Goal: Task Accomplishment & Management: Use online tool/utility

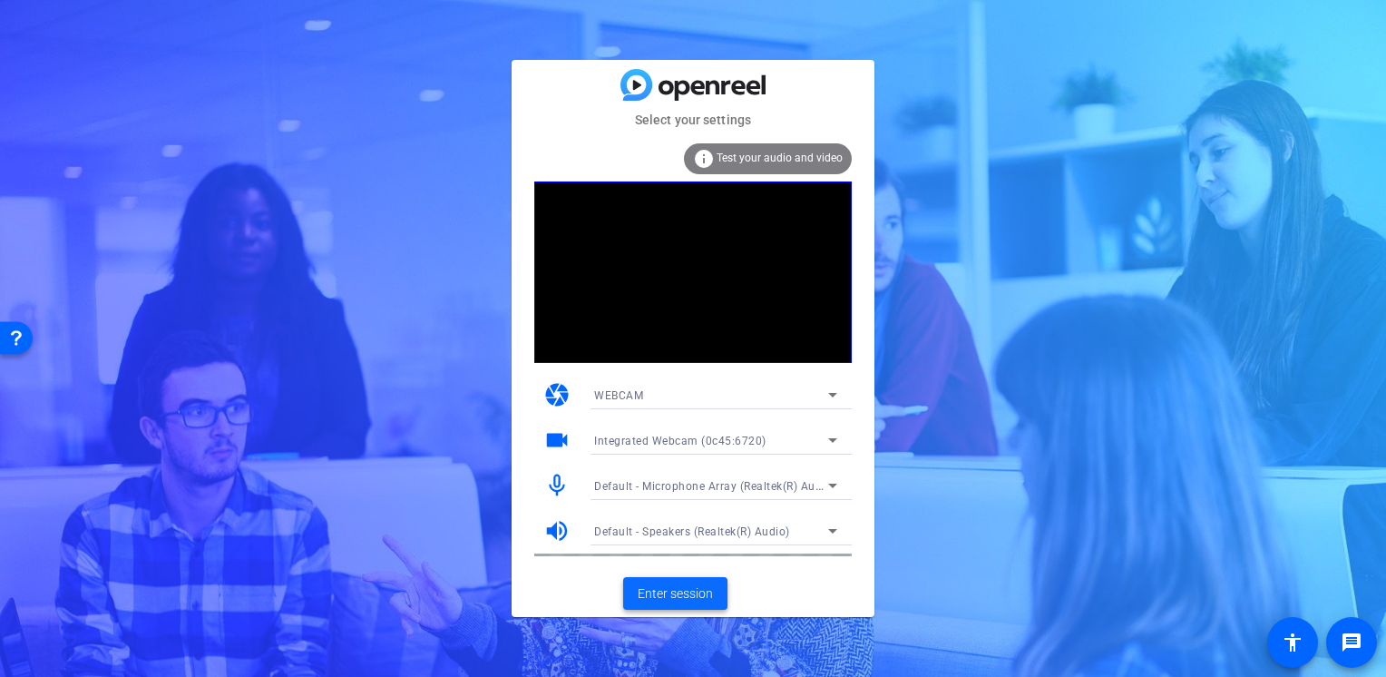
click at [678, 597] on span "Enter session" at bounding box center [675, 593] width 75 height 19
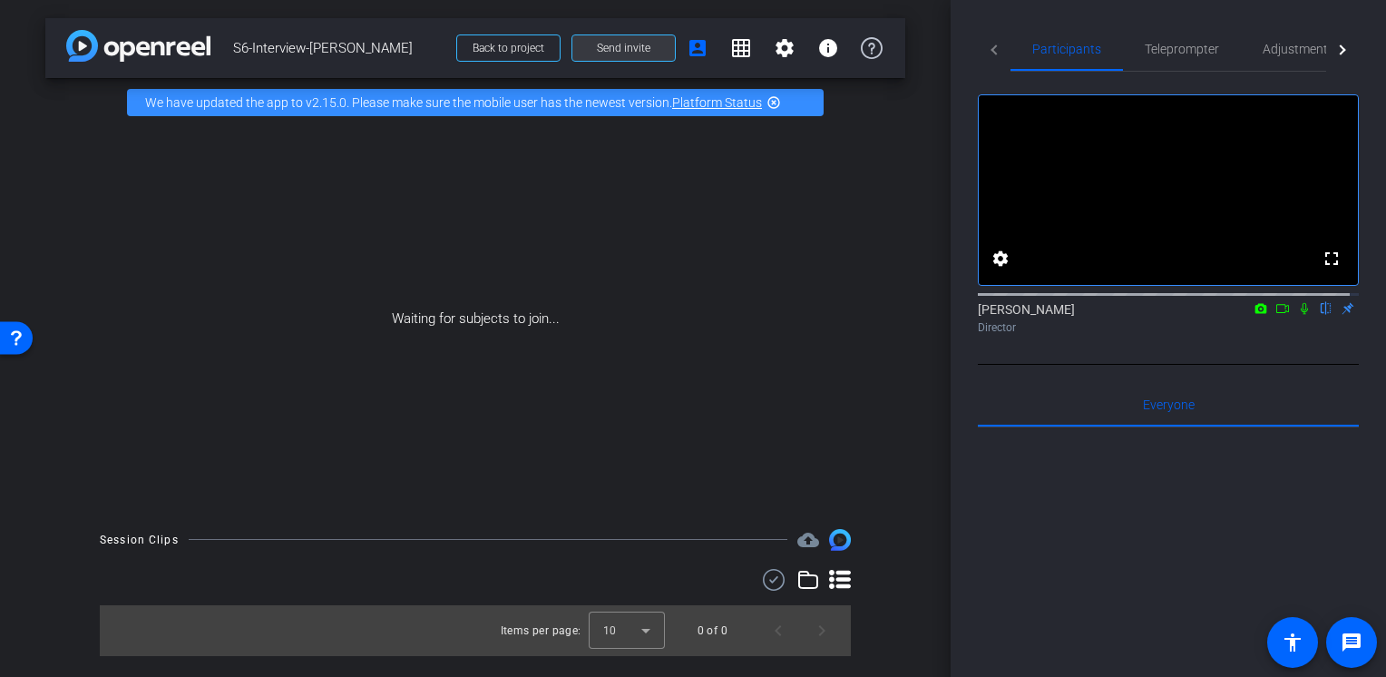
click at [622, 44] on span "Send invite" at bounding box center [624, 48] width 54 height 15
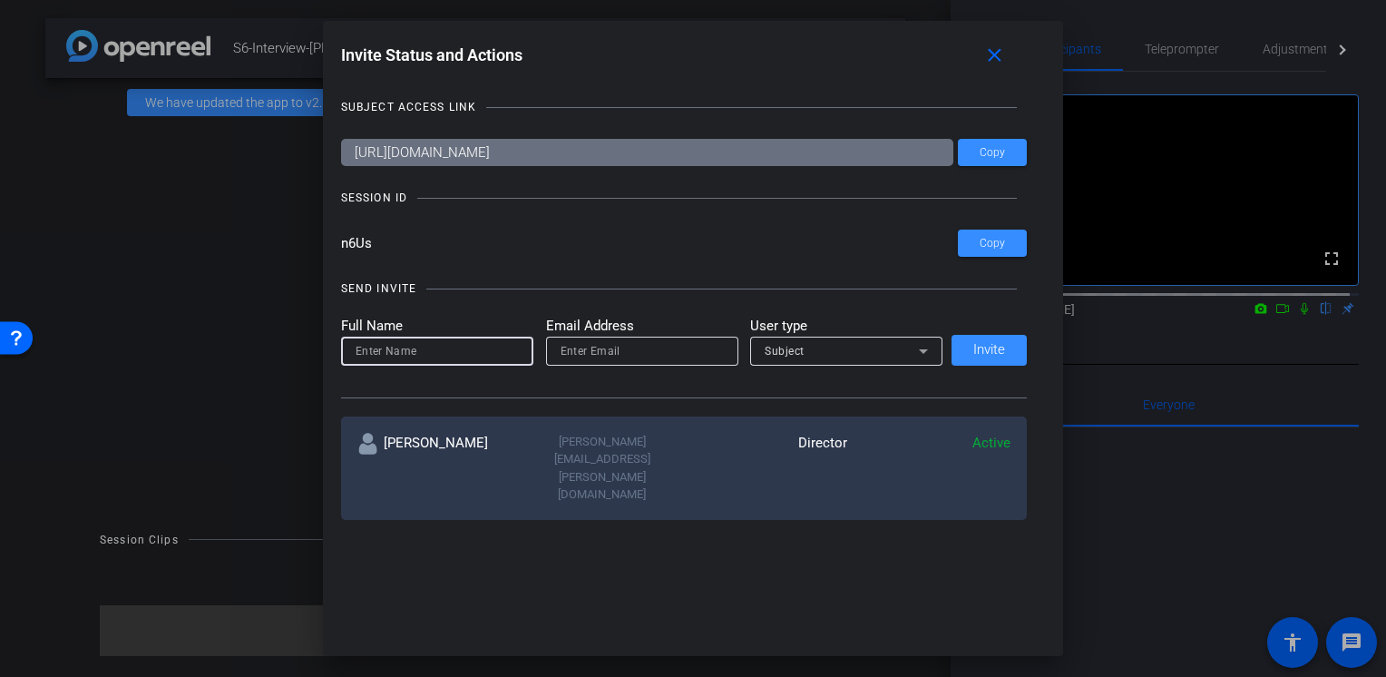
click at [412, 345] on input at bounding box center [437, 351] width 163 height 22
type input "Rachel"
click at [606, 341] on input "email" at bounding box center [642, 351] width 163 height 22
type input "thomas-perez@bisk.com"
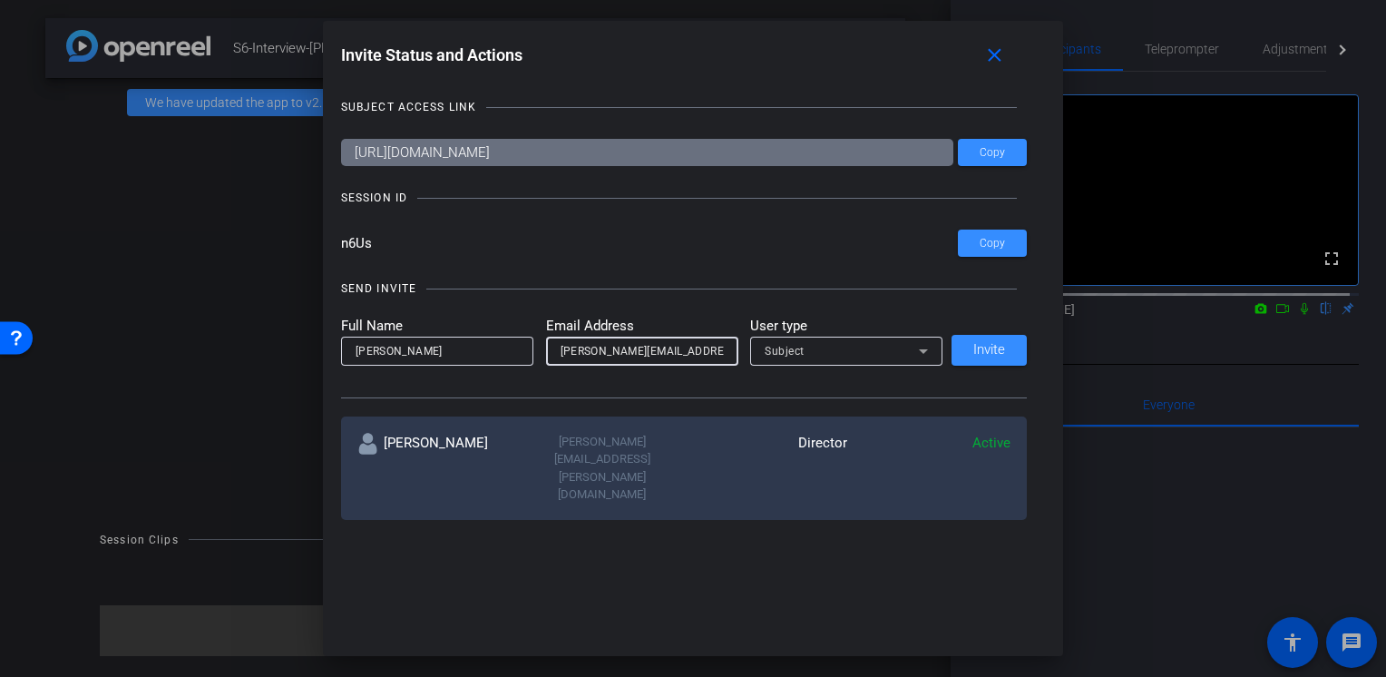
drag, startPoint x: 705, startPoint y: 349, endPoint x: 465, endPoint y: 348, distance: 240.4
click at [465, 348] on form "Full Name Rachel Email Address thomas-perez@bisk.com User type Subject" at bounding box center [642, 341] width 602 height 50
click at [587, 347] on input "email" at bounding box center [642, 351] width 163 height 22
type input "thomas-perez@bisk.com"
drag, startPoint x: 682, startPoint y: 357, endPoint x: 400, endPoint y: 336, distance: 282.9
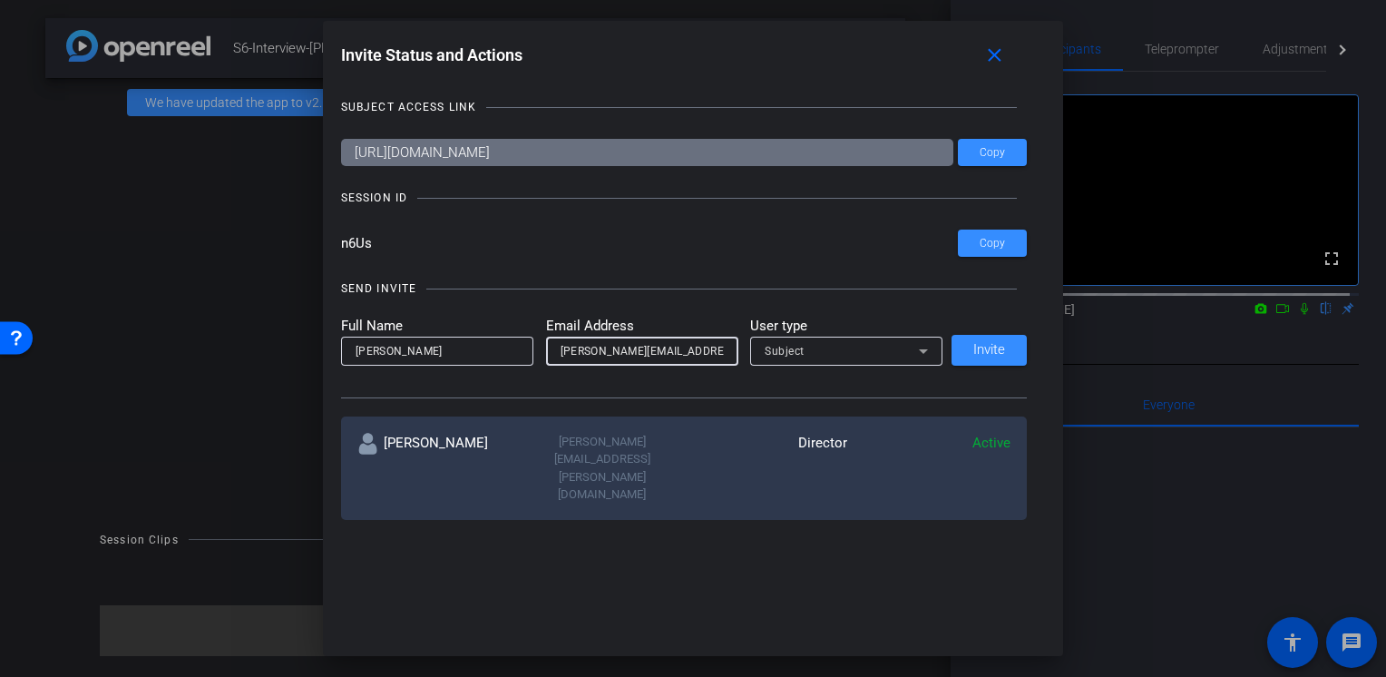
click at [400, 336] on form "Full Name Rachel Email Address thomas-perez@bisk.com User type Subject" at bounding box center [642, 341] width 602 height 50
click at [580, 350] on input "email" at bounding box center [642, 351] width 163 height 22
type input "thomas-perez@bisk.com"
click at [693, 351] on input "thomas-perez@bisk.com" at bounding box center [642, 351] width 163 height 22
drag, startPoint x: 693, startPoint y: 351, endPoint x: 497, endPoint y: 349, distance: 196.0
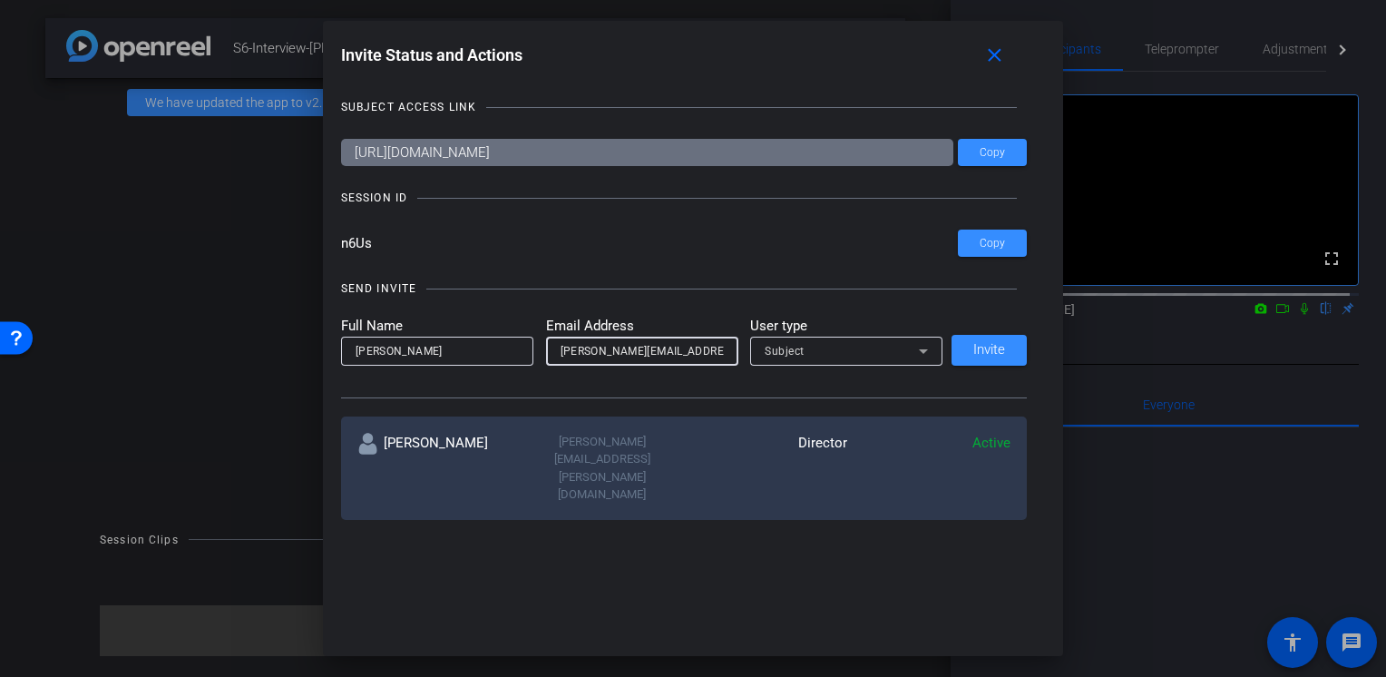
click at [497, 349] on form "Full Name Rachel Email Address thomas-perez@bisk.com User type Subject" at bounding box center [642, 341] width 602 height 50
click at [573, 352] on input "email" at bounding box center [642, 351] width 163 height 22
drag, startPoint x: 700, startPoint y: 347, endPoint x: 516, endPoint y: 347, distance: 184.2
click at [516, 347] on form "Full Name Rachel Email Address thomas-perez@bisk.com User type Subject" at bounding box center [642, 341] width 602 height 50
type input "thomas-perez@bisk.com"
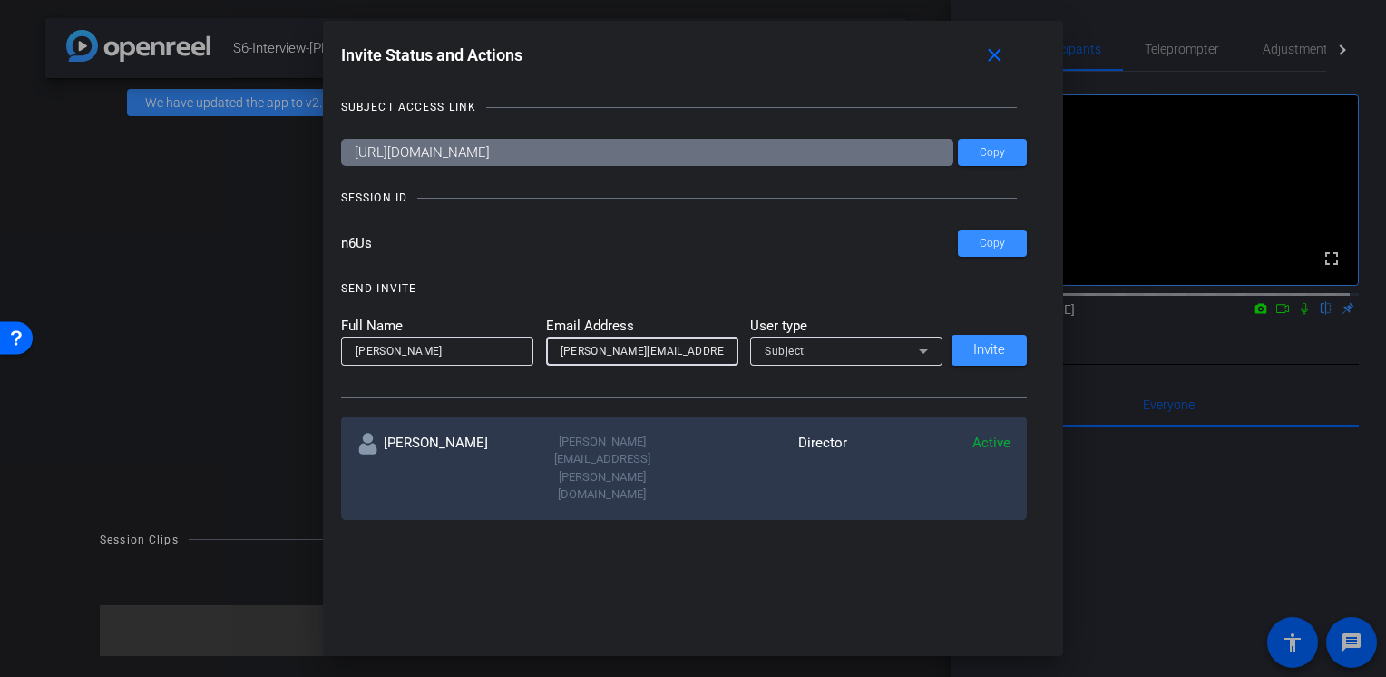
drag, startPoint x: 680, startPoint y: 347, endPoint x: 534, endPoint y: 347, distance: 147.0
click at [534, 347] on form "Full Name Rachel Email Address thomas-perez@bisk.com User type Subject" at bounding box center [642, 341] width 602 height 50
click at [669, 348] on input "email" at bounding box center [642, 351] width 163 height 22
click at [436, 342] on input "Rachel" at bounding box center [437, 351] width 163 height 22
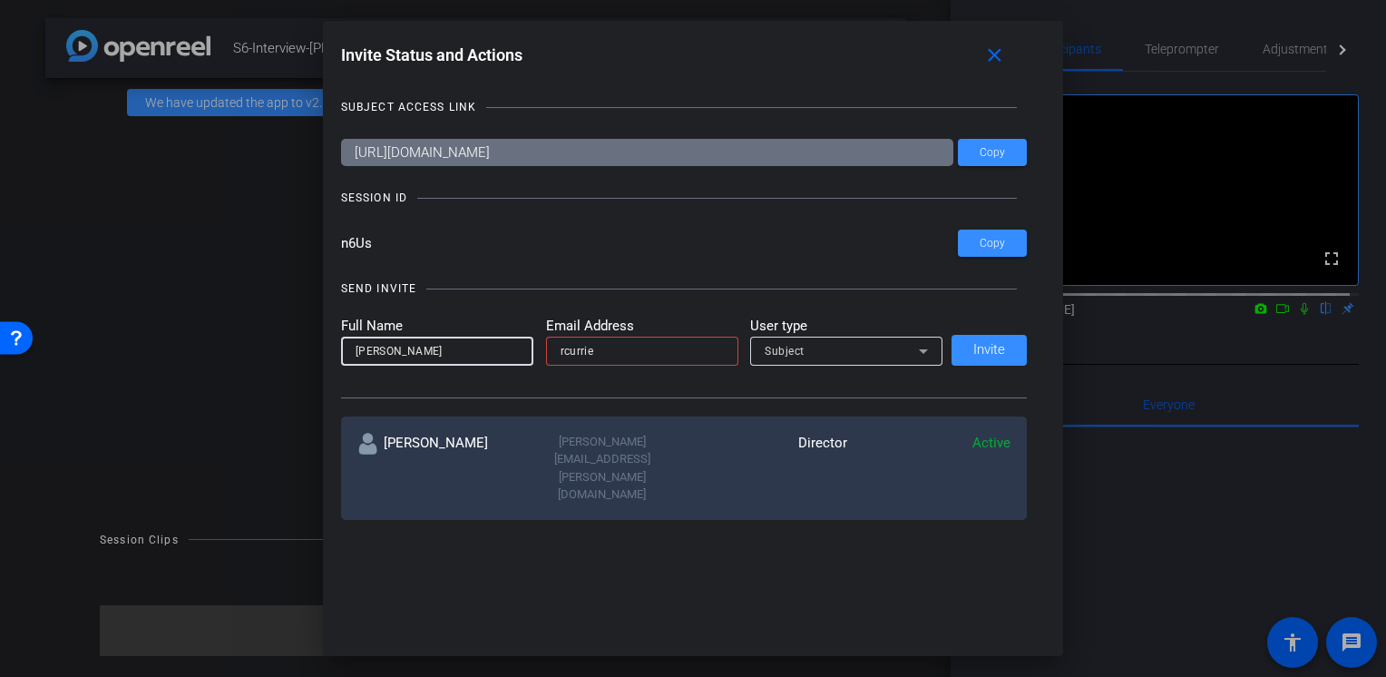
click at [610, 347] on input "rcurrie" at bounding box center [642, 351] width 163 height 22
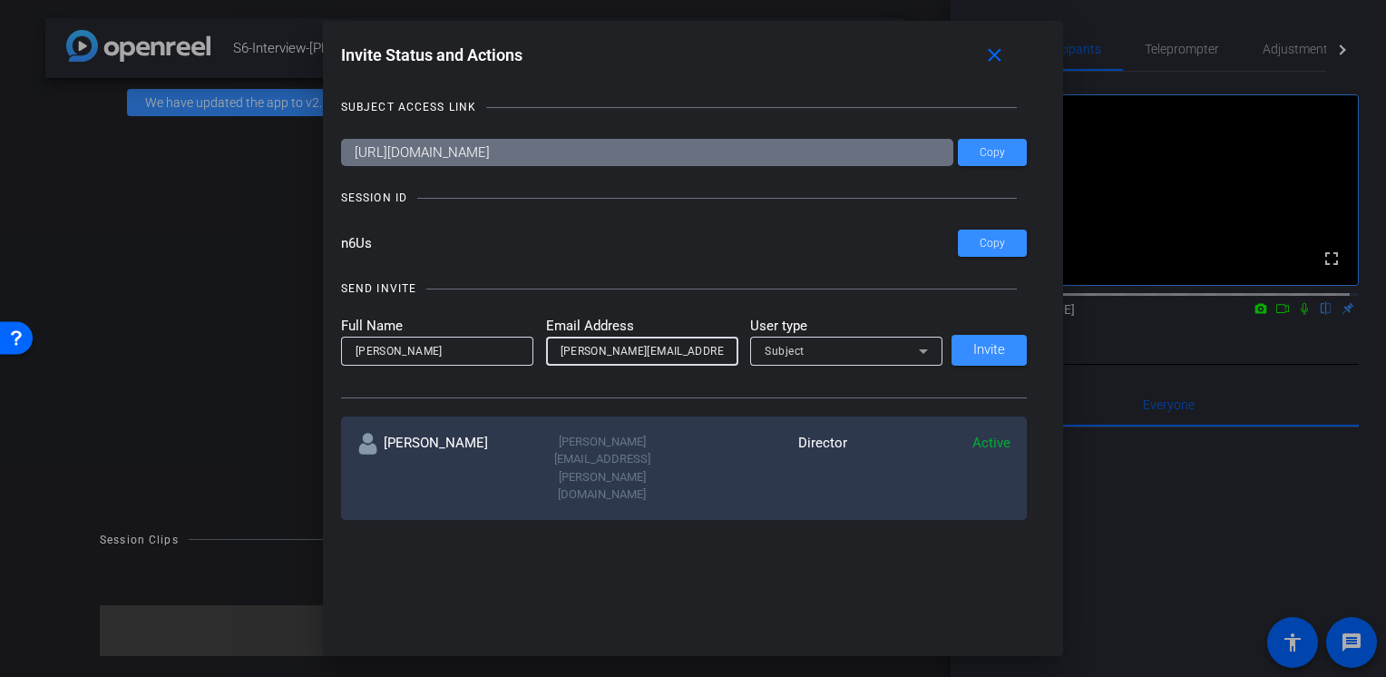
drag, startPoint x: 690, startPoint y: 352, endPoint x: 501, endPoint y: 348, distance: 189.7
click at [501, 348] on form "Full Name Rachel Email Address thomas-perez@bisk.com User type Subject" at bounding box center [642, 341] width 602 height 50
click at [612, 343] on input "rcurrie" at bounding box center [642, 351] width 163 height 22
type input "rcurrietriska@volnow.org"
click at [796, 324] on mat-label "User type" at bounding box center [846, 326] width 192 height 21
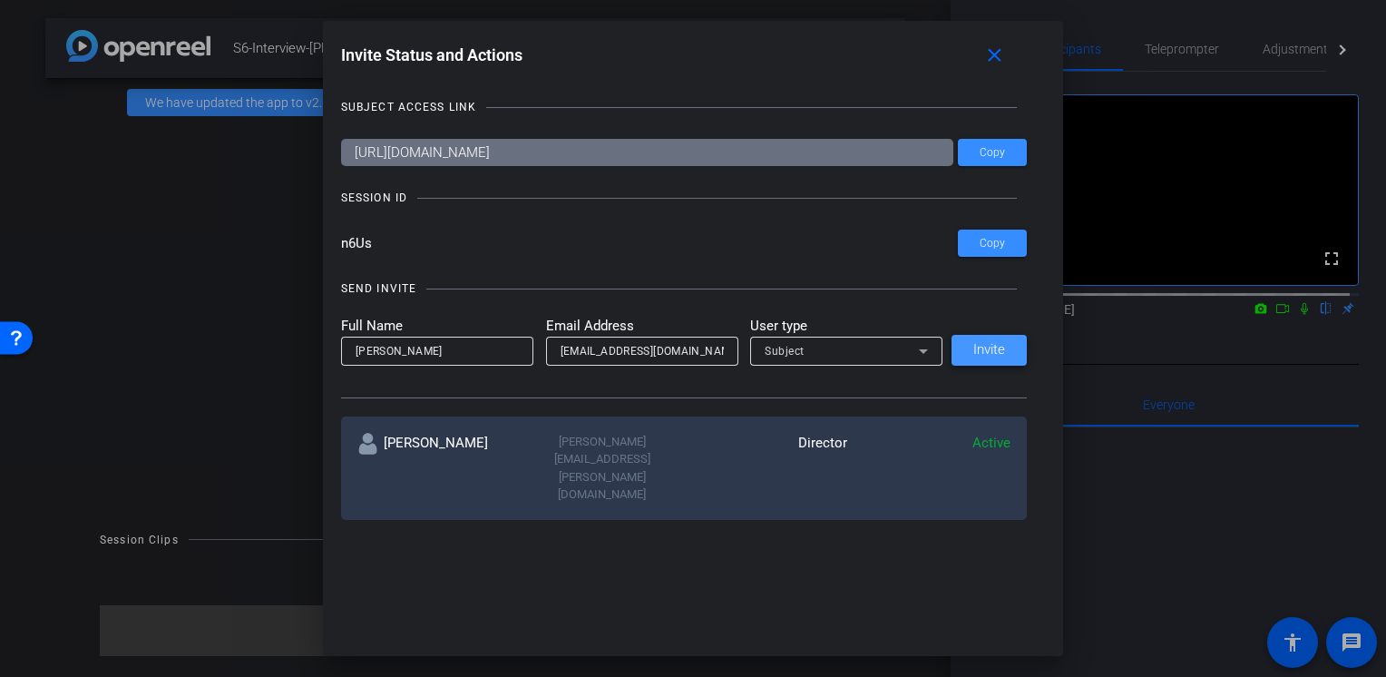
click at [964, 343] on span at bounding box center [989, 350] width 75 height 44
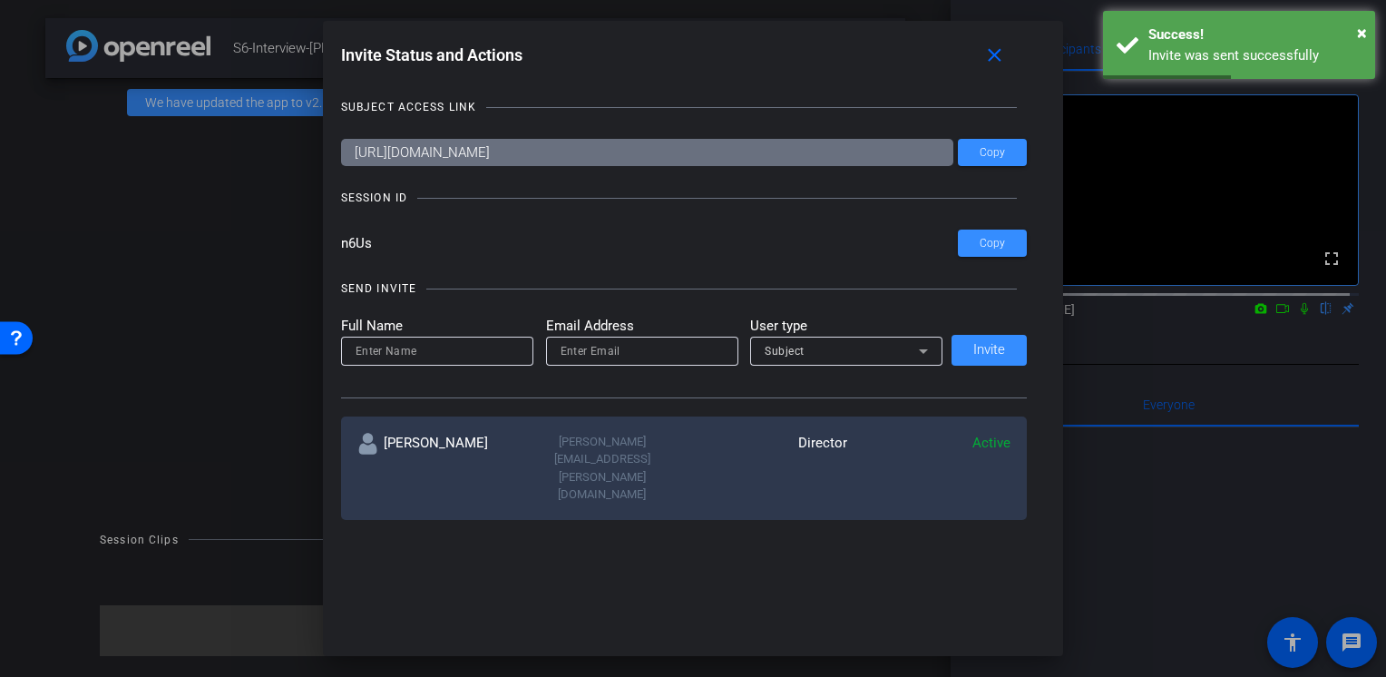
click at [406, 360] on input at bounding box center [437, 351] width 163 height 22
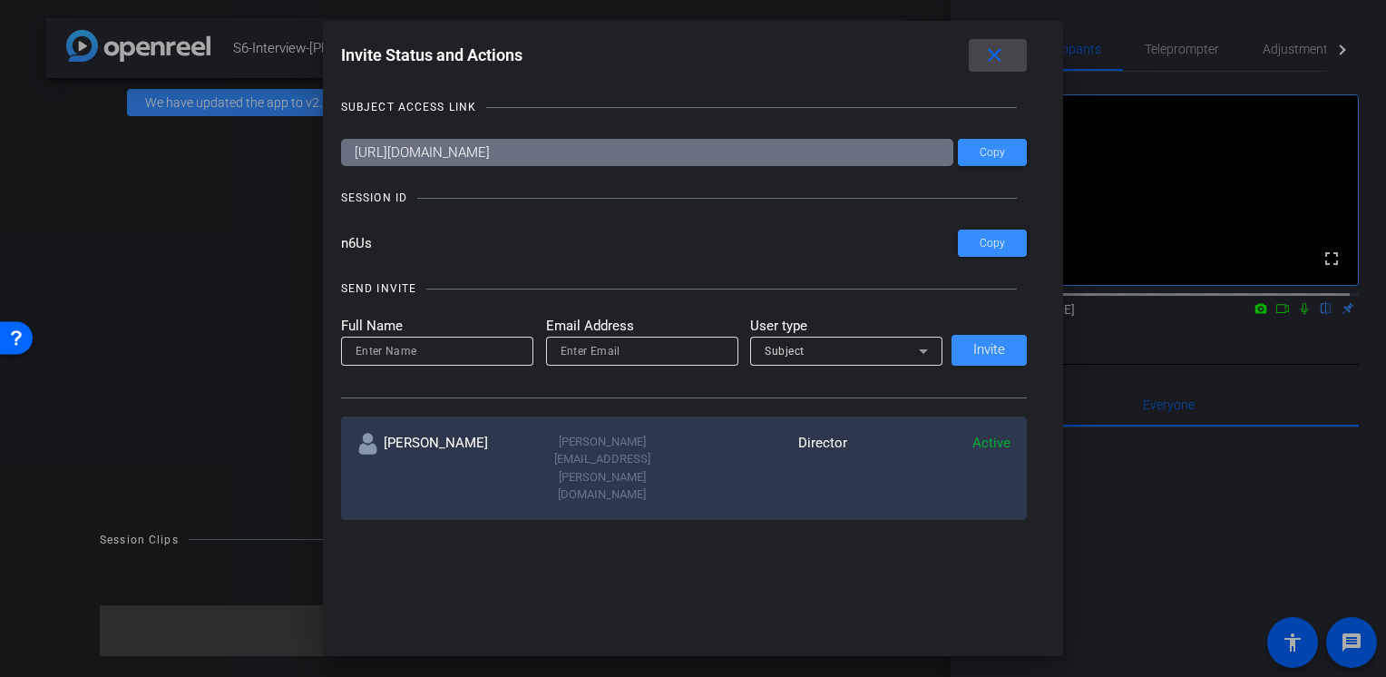
click at [1002, 60] on mat-icon "close" at bounding box center [995, 55] width 23 height 23
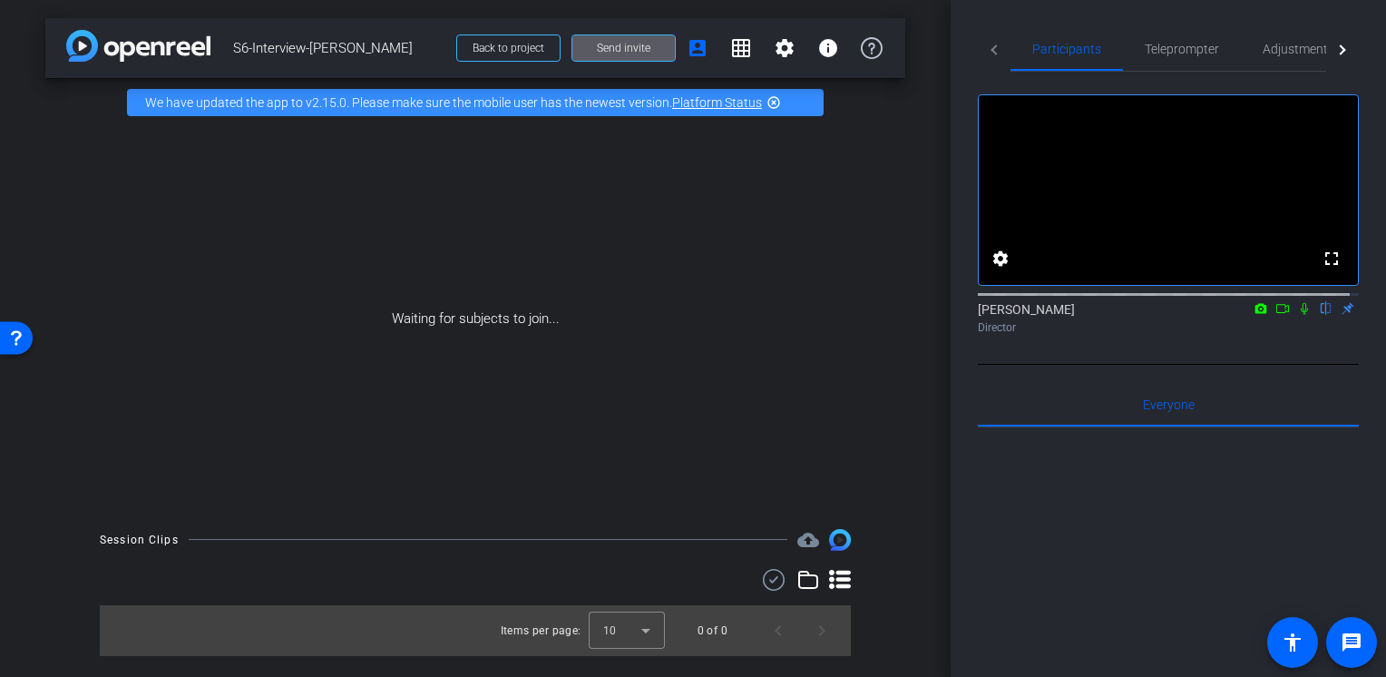
click at [1297, 315] on icon at bounding box center [1304, 308] width 15 height 13
click at [1254, 317] on mat-icon at bounding box center [1261, 308] width 22 height 16
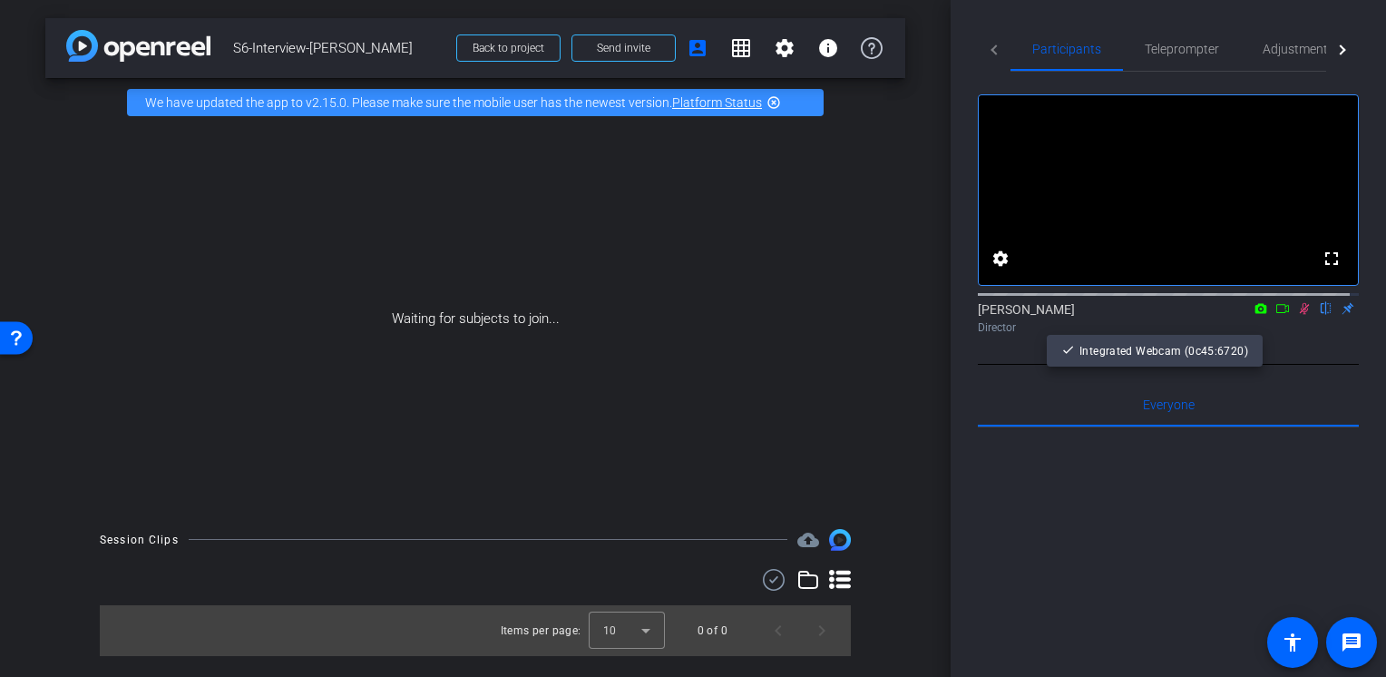
click at [1270, 326] on div at bounding box center [693, 338] width 1386 height 677
click at [1276, 315] on icon at bounding box center [1283, 308] width 15 height 13
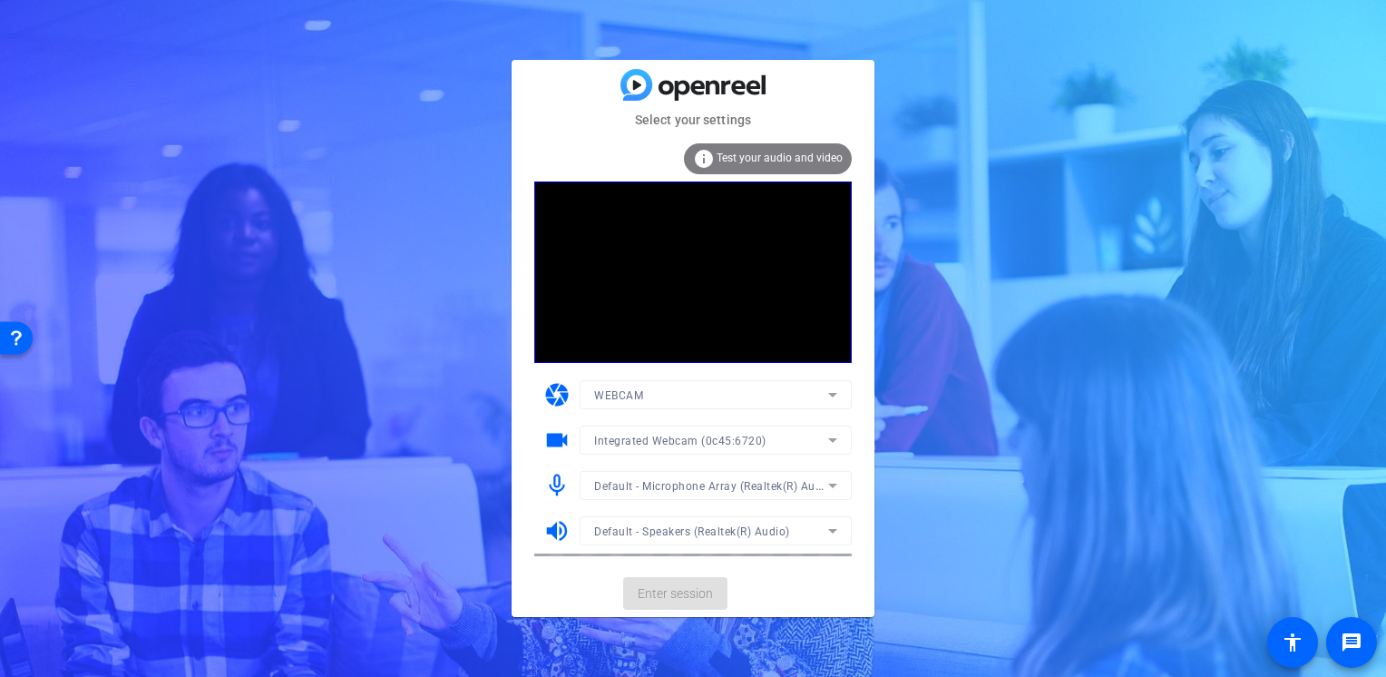
click at [681, 589] on mat-card-actions "Enter session" at bounding box center [693, 593] width 363 height 47
click at [688, 598] on span "Enter session" at bounding box center [675, 593] width 75 height 19
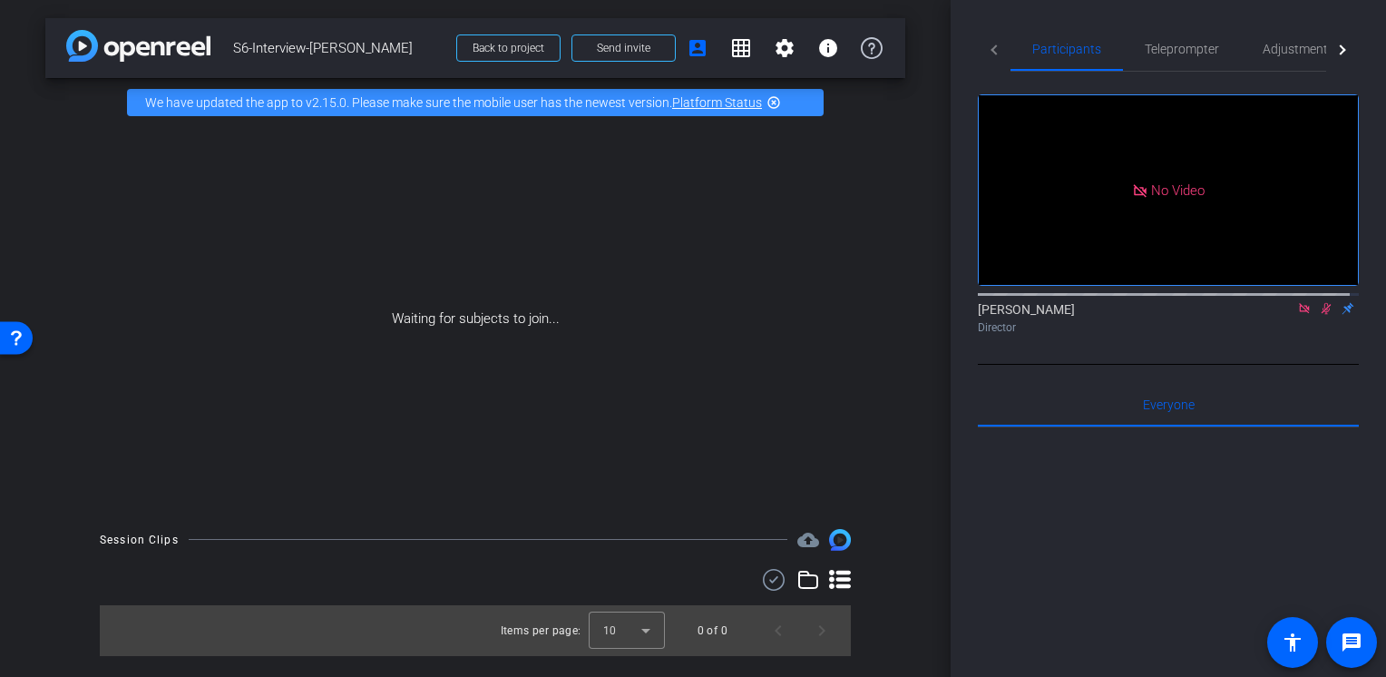
click at [1299, 313] on icon at bounding box center [1304, 308] width 10 height 10
click at [1278, 313] on icon at bounding box center [1283, 308] width 13 height 9
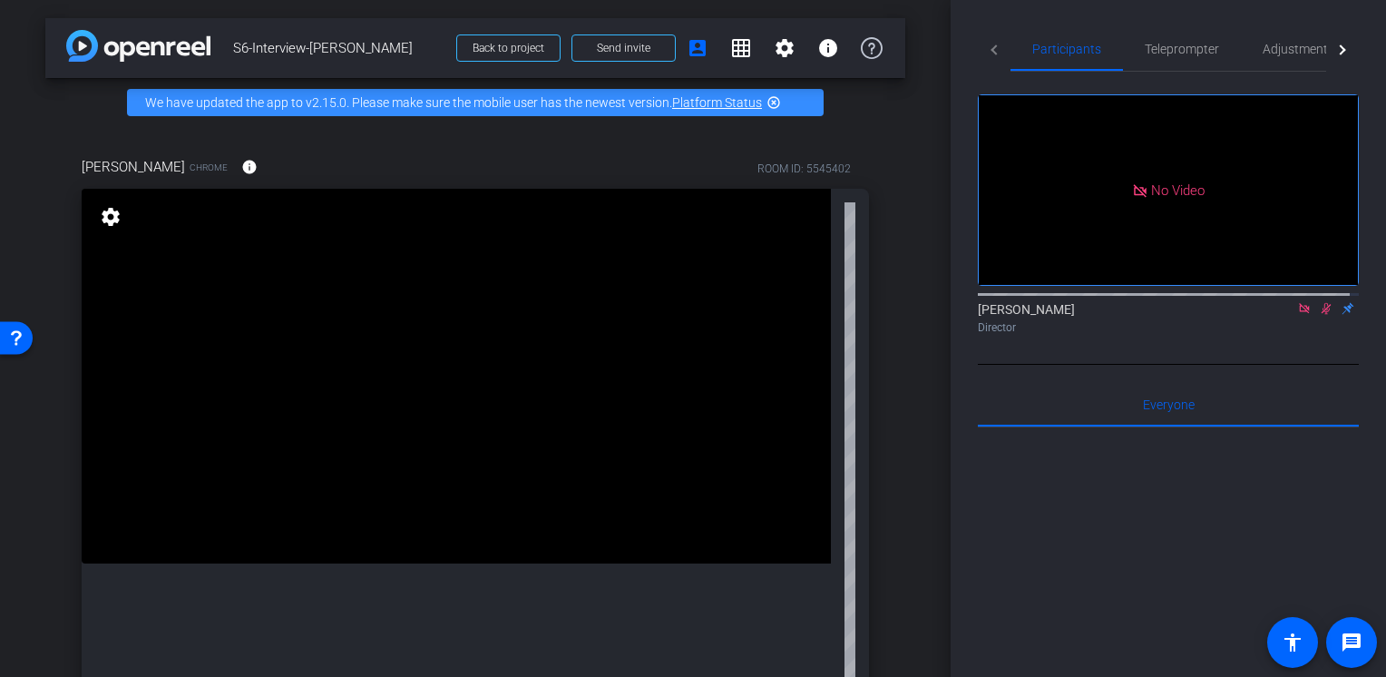
scroll to position [181, 0]
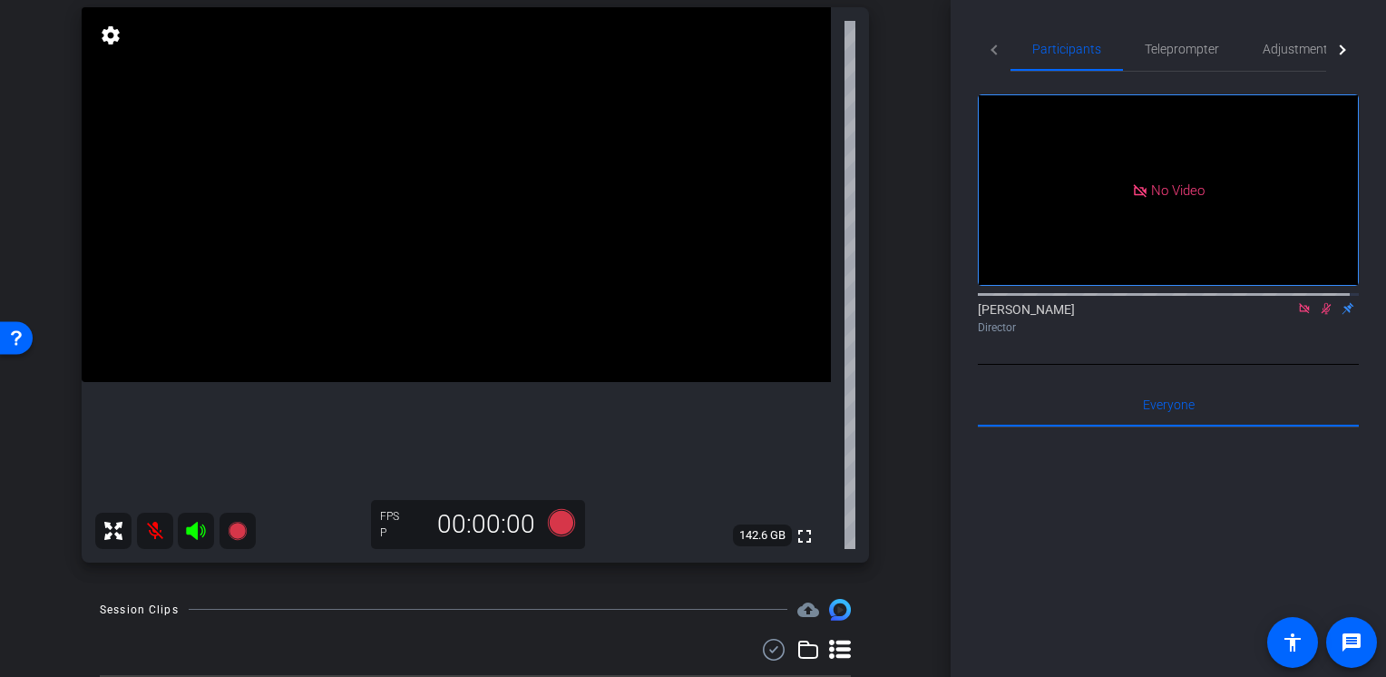
click at [1319, 315] on icon at bounding box center [1326, 308] width 15 height 13
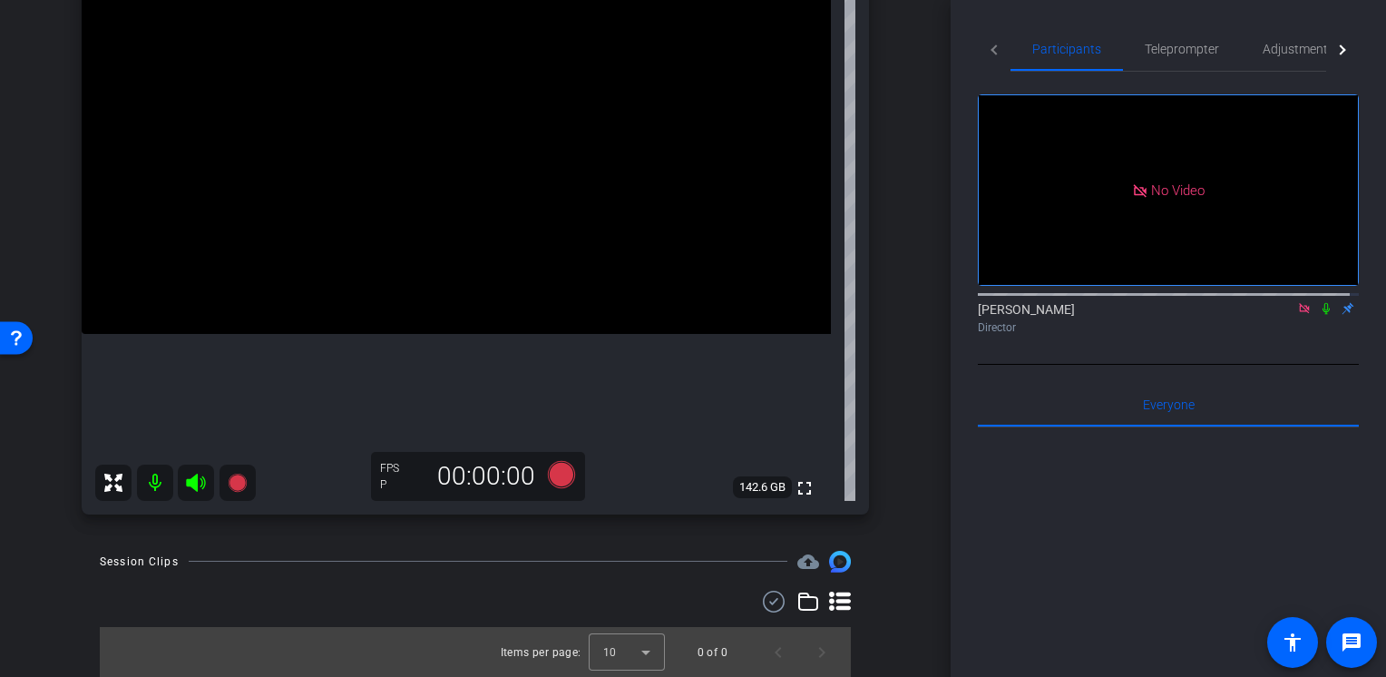
scroll to position [139, 0]
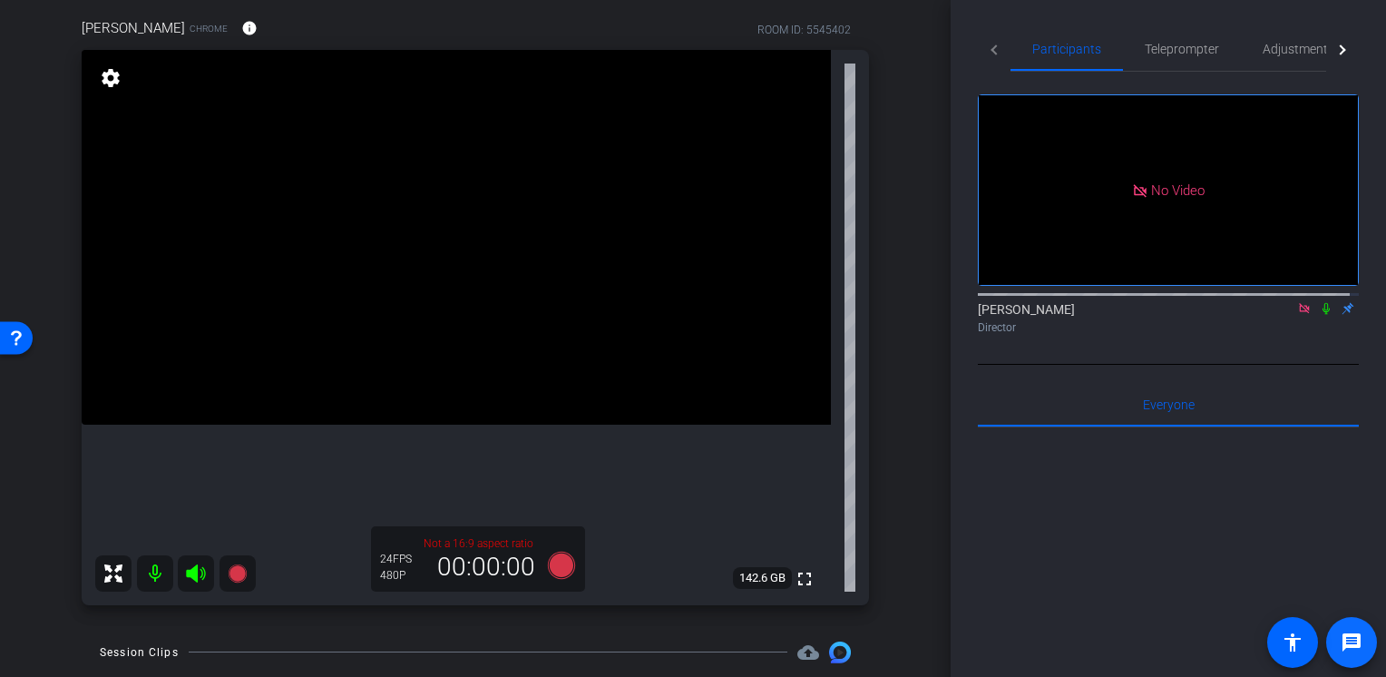
click at [1357, 645] on mat-icon "message" at bounding box center [1352, 642] width 22 height 22
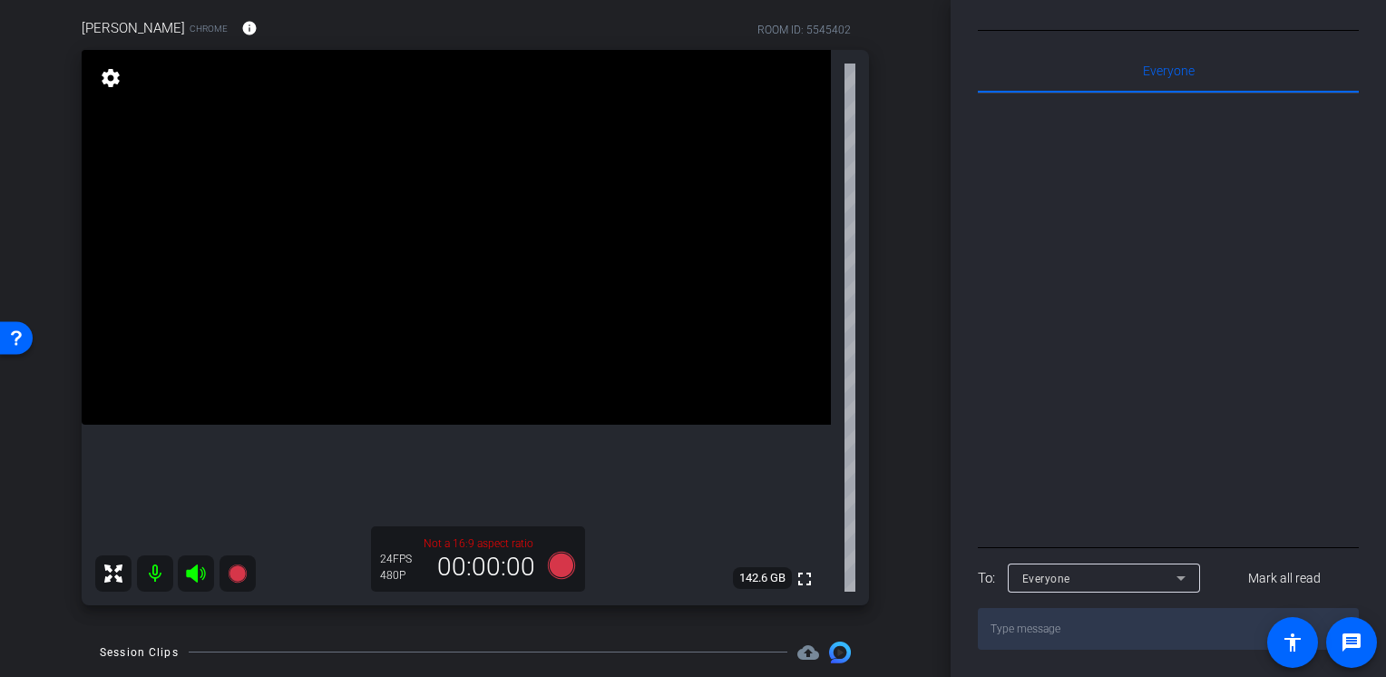
click at [1089, 641] on textarea at bounding box center [1168, 629] width 381 height 42
type textarea "C"
click at [920, 506] on div "arrow_back S6-Interview-Chequan Back to project Send invite account_box grid_on…" at bounding box center [475, 199] width 951 height 677
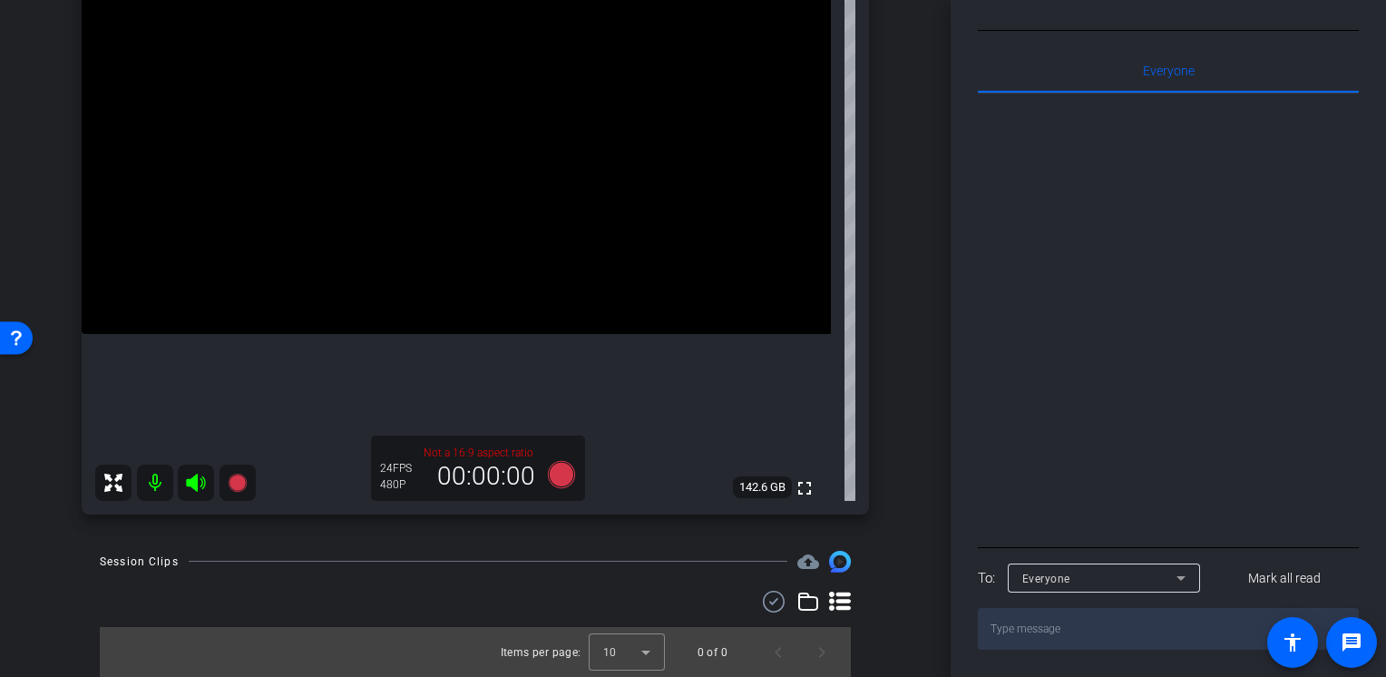
scroll to position [0, 0]
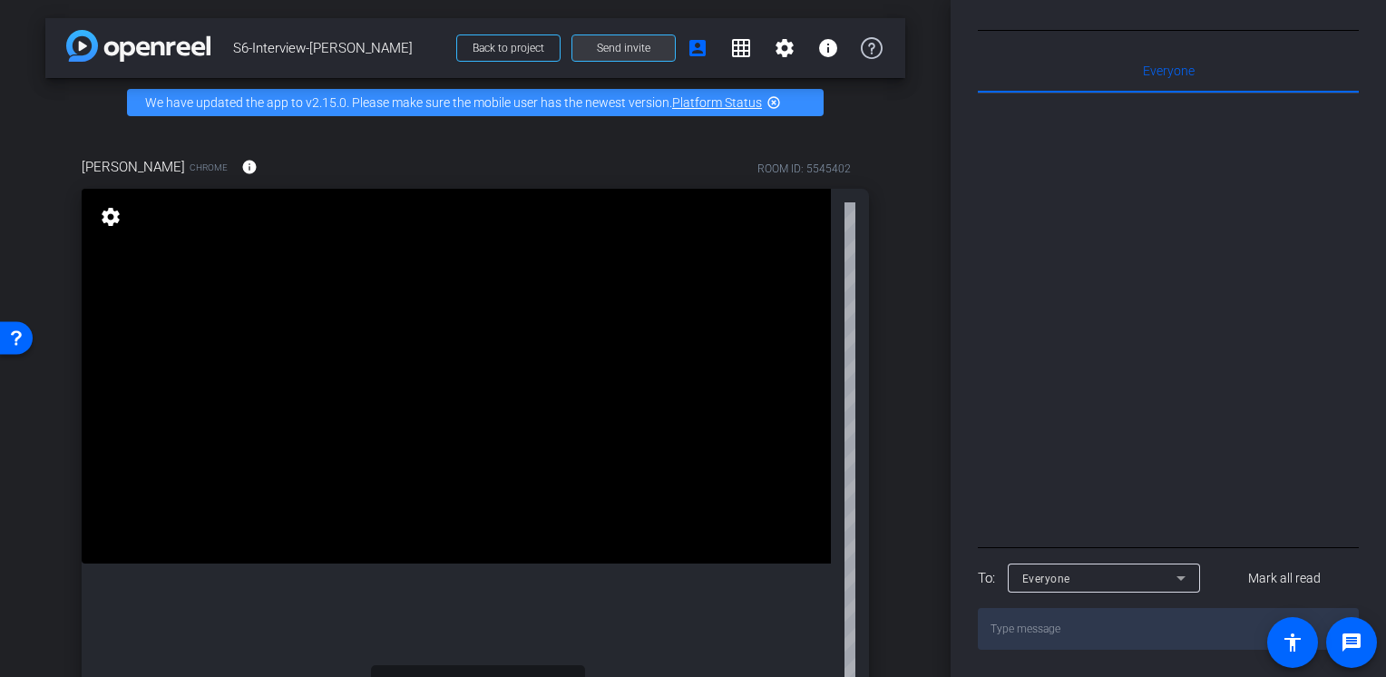
click at [628, 55] on span at bounding box center [624, 48] width 103 height 44
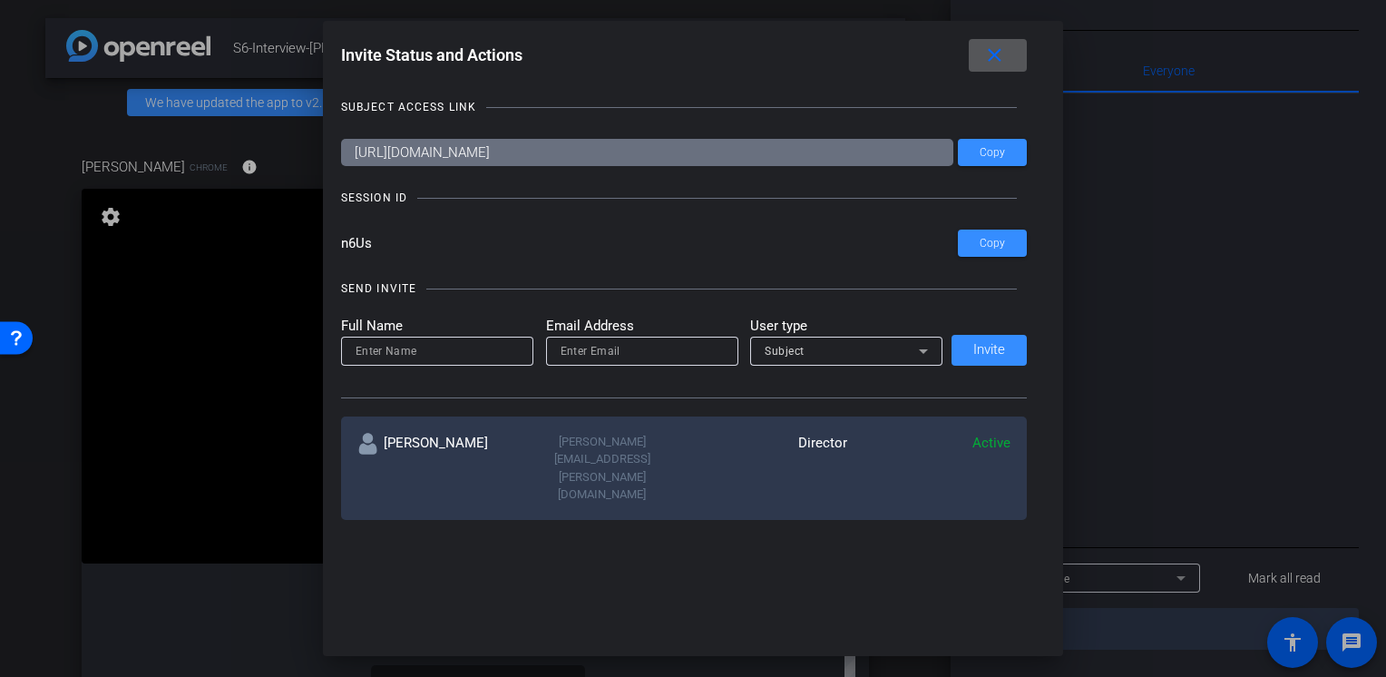
click at [446, 357] on input at bounding box center [437, 351] width 163 height 22
type input "Arlethea"
click at [588, 345] on input "email" at bounding box center [642, 351] width 163 height 22
type input "arlethea-goden@bisk.com"
click at [837, 354] on div "Subject" at bounding box center [842, 350] width 154 height 23
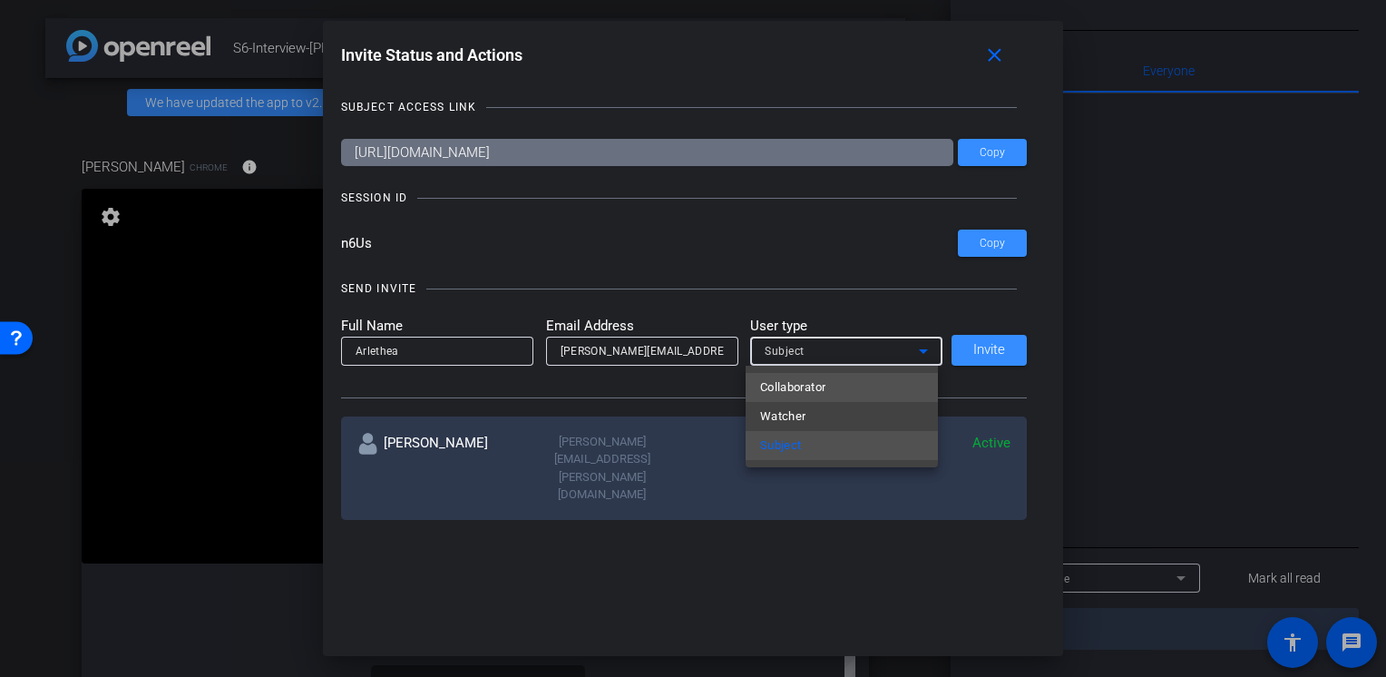
click at [819, 383] on span "Collaborator" at bounding box center [793, 388] width 66 height 22
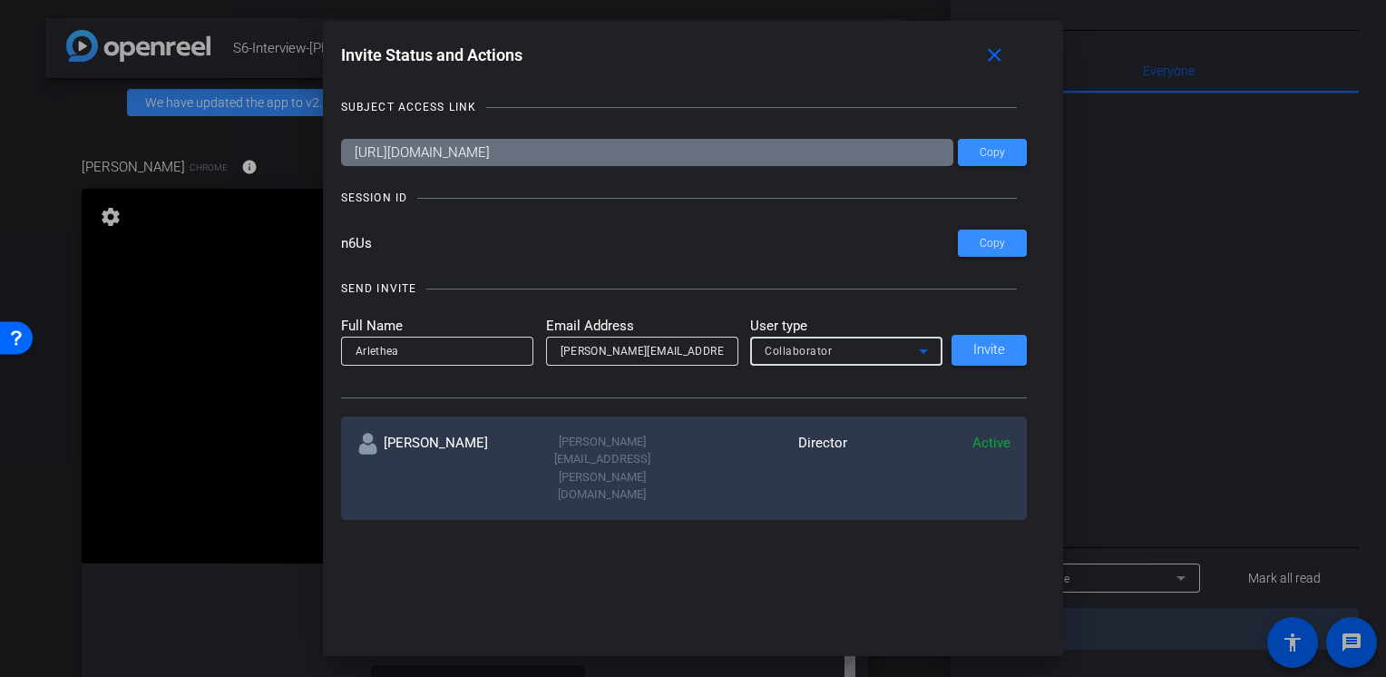
click at [889, 354] on div "Collaborator" at bounding box center [842, 350] width 154 height 23
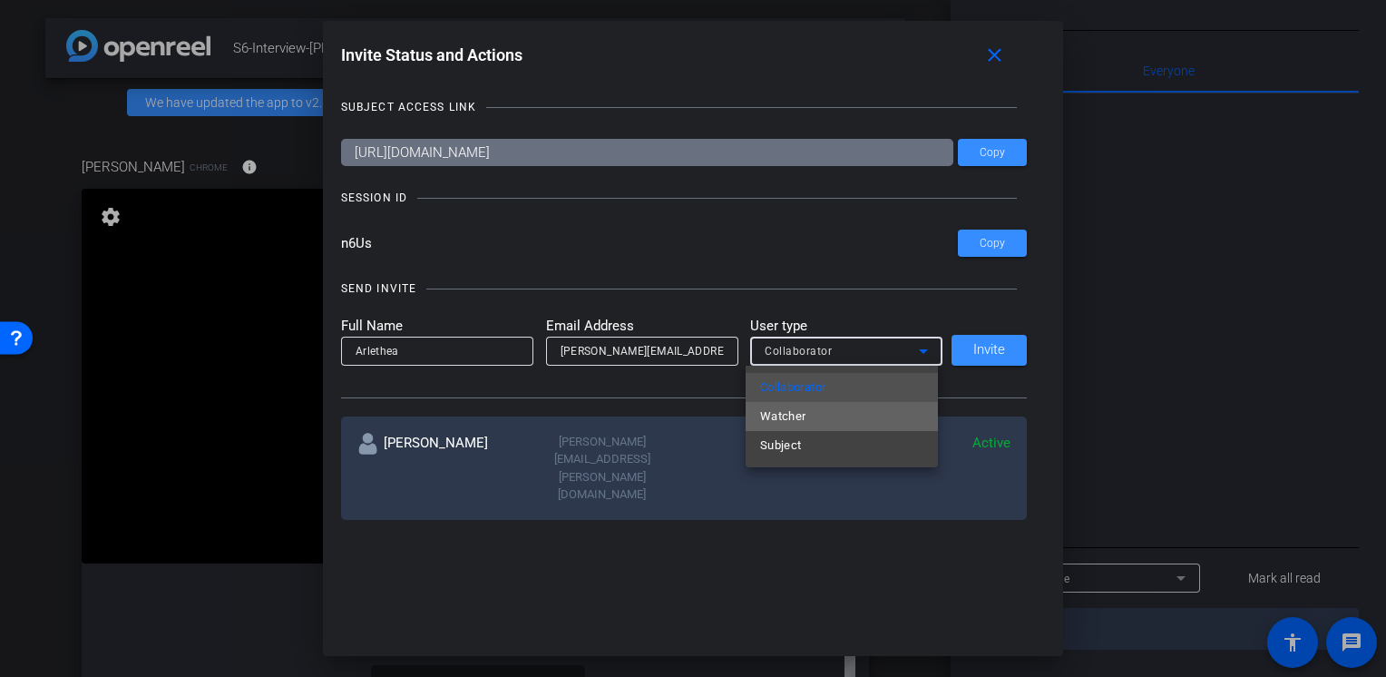
click at [835, 426] on mat-option "Watcher" at bounding box center [842, 416] width 192 height 29
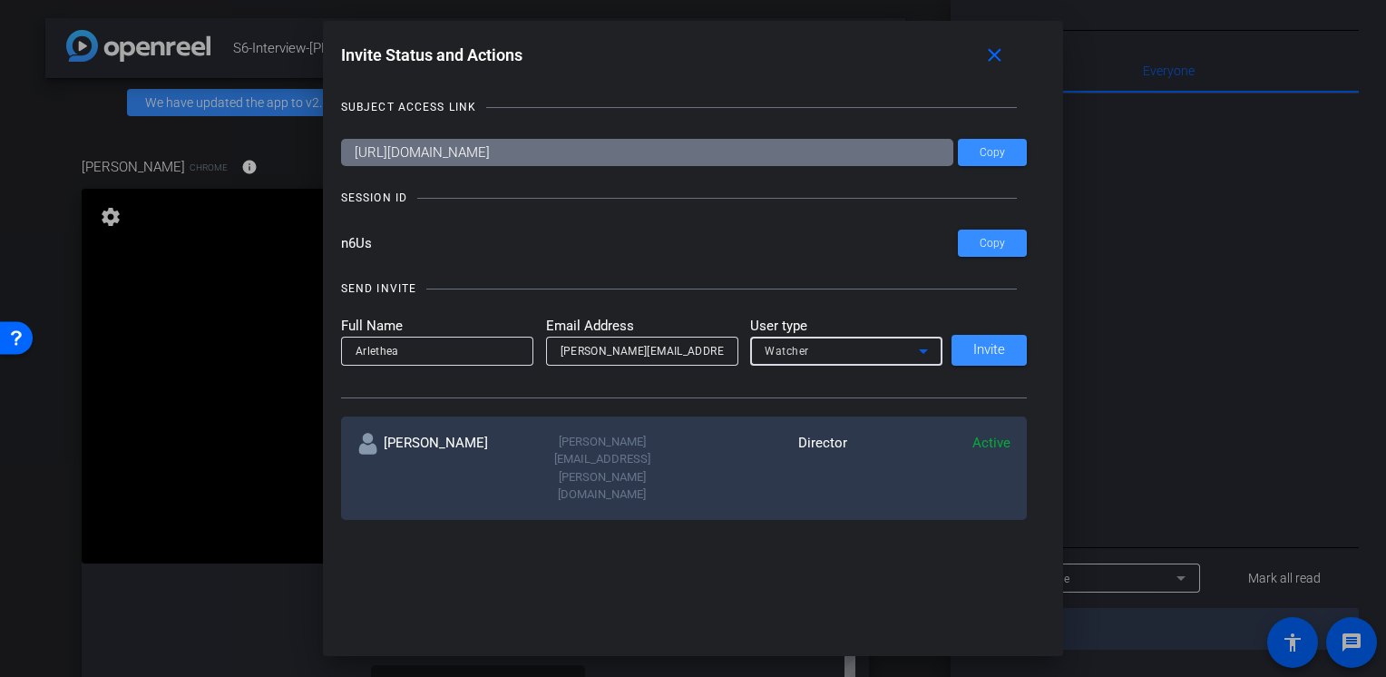
click at [899, 348] on div "Watcher" at bounding box center [842, 350] width 154 height 23
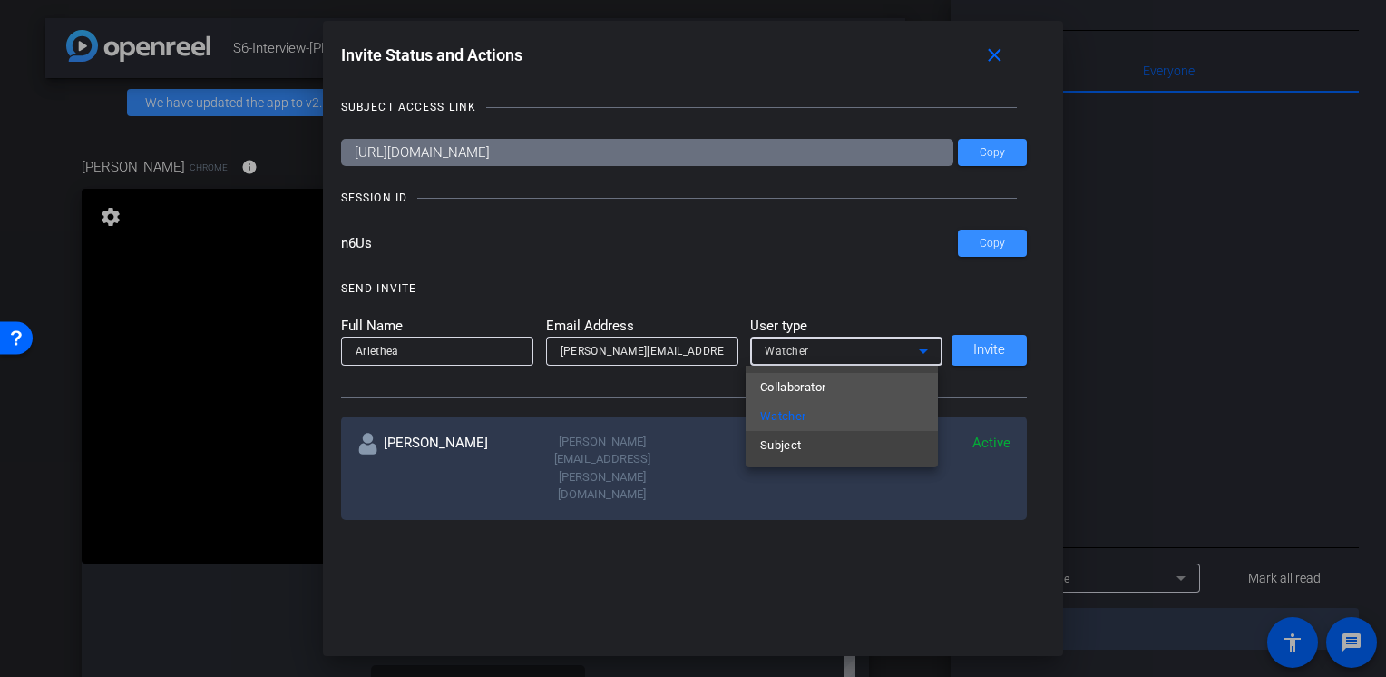
click at [840, 383] on mat-option "Collaborator" at bounding box center [842, 387] width 192 height 29
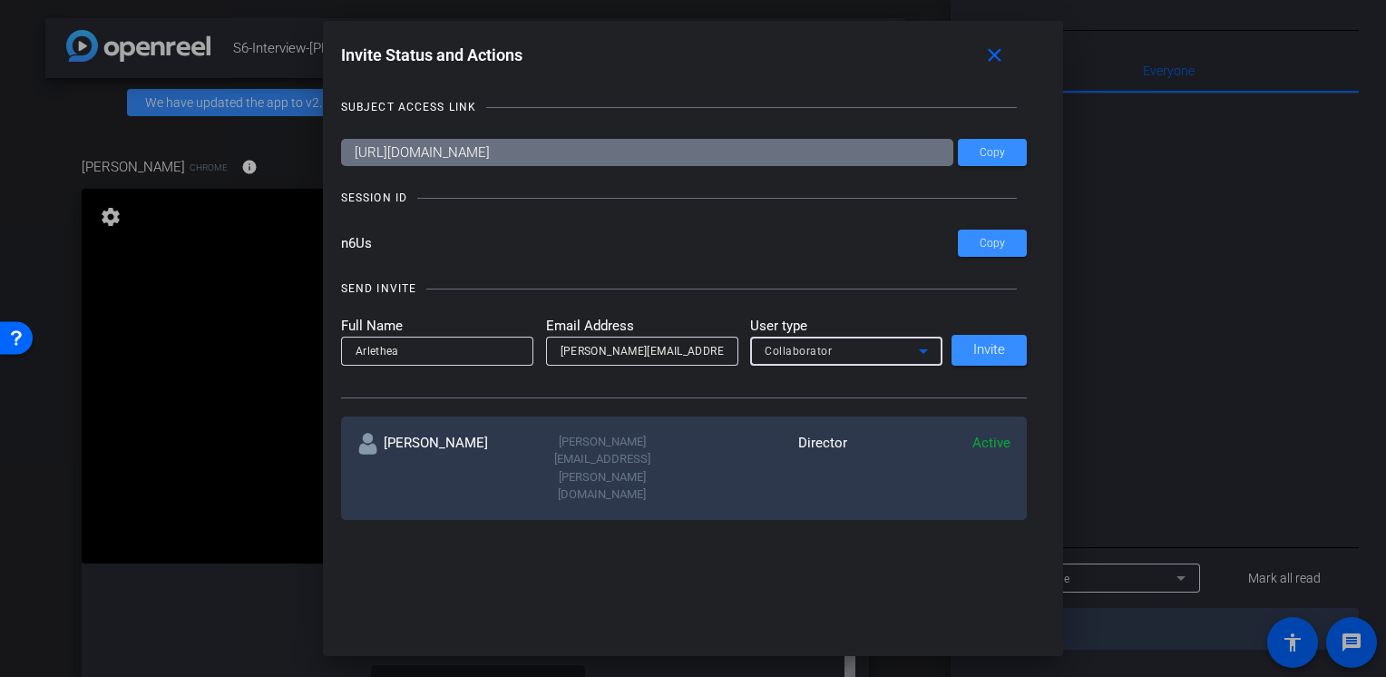
click at [857, 347] on div "Collaborator" at bounding box center [842, 350] width 154 height 23
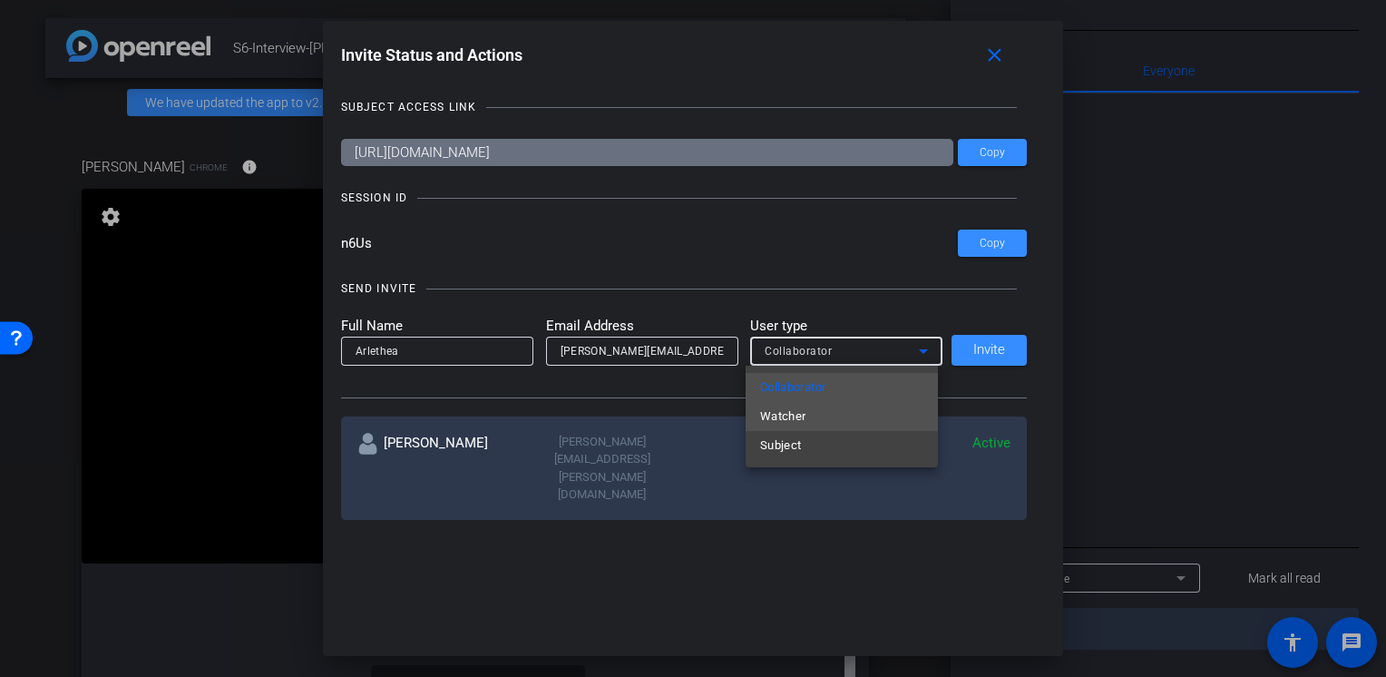
click at [794, 410] on span "Watcher" at bounding box center [783, 417] width 46 height 22
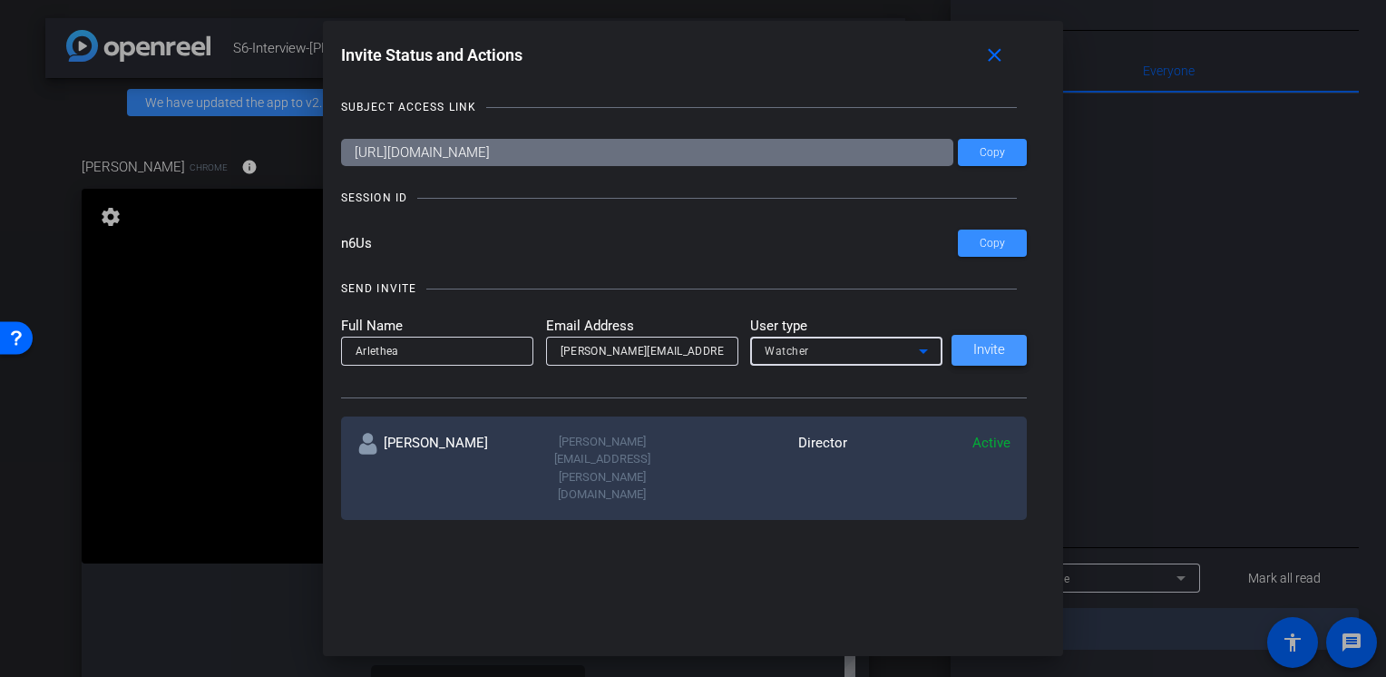
click at [991, 345] on span "Invite" at bounding box center [990, 350] width 32 height 14
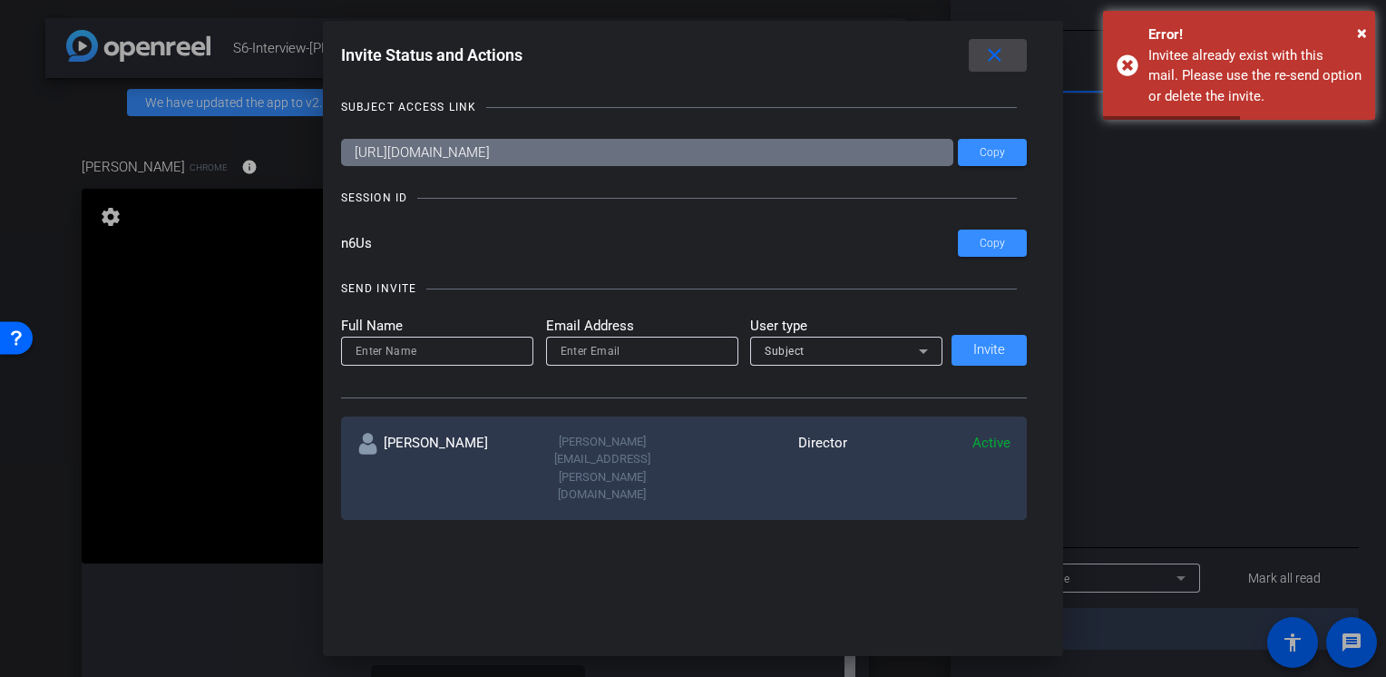
click at [1004, 66] on mat-icon "close" at bounding box center [995, 55] width 23 height 23
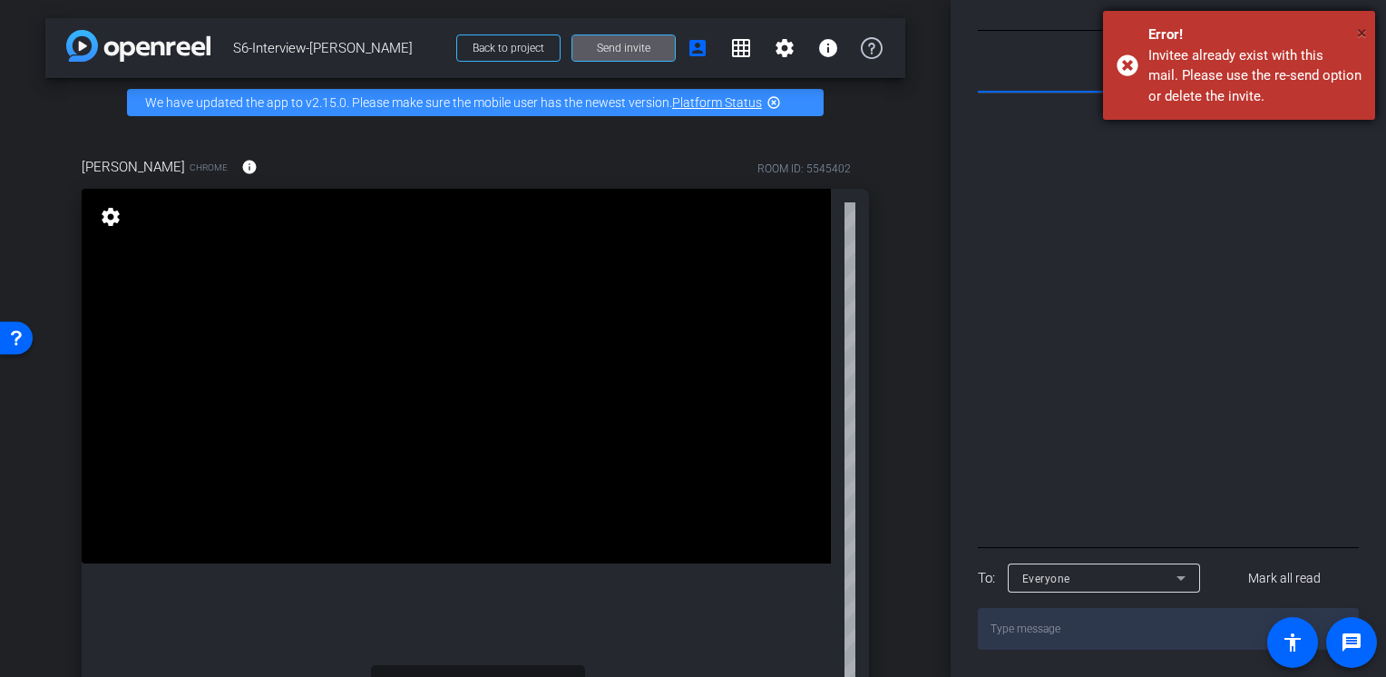
click at [1357, 31] on span "×" at bounding box center [1362, 33] width 10 height 22
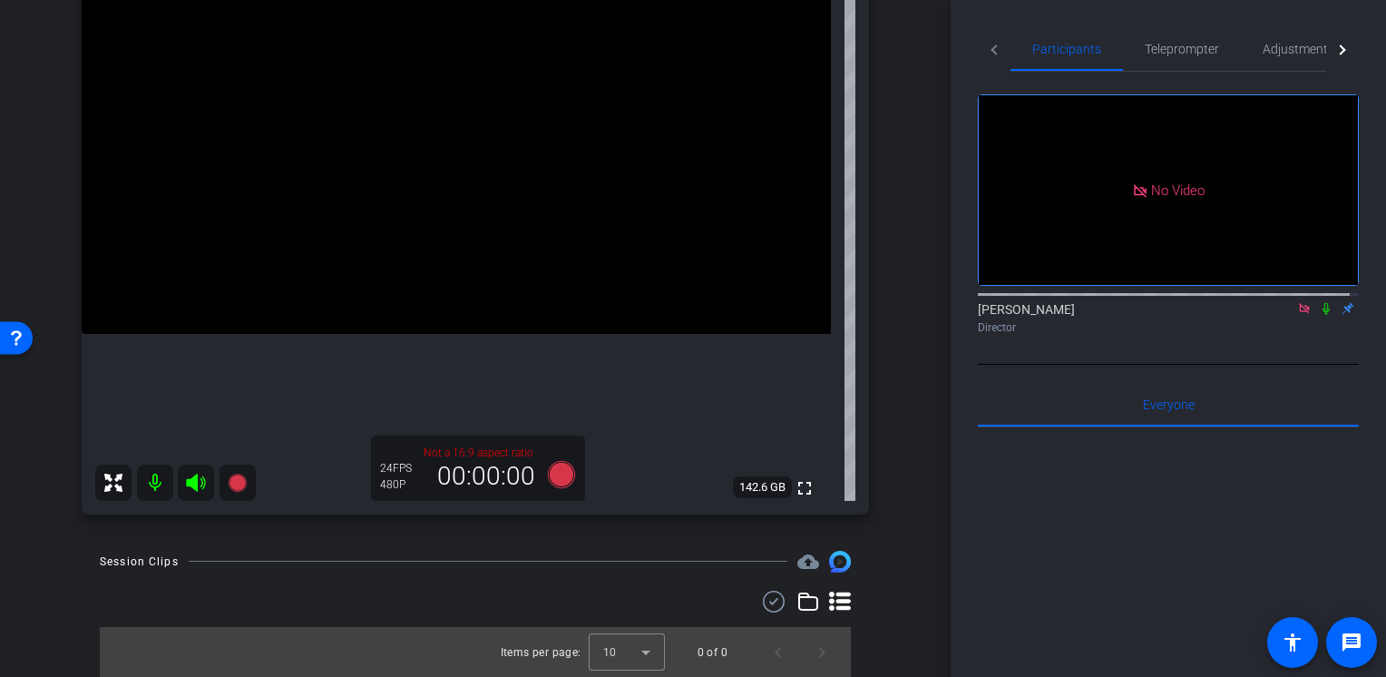
click at [1324, 315] on icon at bounding box center [1326, 308] width 15 height 13
click at [1321, 317] on mat-icon at bounding box center [1327, 308] width 22 height 16
click at [1319, 315] on icon at bounding box center [1326, 308] width 15 height 13
click at [1322, 315] on icon at bounding box center [1327, 309] width 10 height 12
click at [1319, 315] on icon at bounding box center [1326, 308] width 15 height 13
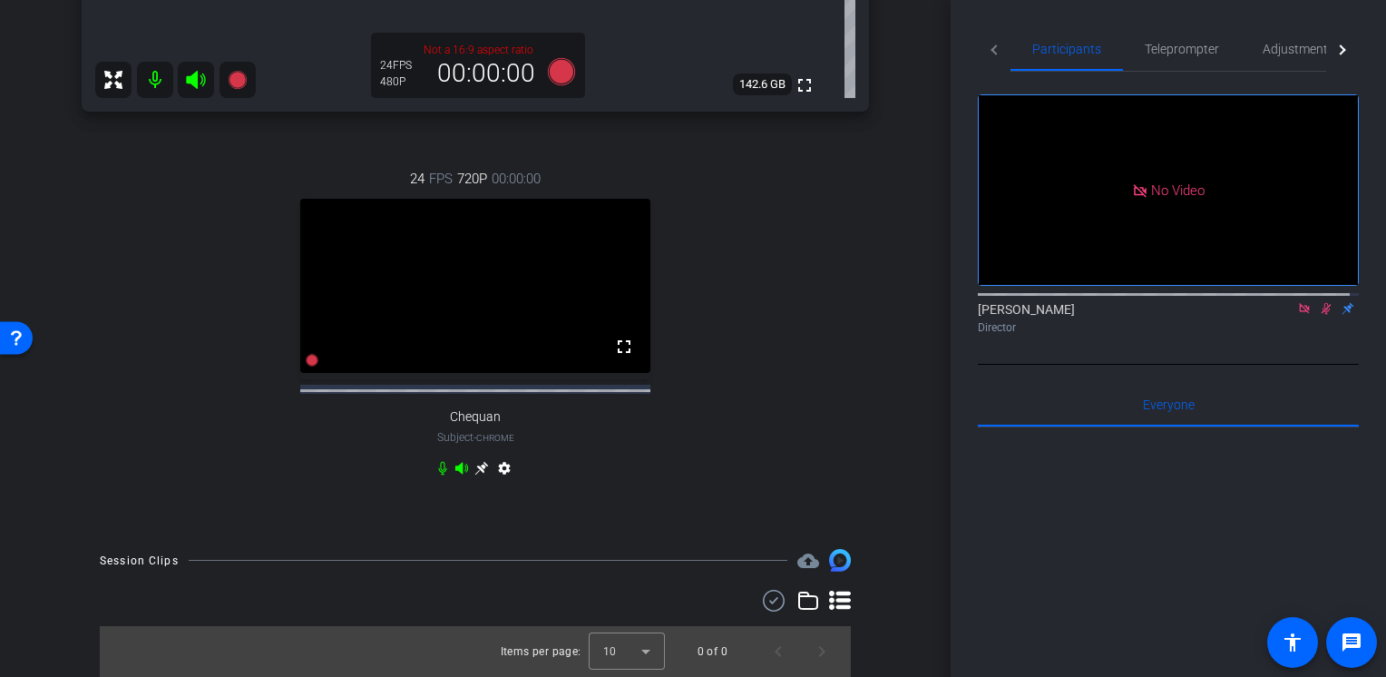
scroll to position [466, 0]
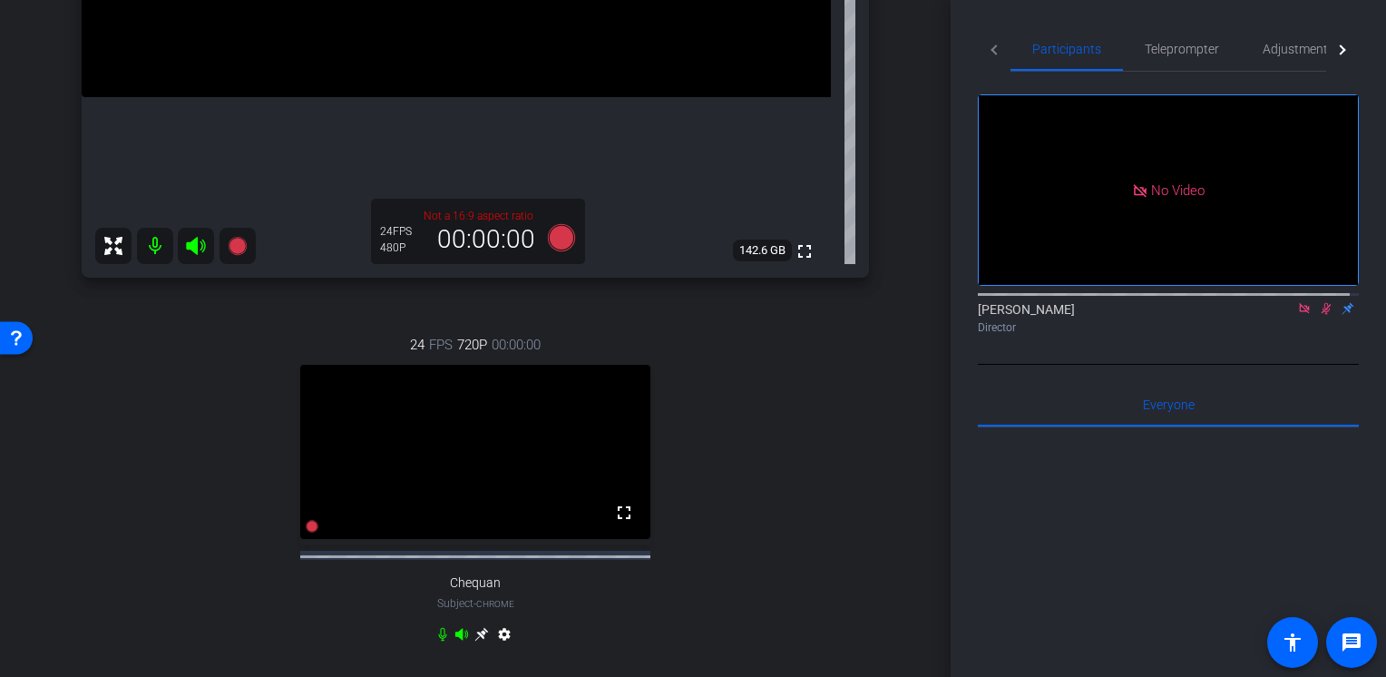
click at [1322, 315] on icon at bounding box center [1327, 309] width 10 height 12
click at [503, 649] on mat-icon "settings" at bounding box center [505, 638] width 22 height 22
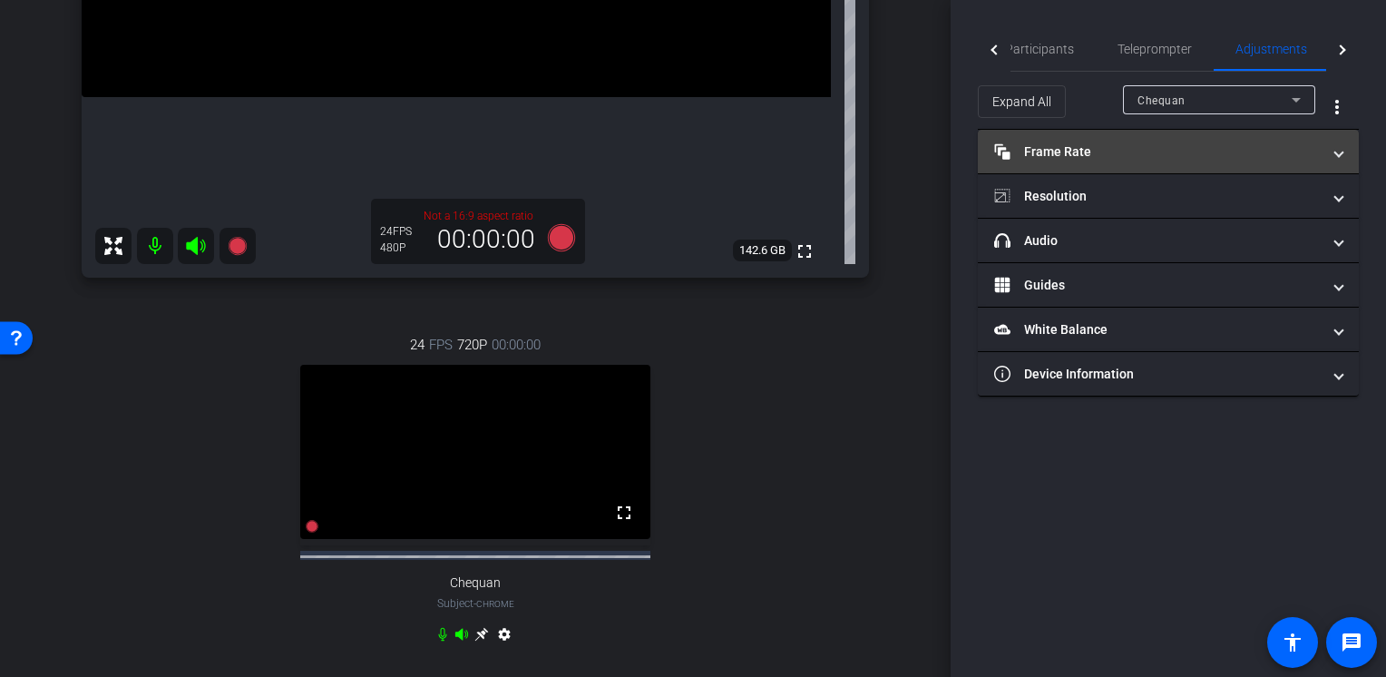
click at [1069, 152] on mat-panel-title "Frame Rate Frame Rate" at bounding box center [1157, 151] width 327 height 19
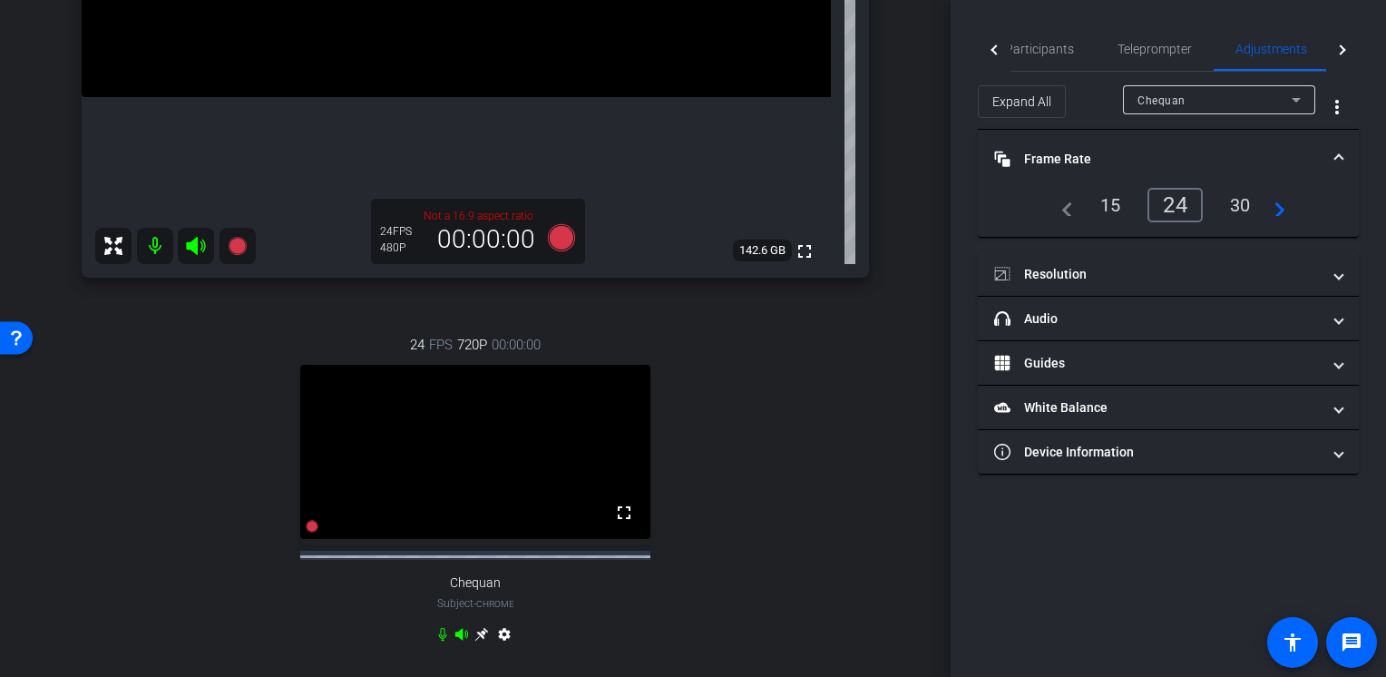
click at [1069, 152] on mat-panel-title "Frame Rate Frame Rate" at bounding box center [1157, 159] width 327 height 19
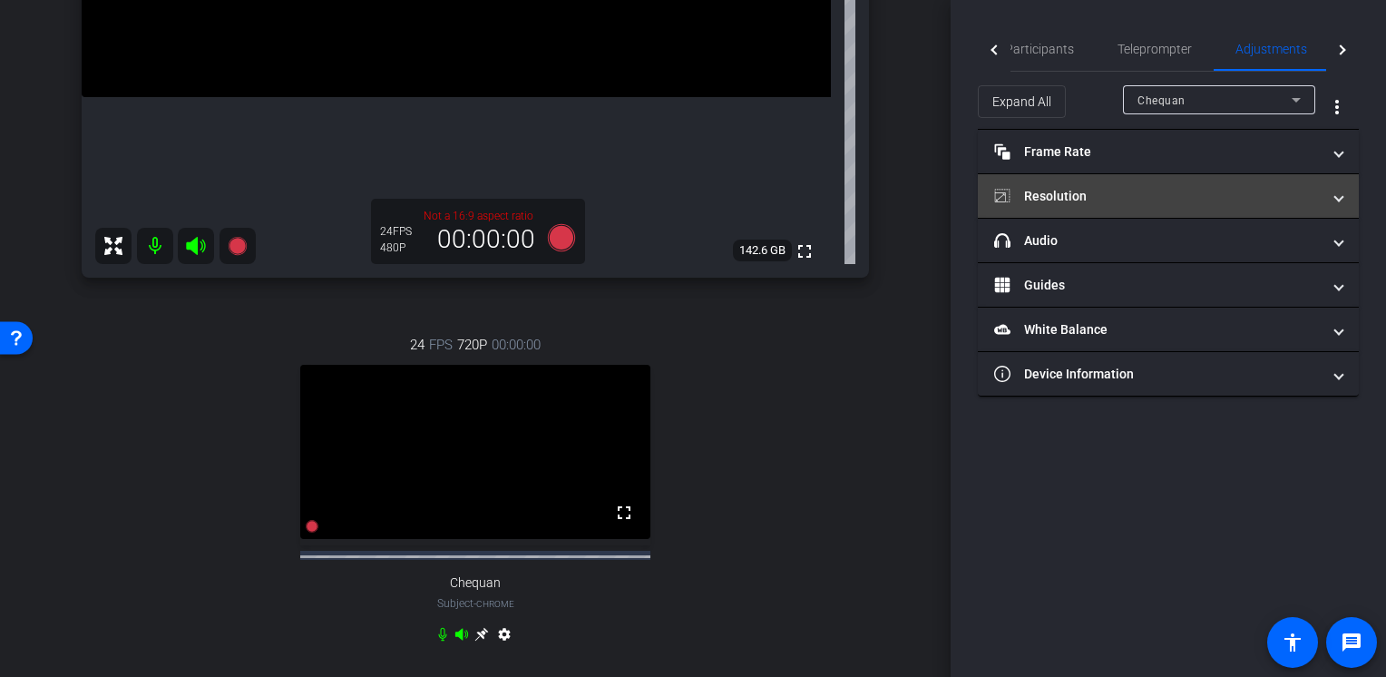
click at [1057, 195] on mat-panel-title "Resolution" at bounding box center [1157, 196] width 327 height 19
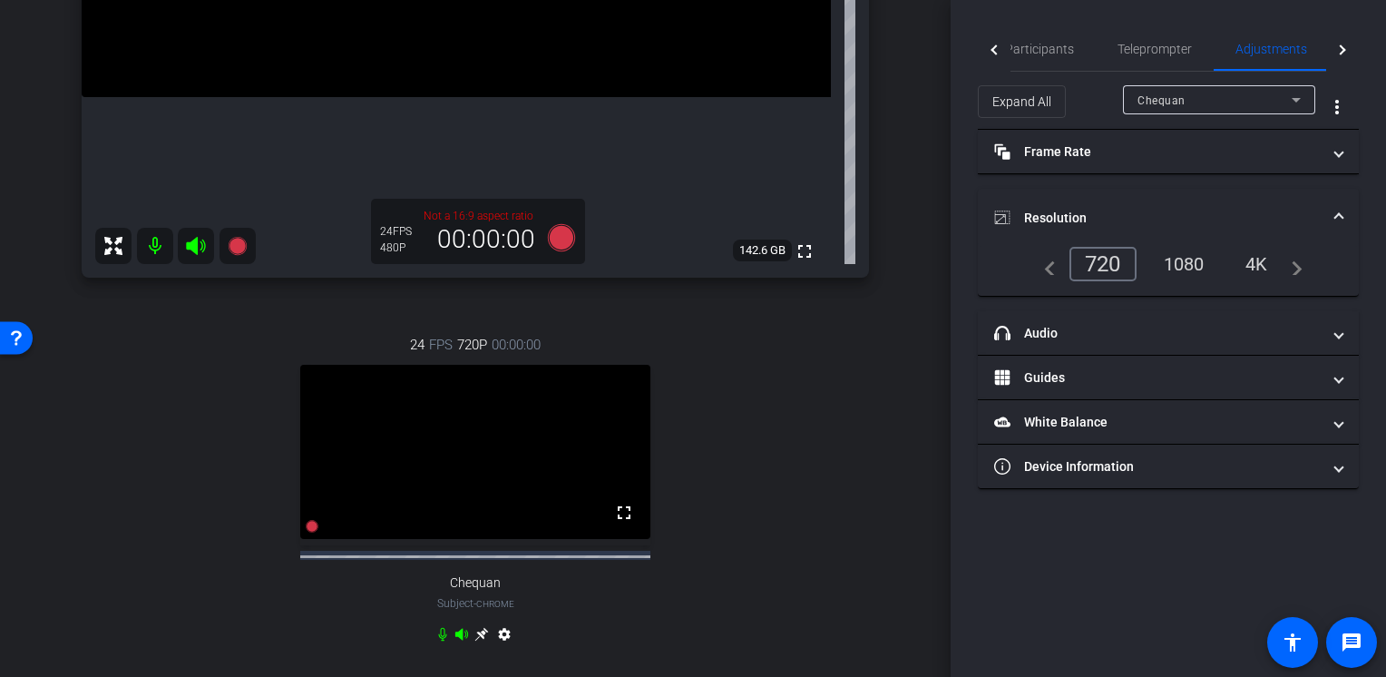
click at [1062, 198] on mat-expansion-panel-header "Resolution" at bounding box center [1168, 218] width 381 height 58
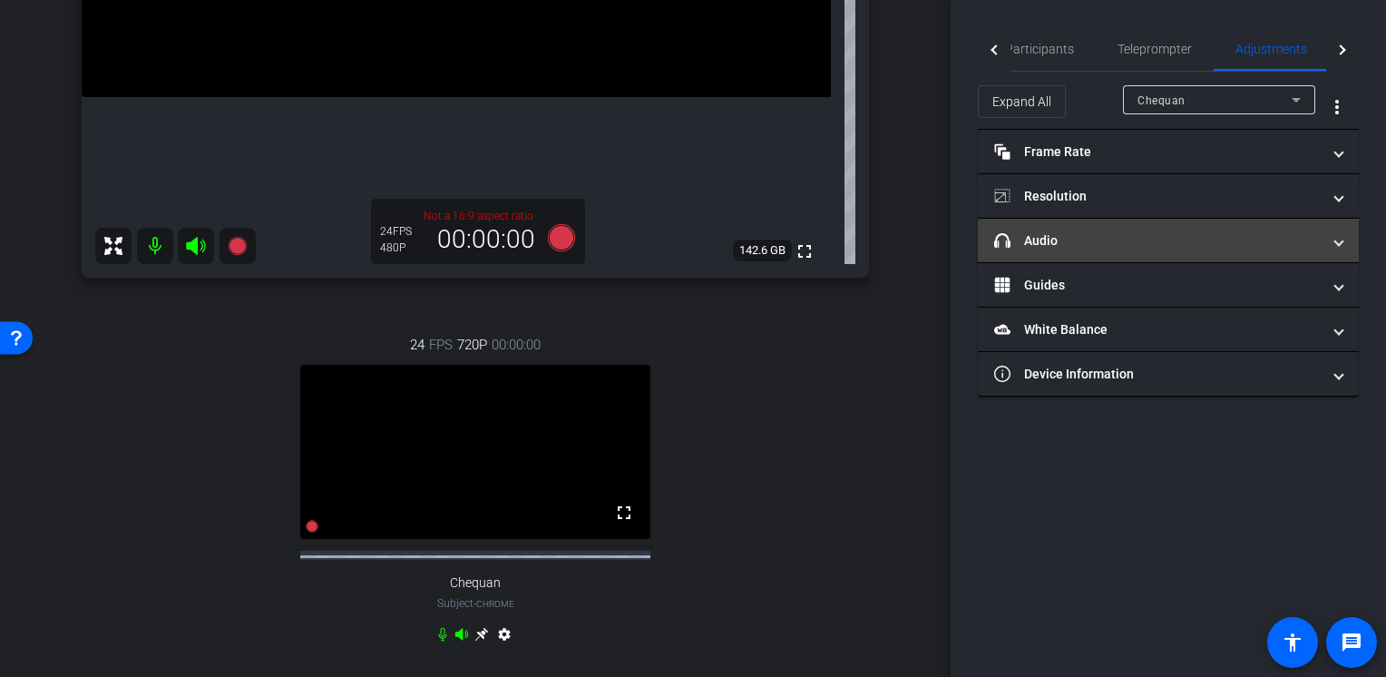
click at [1038, 255] on mat-expansion-panel-header "headphone icon Audio" at bounding box center [1168, 241] width 381 height 44
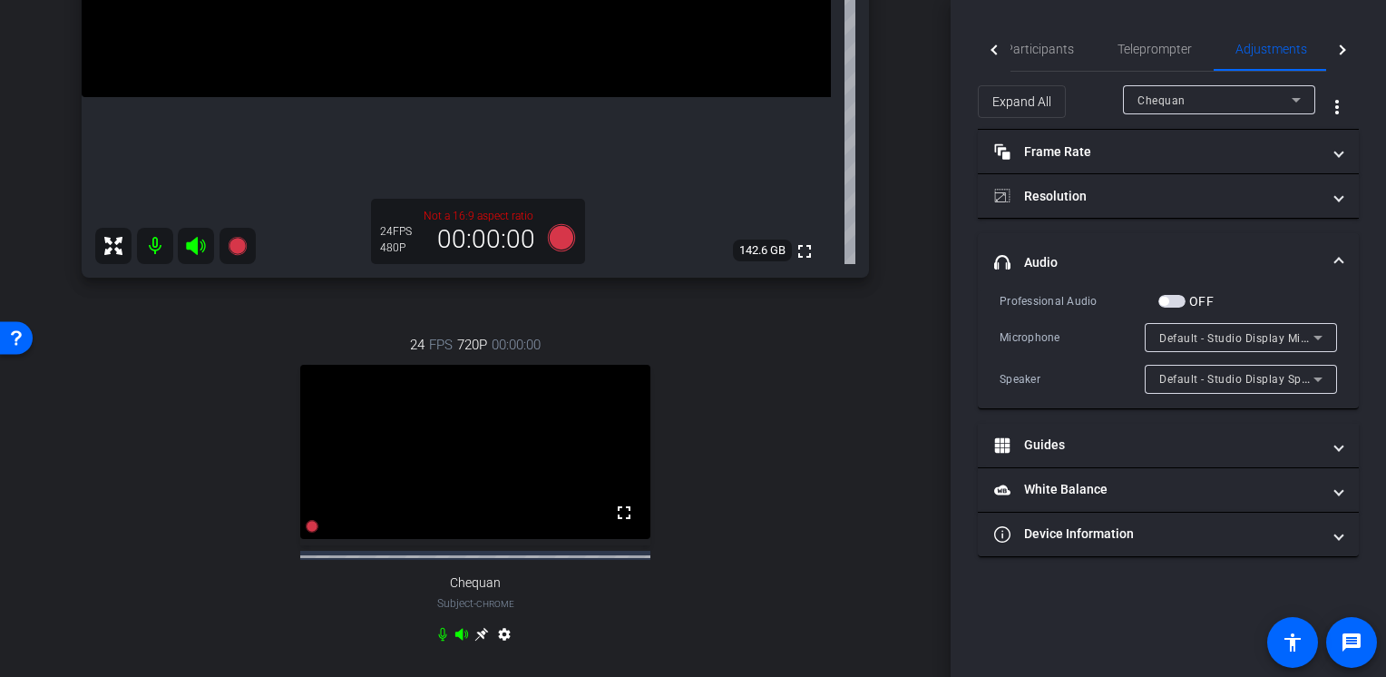
click at [1038, 255] on mat-panel-title "headphone icon Audio" at bounding box center [1157, 262] width 327 height 19
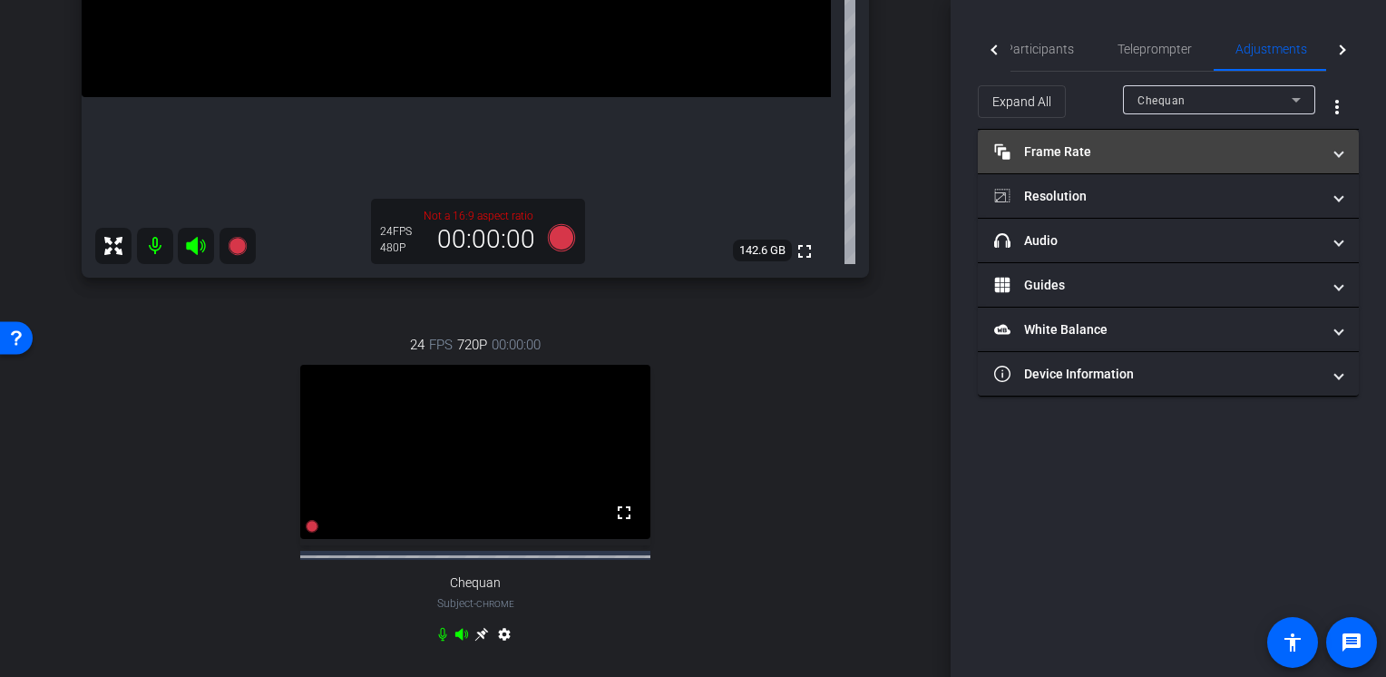
click at [1063, 150] on mat-panel-title "Frame Rate Frame Rate" at bounding box center [1157, 151] width 327 height 19
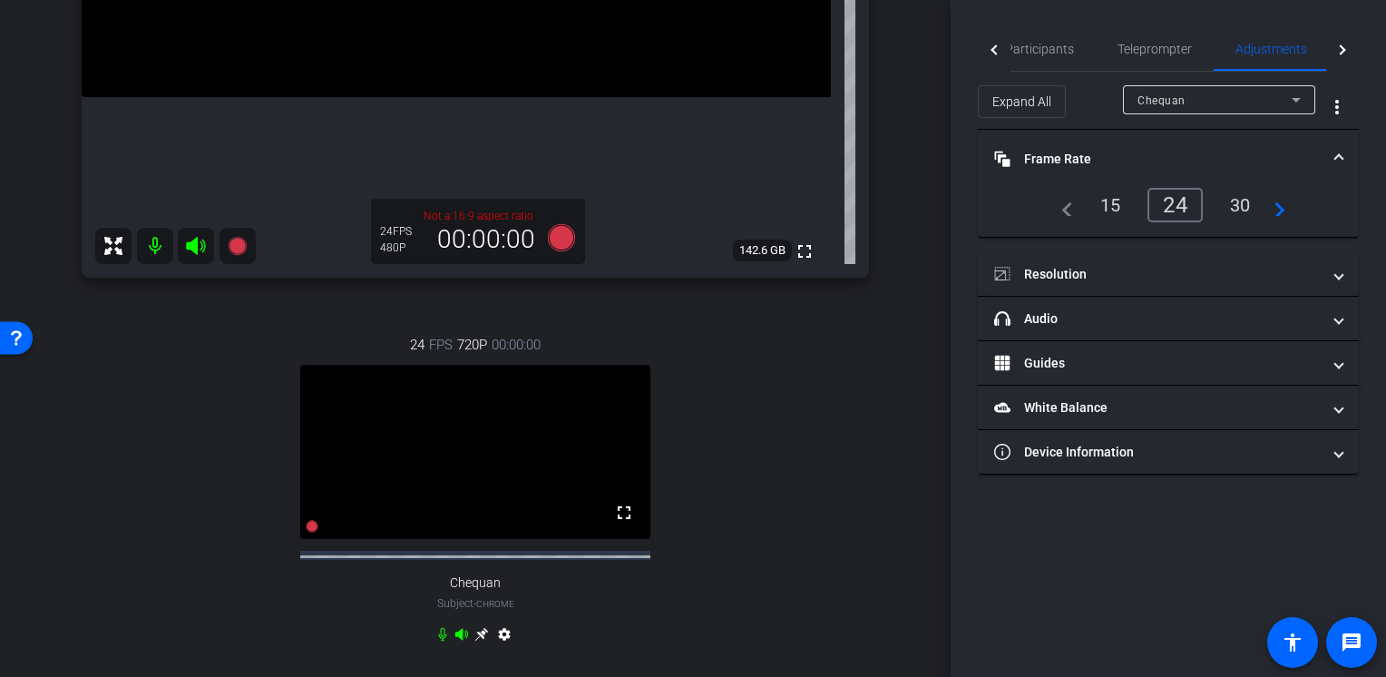
click at [1050, 162] on mat-panel-title "Frame Rate Frame Rate" at bounding box center [1157, 159] width 327 height 19
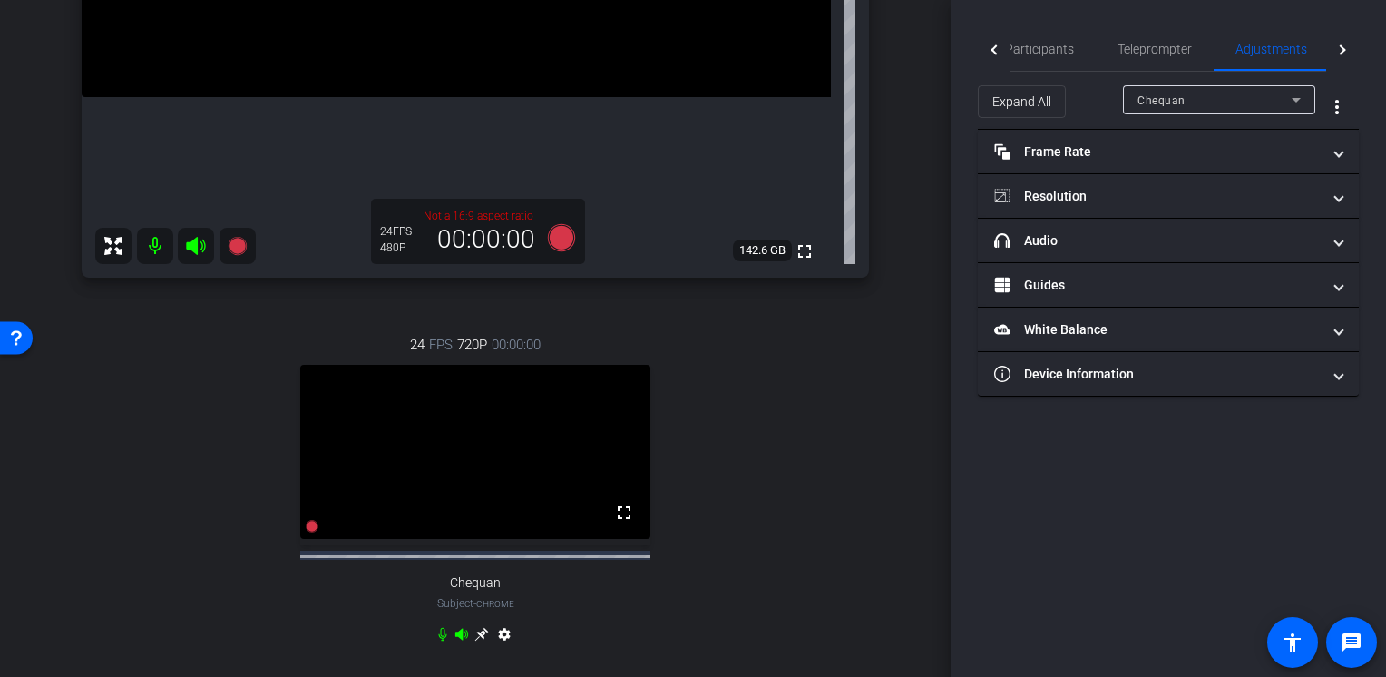
click at [870, 355] on div "Rachel Chrome info ROOM ID: 5545402 fullscreen settings 142.6 GB Not a 16:9 asp…" at bounding box center [475, 179] width 860 height 1036
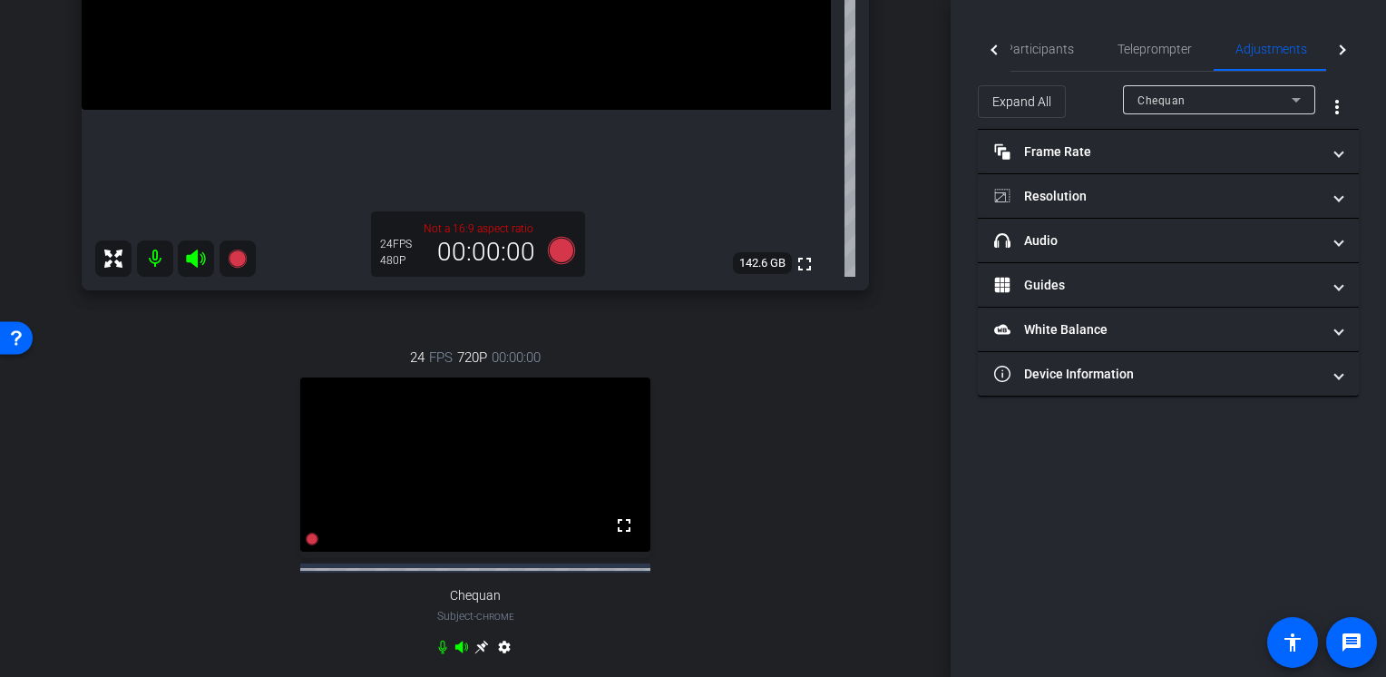
scroll to position [363, 0]
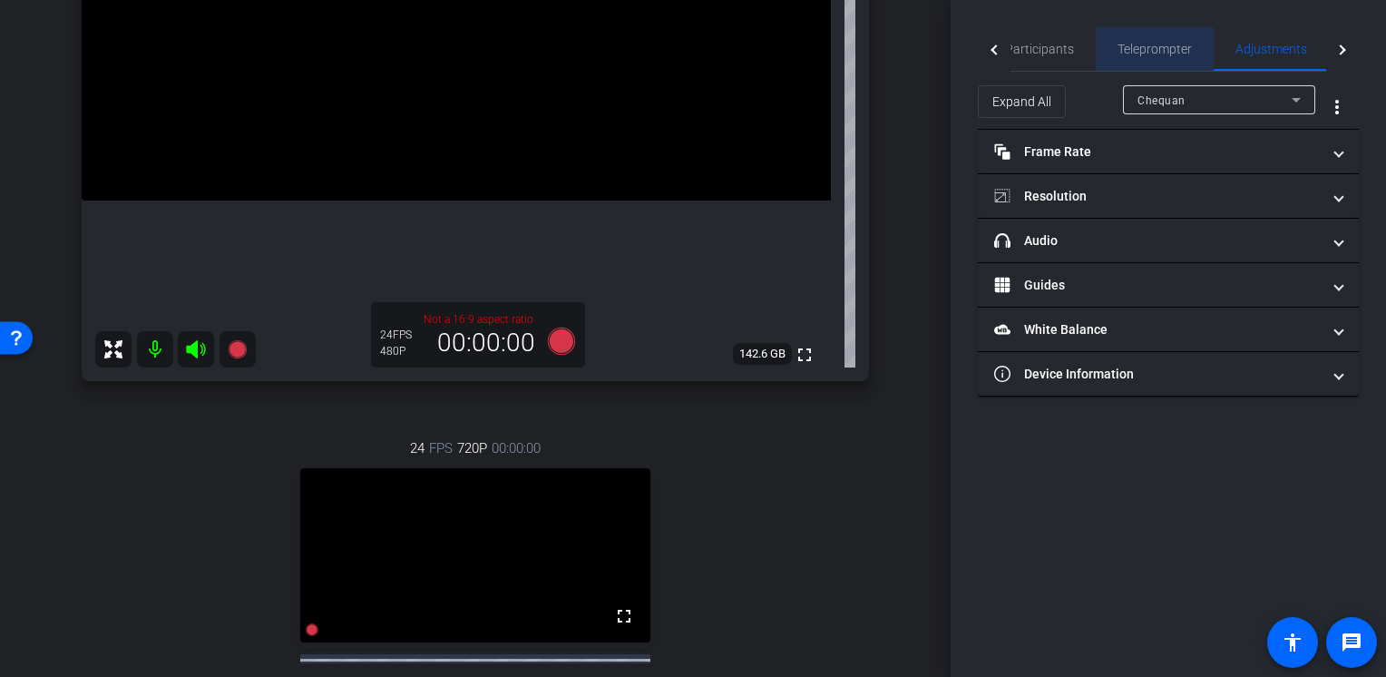
click at [1138, 63] on span "Teleprompter" at bounding box center [1155, 49] width 74 height 44
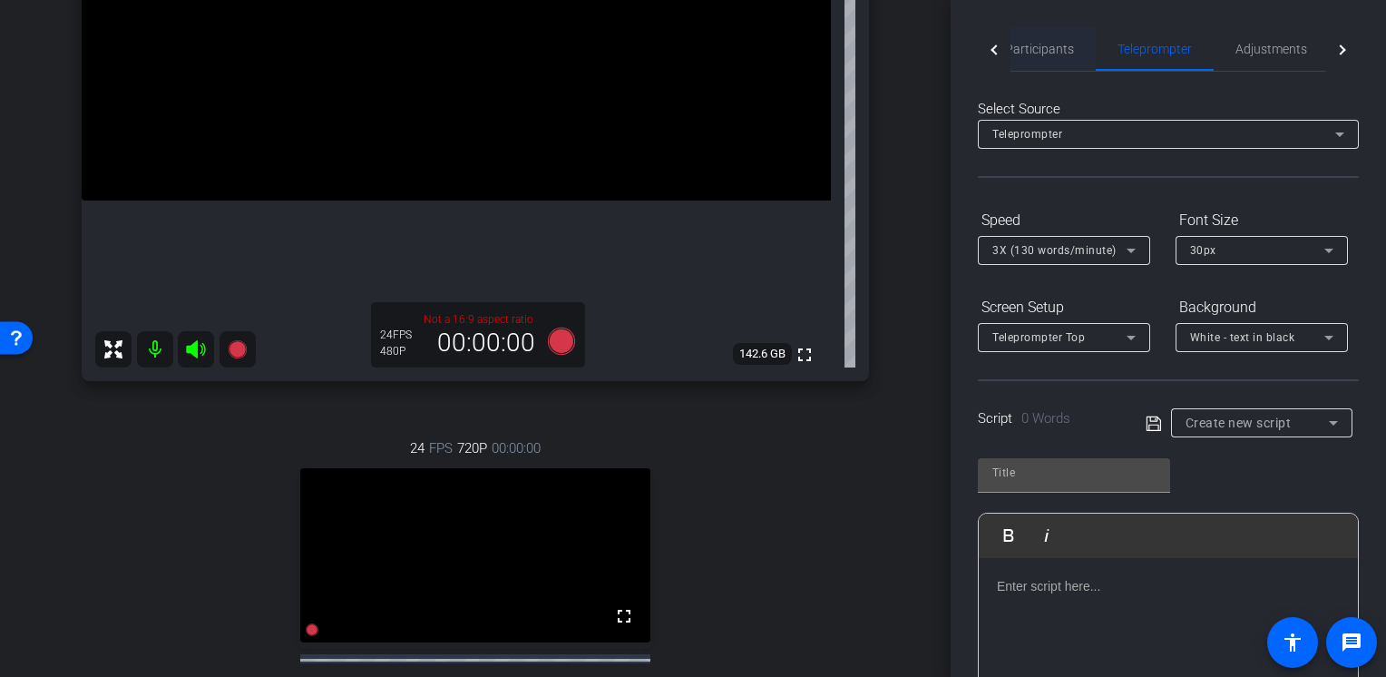
click at [1064, 63] on span "Participants" at bounding box center [1039, 49] width 69 height 44
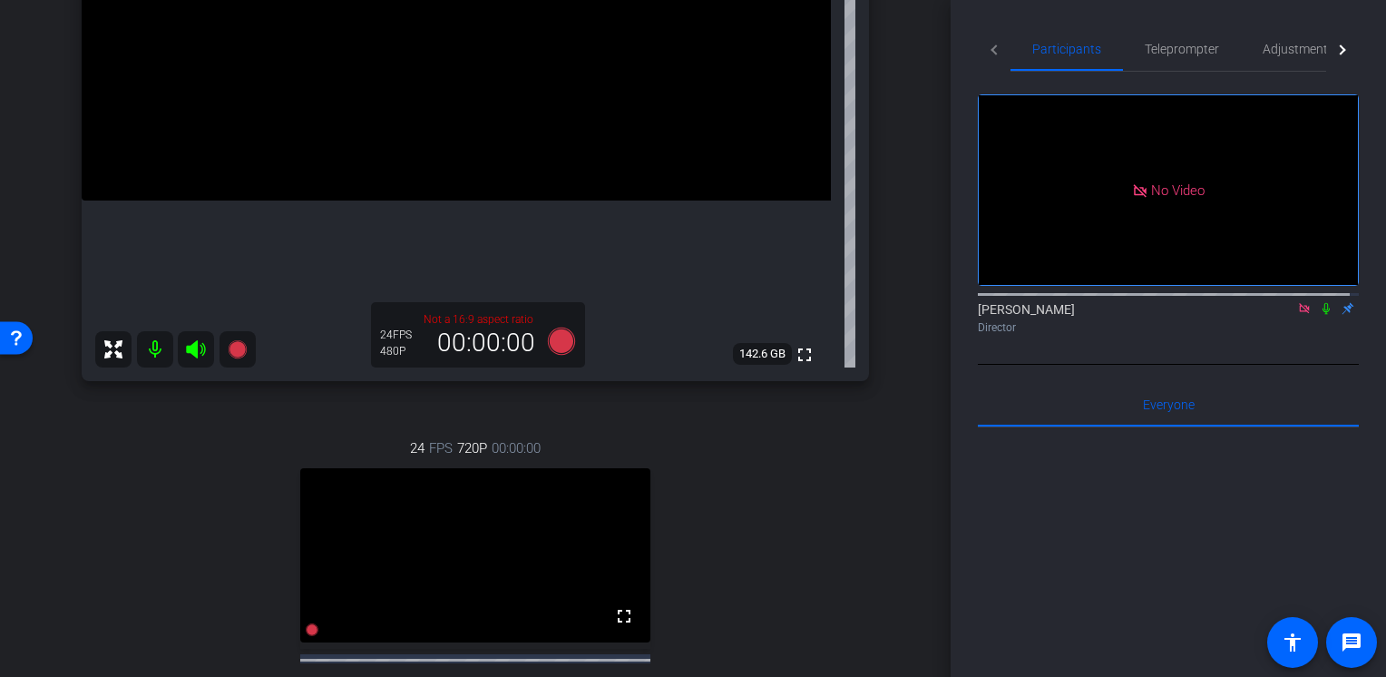
scroll to position [454, 0]
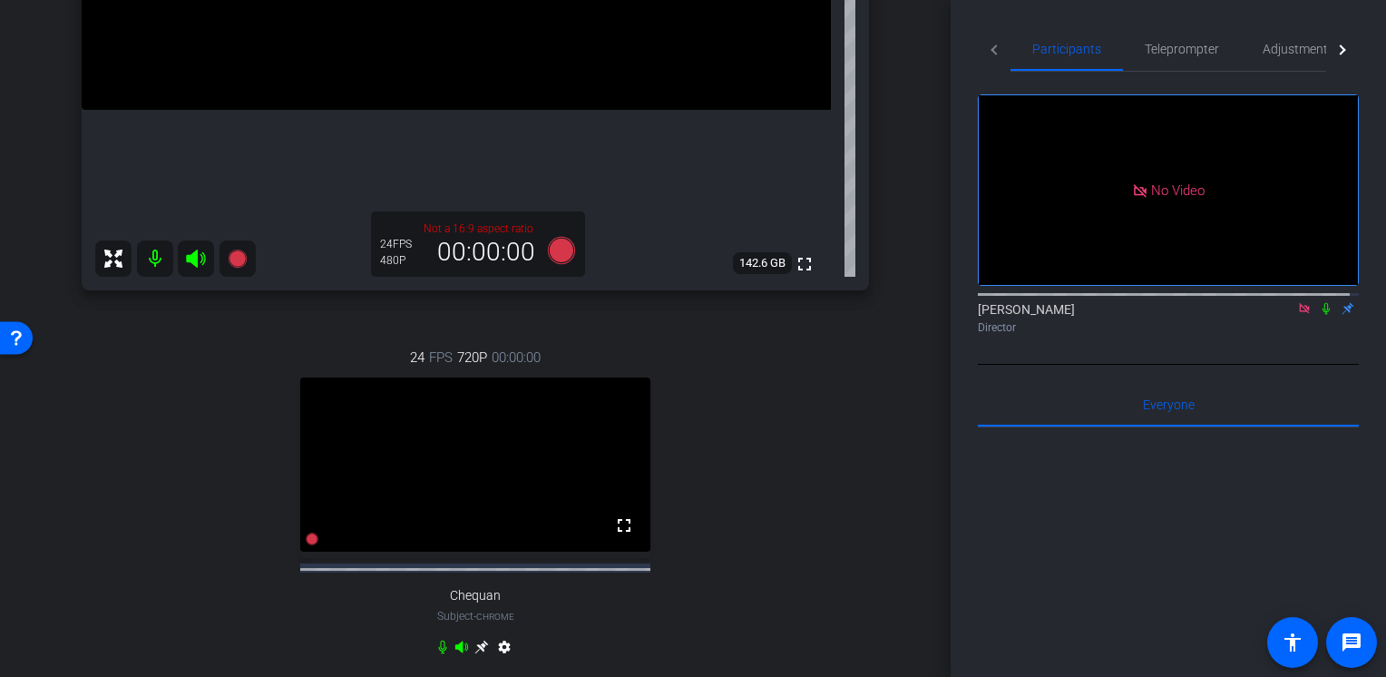
click at [1317, 300] on mat-icon at bounding box center [1327, 308] width 22 height 16
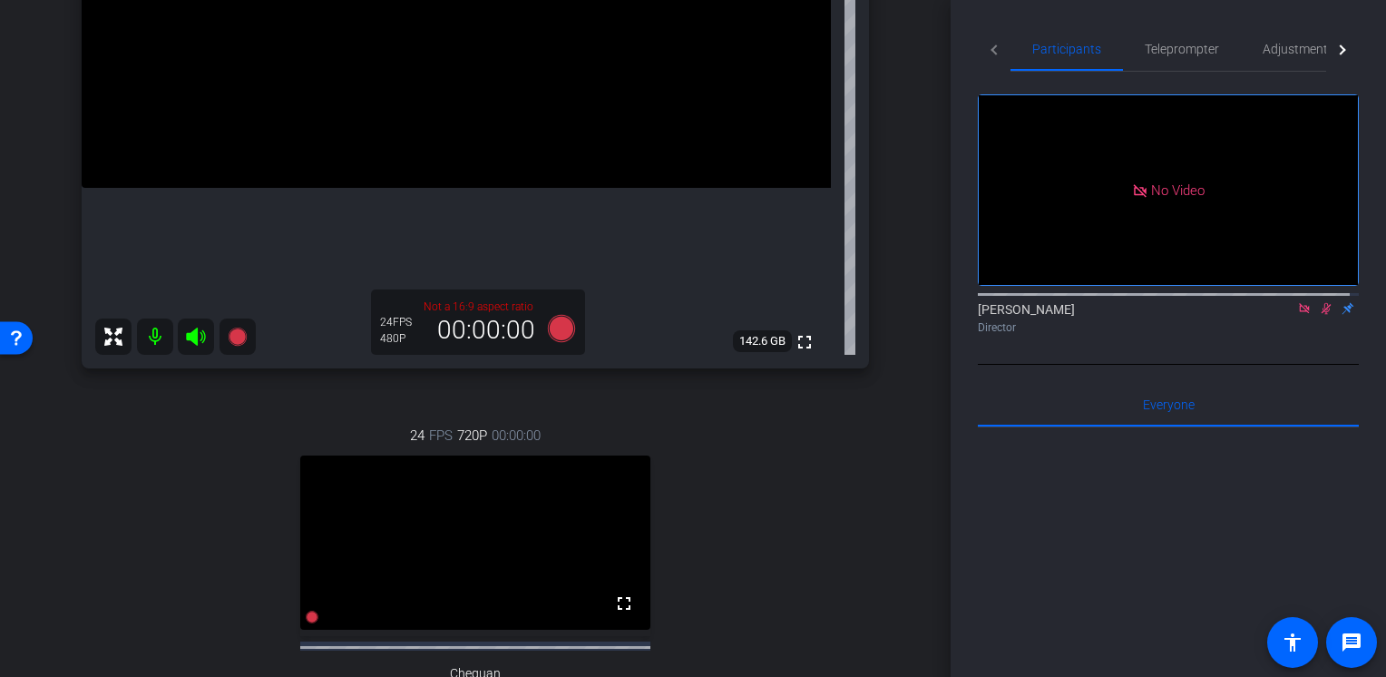
scroll to position [466, 0]
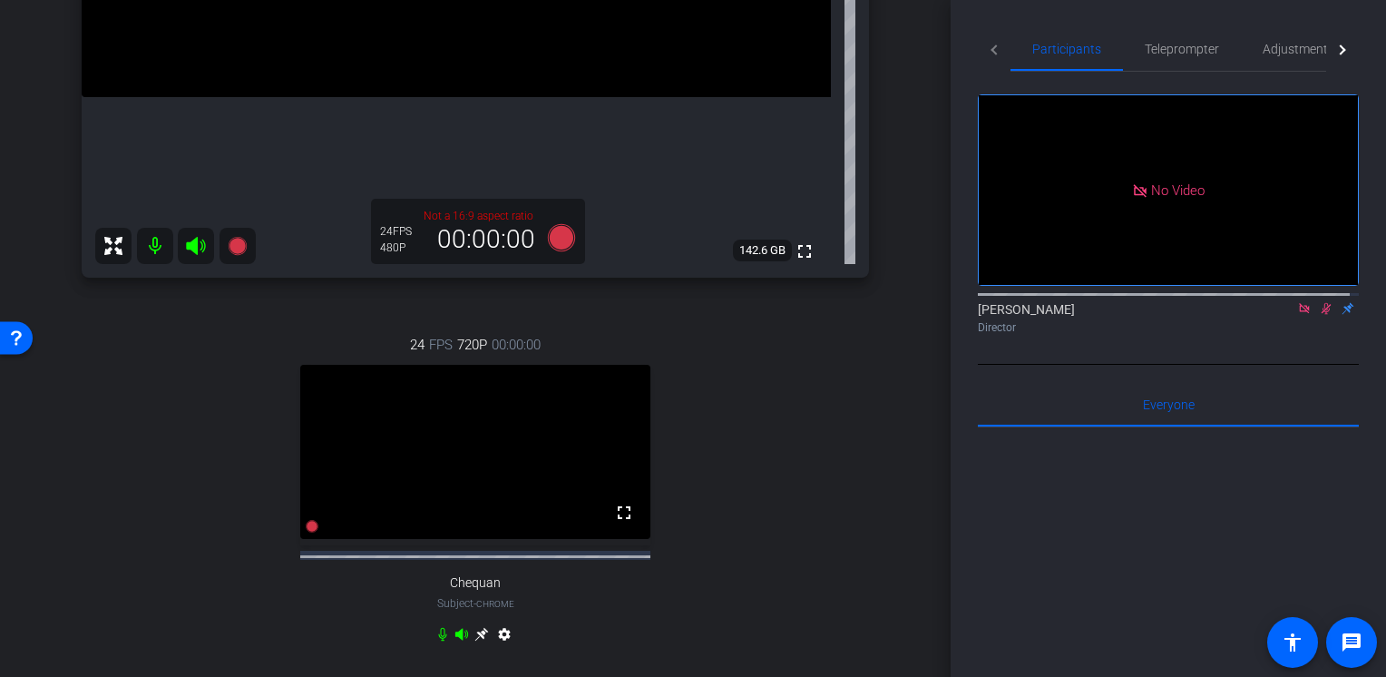
click at [1319, 302] on icon at bounding box center [1326, 308] width 15 height 13
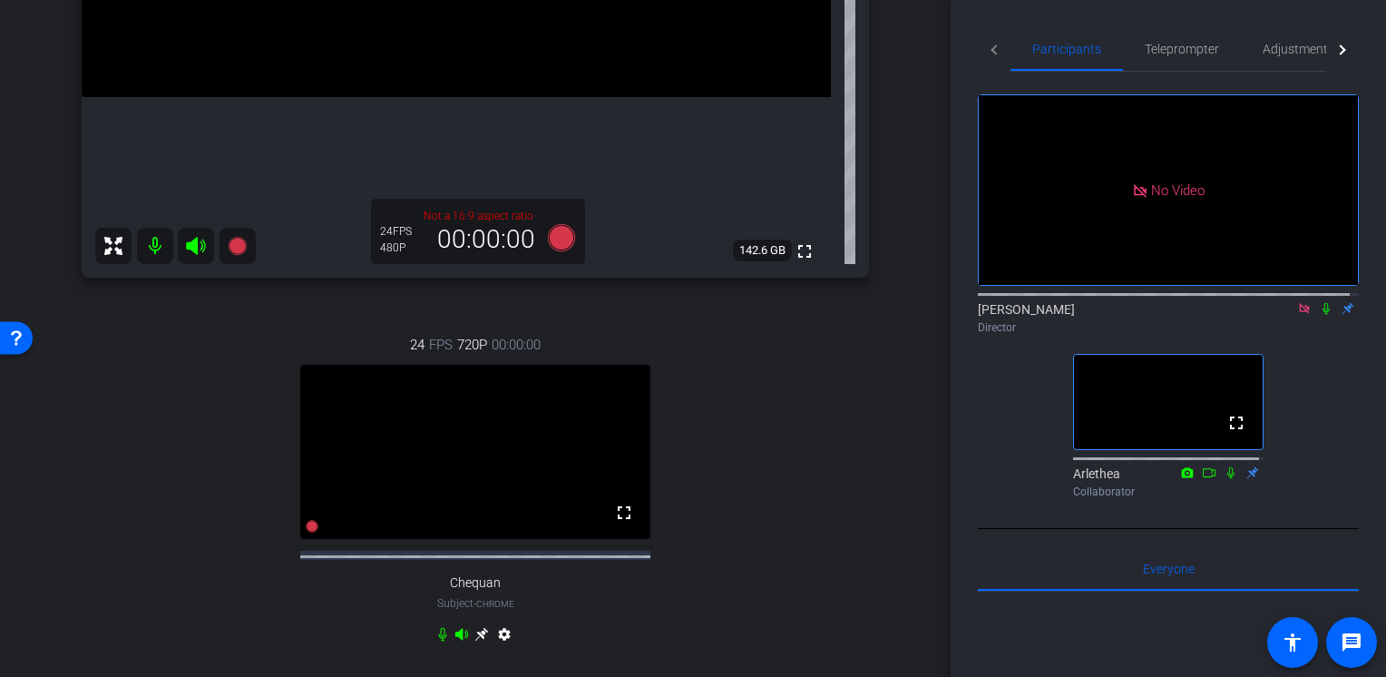
click at [1319, 302] on icon at bounding box center [1326, 308] width 15 height 13
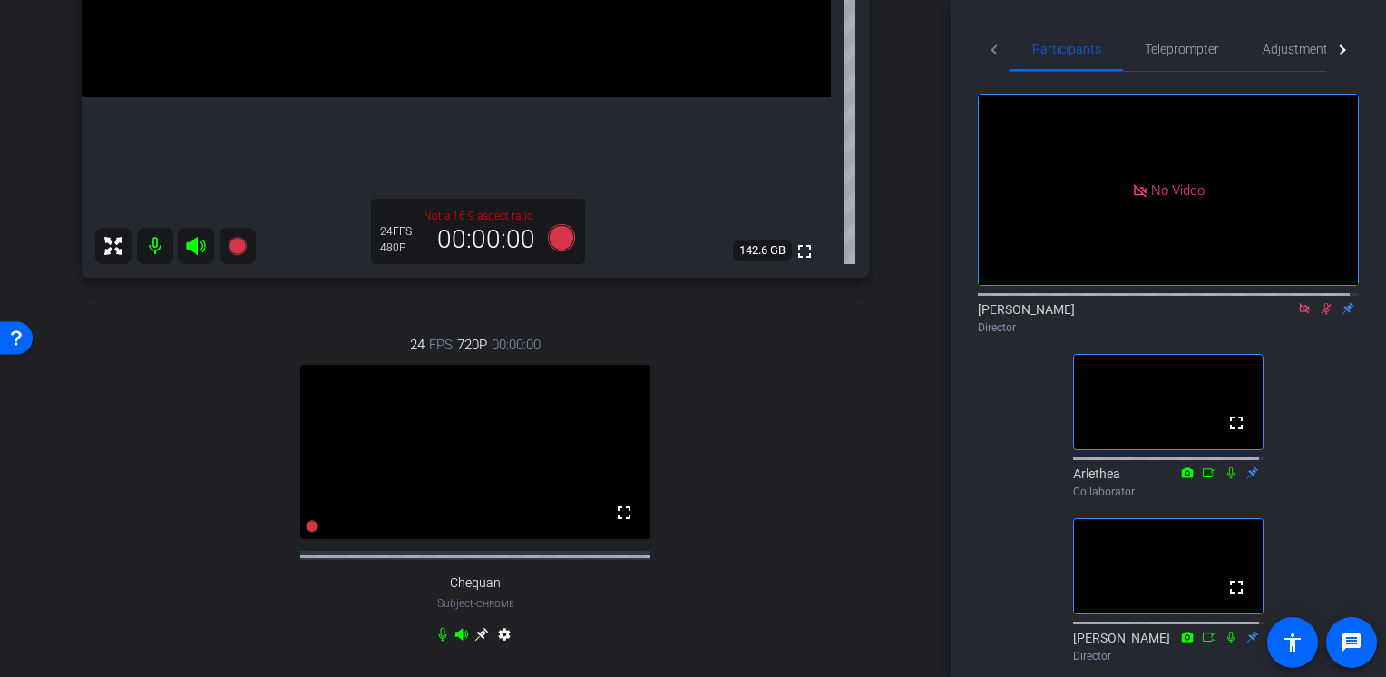
click at [1320, 302] on icon at bounding box center [1326, 308] width 15 height 13
click at [1323, 303] on icon at bounding box center [1326, 309] width 7 height 12
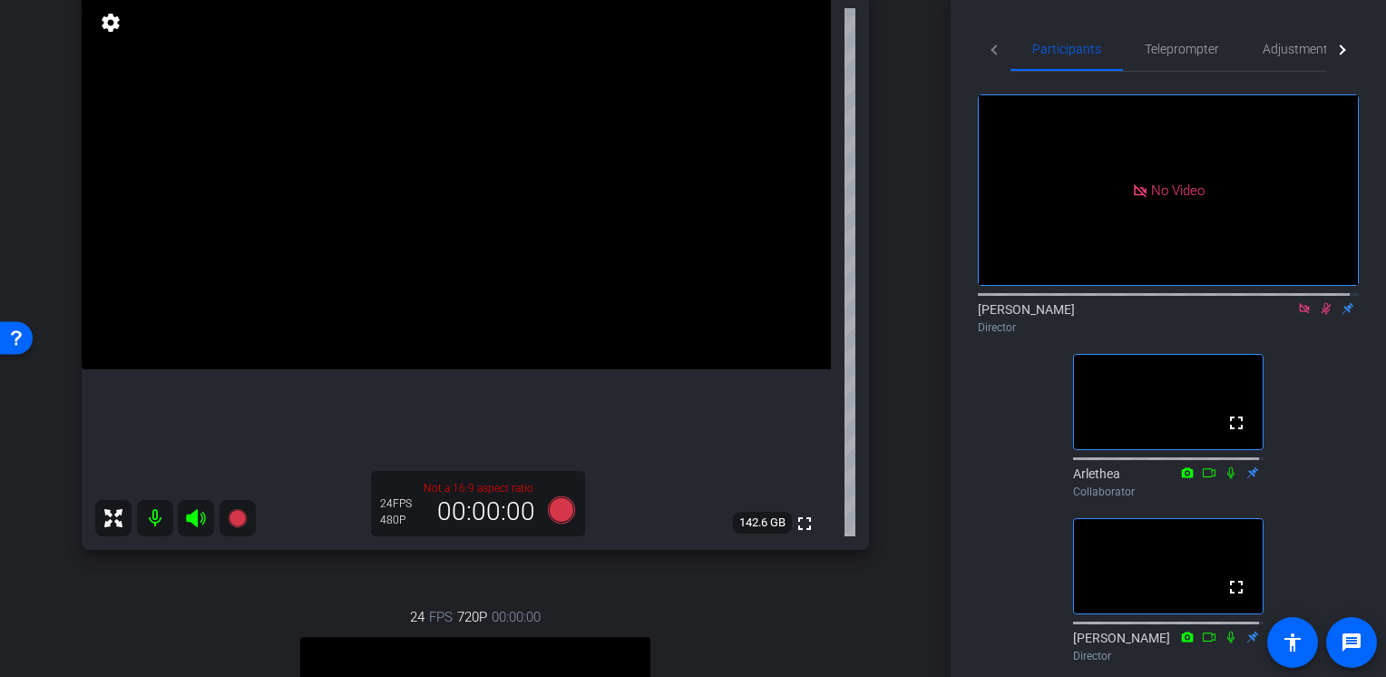
scroll to position [0, 0]
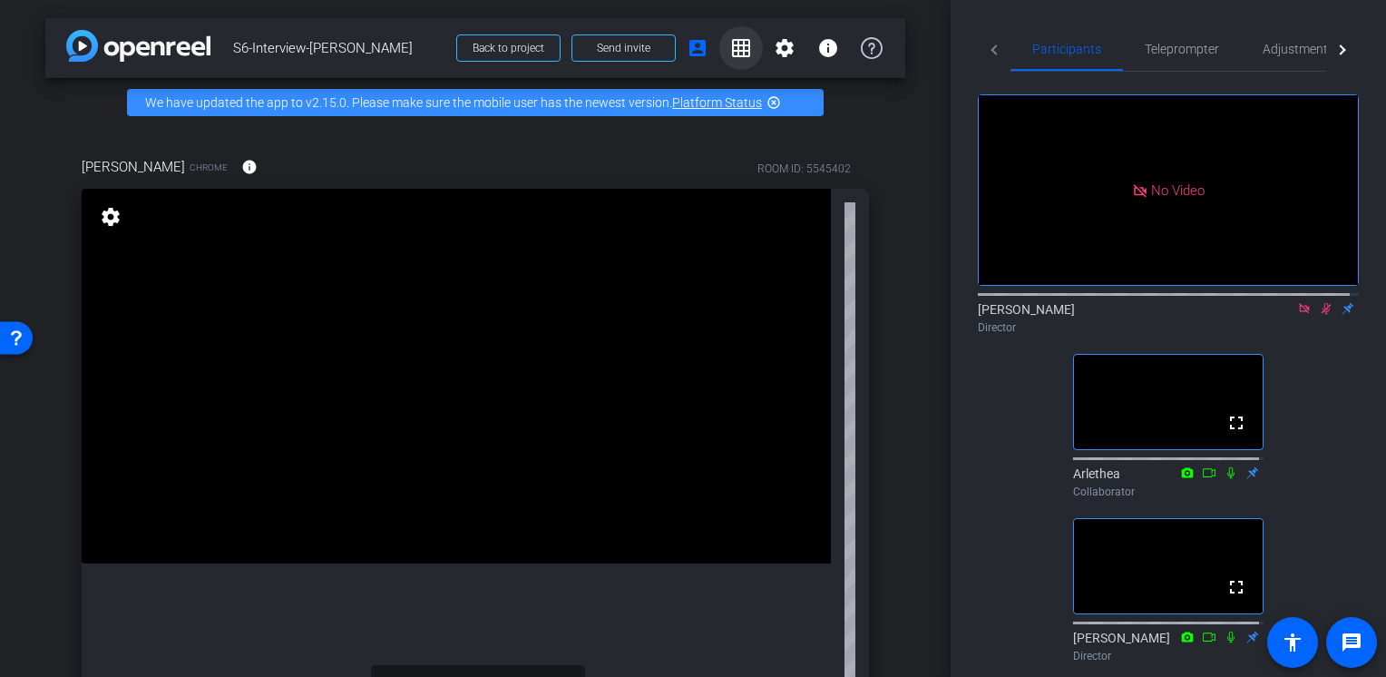
click at [733, 63] on span at bounding box center [742, 48] width 44 height 44
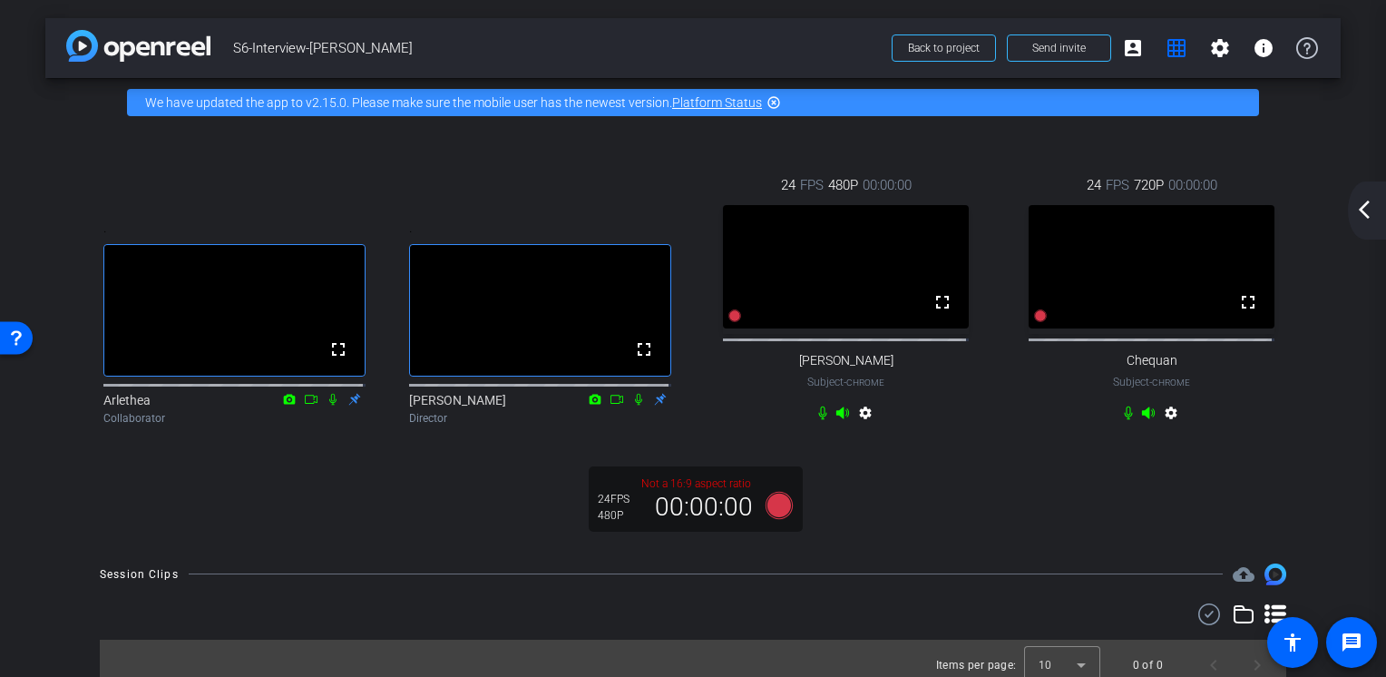
click at [548, 157] on div ". fullscreen Arlethea Collaborator . fullscreen Jay Kelly Director 24 FPS 480P …" at bounding box center [693, 301] width 1223 height 312
click at [58, 160] on div ". fullscreen Arlethea Collaborator . fullscreen Jay Kelly Director 24 FPS 480P …" at bounding box center [693, 336] width 1296 height 418
click at [1179, 49] on span at bounding box center [1177, 48] width 44 height 44
click at [1319, 125] on div "arrow_back S6-Interview-Chequan Back to project Send invite account_box grid_on…" at bounding box center [693, 338] width 1386 height 677
click at [1349, 540] on div "arrow_back S6-Interview-Chequan Back to project Send invite account_box grid_on…" at bounding box center [693, 338] width 1386 height 677
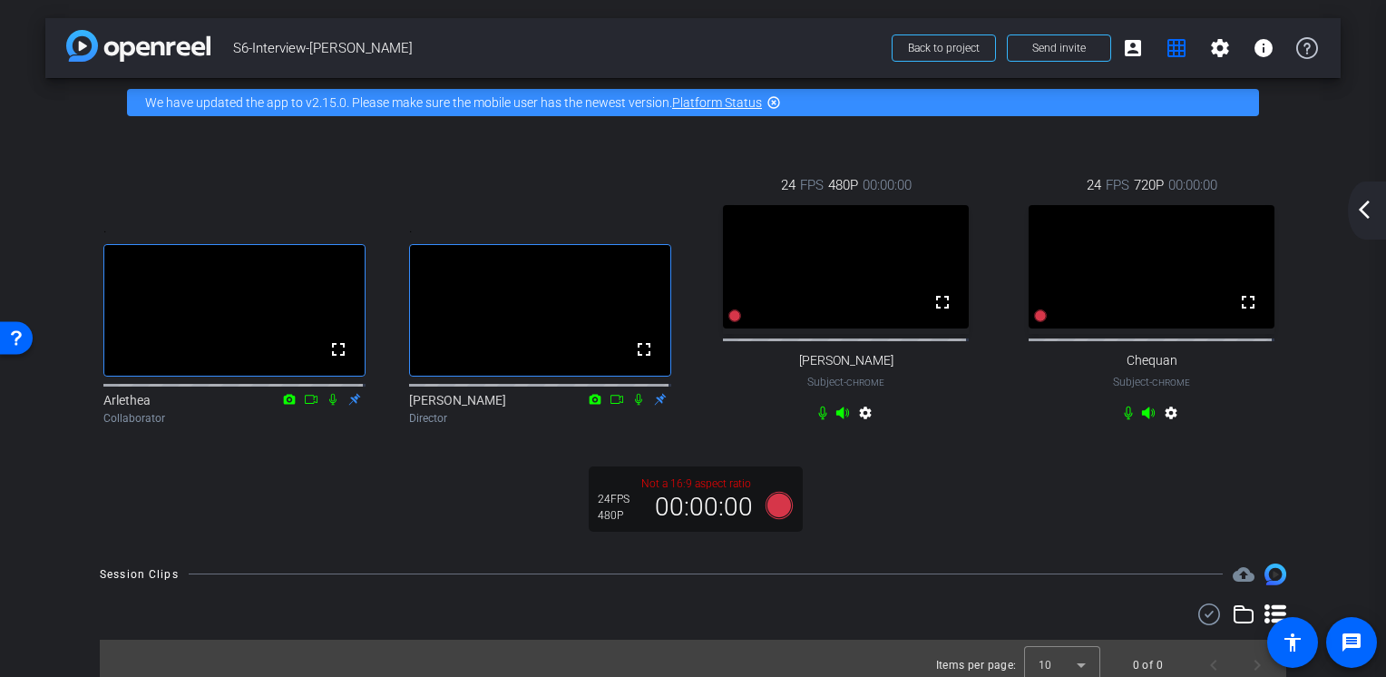
click at [87, 172] on div ". fullscreen Arlethea Collaborator . fullscreen Jay Kelly Director 24 FPS 480P …" at bounding box center [693, 301] width 1223 height 312
click at [769, 308] on video at bounding box center [846, 266] width 246 height 123
click at [647, 241] on div ". fullscreen Jay Kelly Director" at bounding box center [540, 324] width 306 height 267
click at [1183, 40] on span at bounding box center [1177, 48] width 44 height 44
click at [1354, 224] on div "arrow_back_ios_new arrow_forward_ios" at bounding box center [1367, 210] width 38 height 58
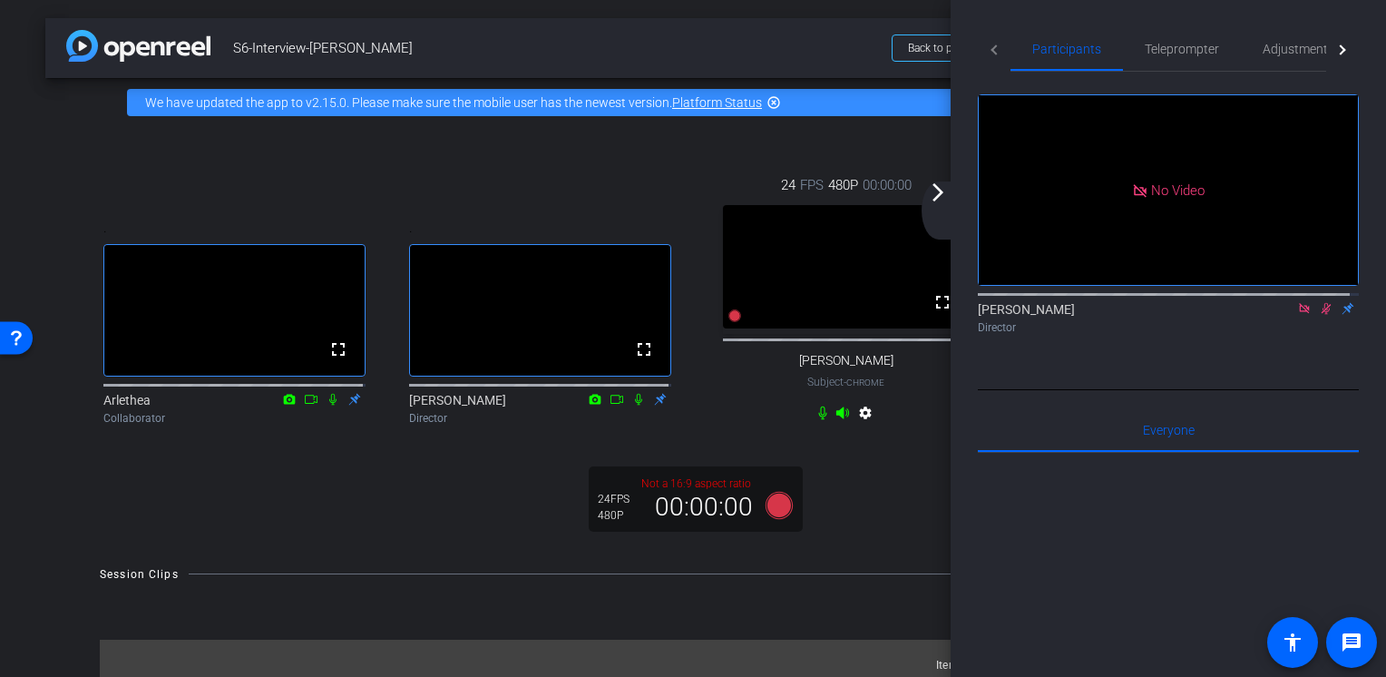
drag, startPoint x: 610, startPoint y: 147, endPoint x: 300, endPoint y: 118, distance: 310.8
click at [606, 148] on div ". fullscreen Arlethea Collaborator . fullscreen Jay Kelly Director 24 FPS 480P …" at bounding box center [693, 301] width 1223 height 312
click at [98, 50] on img at bounding box center [138, 46] width 144 height 32
click at [465, 68] on div "arrow_back S6-Interview-Chequan Back to project Send invite account_box grid_on…" at bounding box center [693, 48] width 1296 height 60
click at [1090, 49] on span "Participants" at bounding box center [1067, 49] width 69 height 13
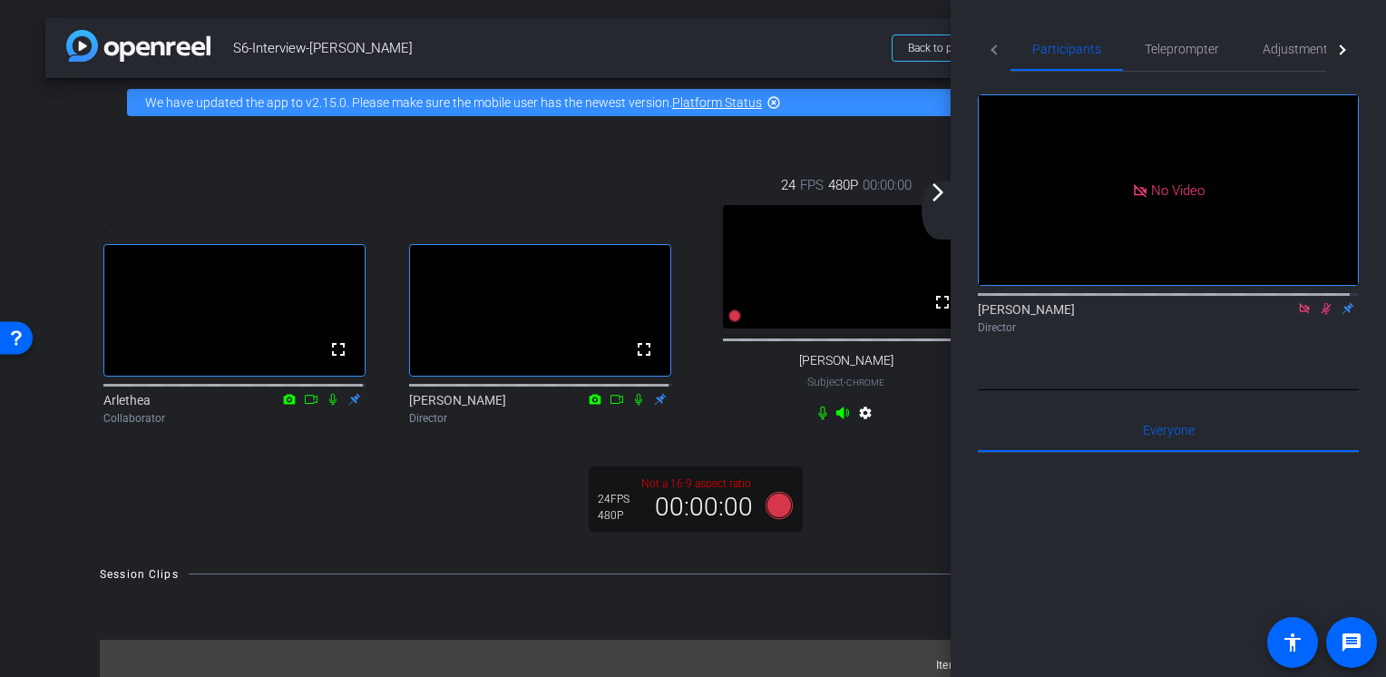
click at [994, 53] on mat-tab-header "Participants Teleprompter Adjustments Live" at bounding box center [1168, 49] width 381 height 44
click at [853, 98] on div "We have updated the app to v2.15.0. Please make sure the mobile user has the ne…" at bounding box center [693, 102] width 1132 height 27
click at [926, 45] on span "Back to project" at bounding box center [944, 48] width 72 height 13
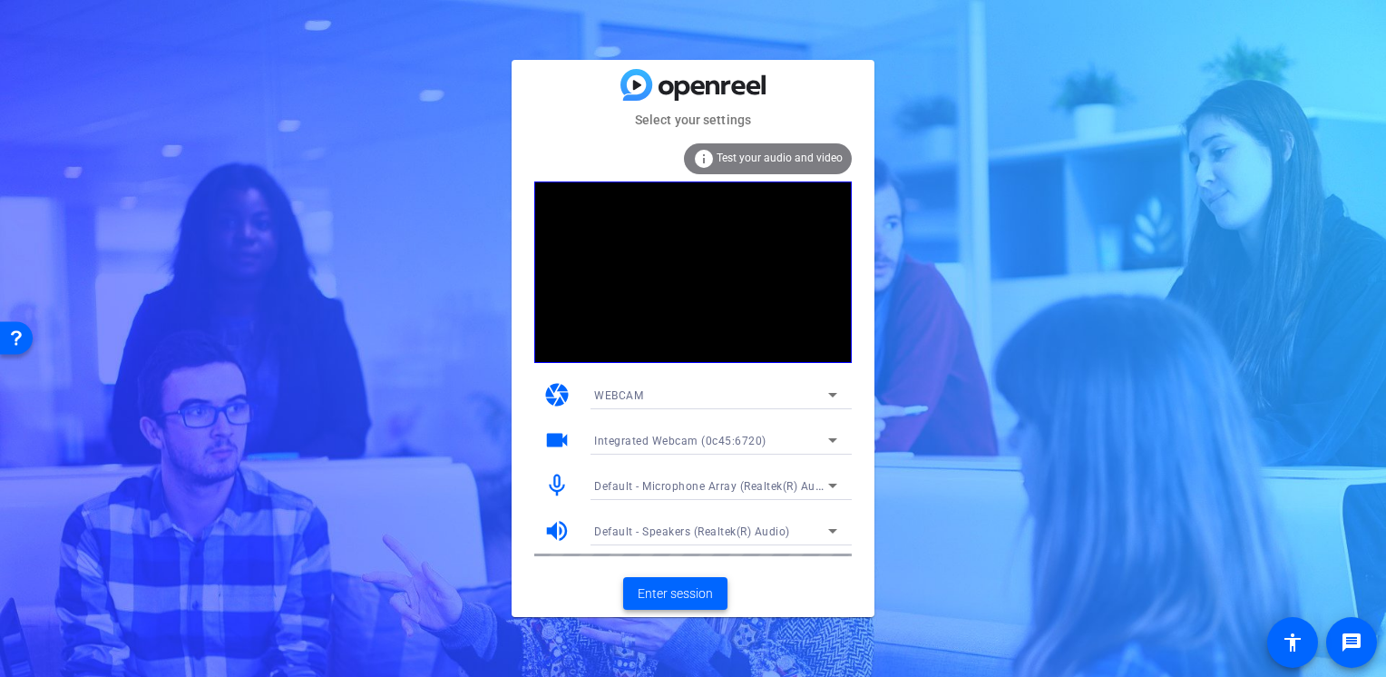
click at [647, 594] on span "Enter session" at bounding box center [675, 593] width 75 height 19
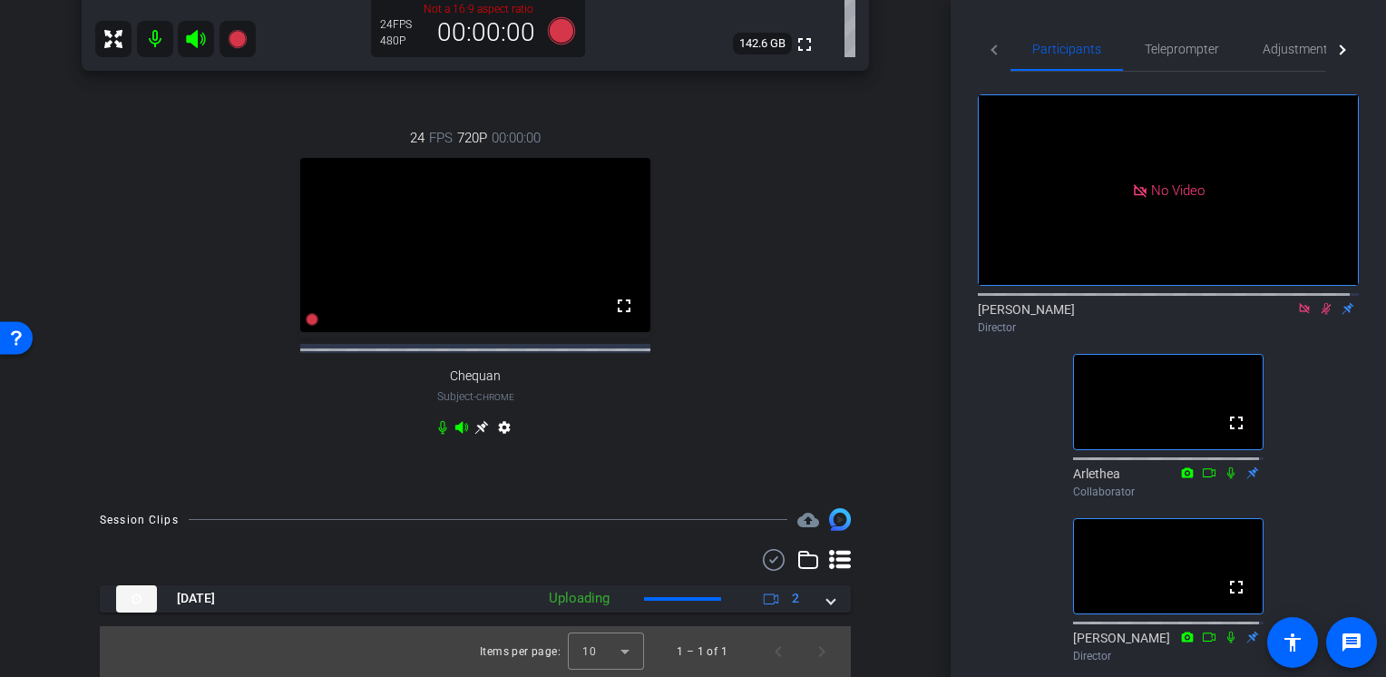
scroll to position [689, 0]
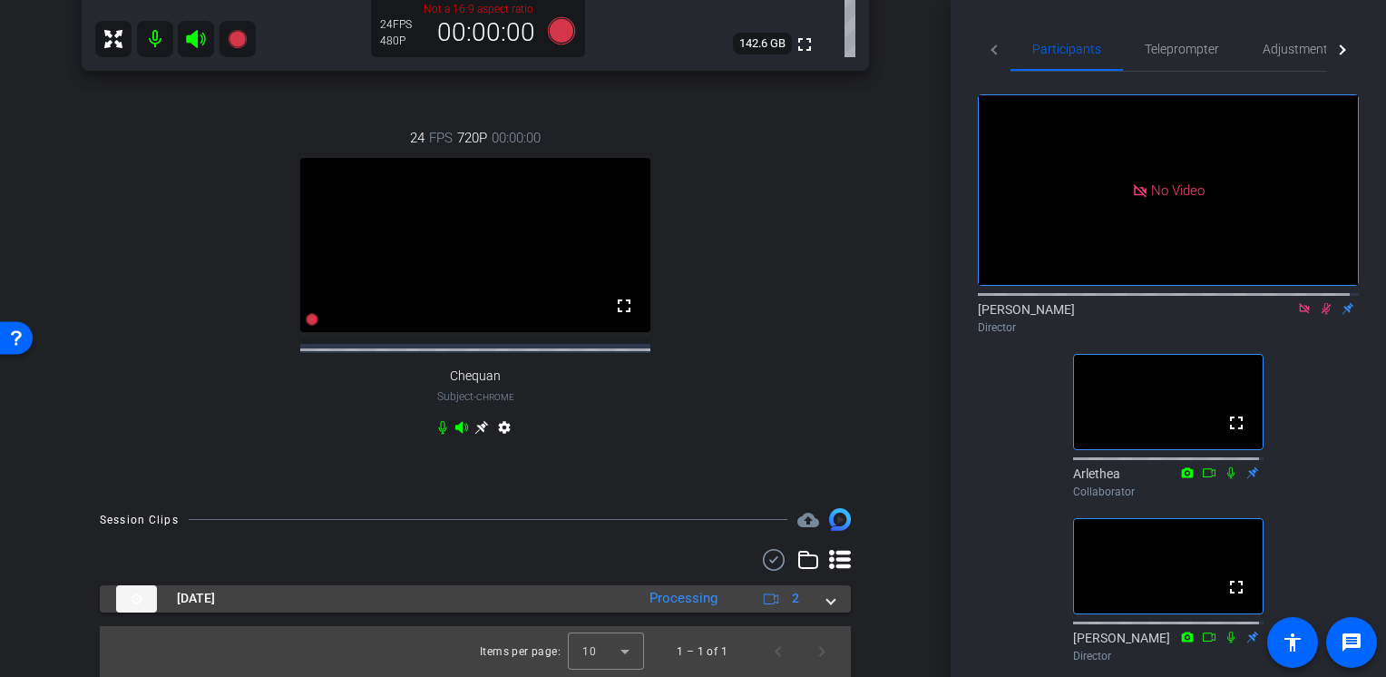
click at [829, 602] on mat-expansion-panel-header "Sep 4, 2025 Processing 2" at bounding box center [475, 598] width 751 height 27
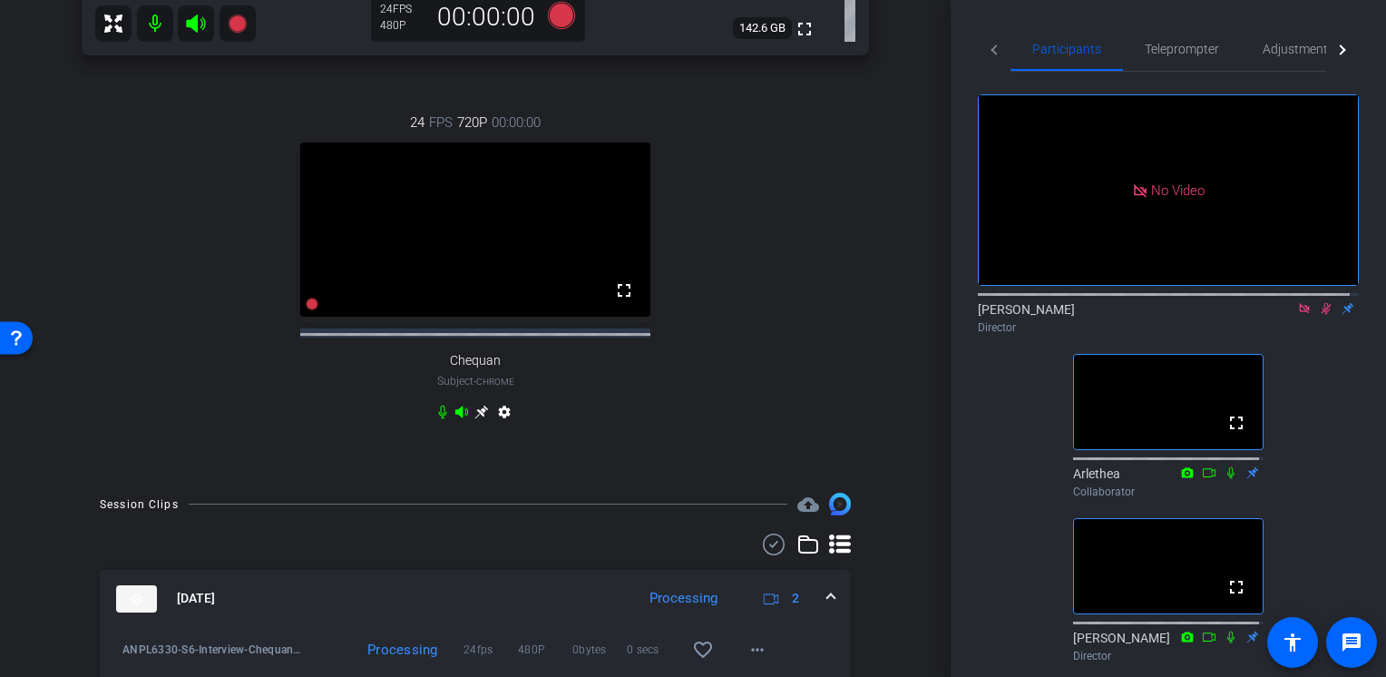
scroll to position [817, 0]
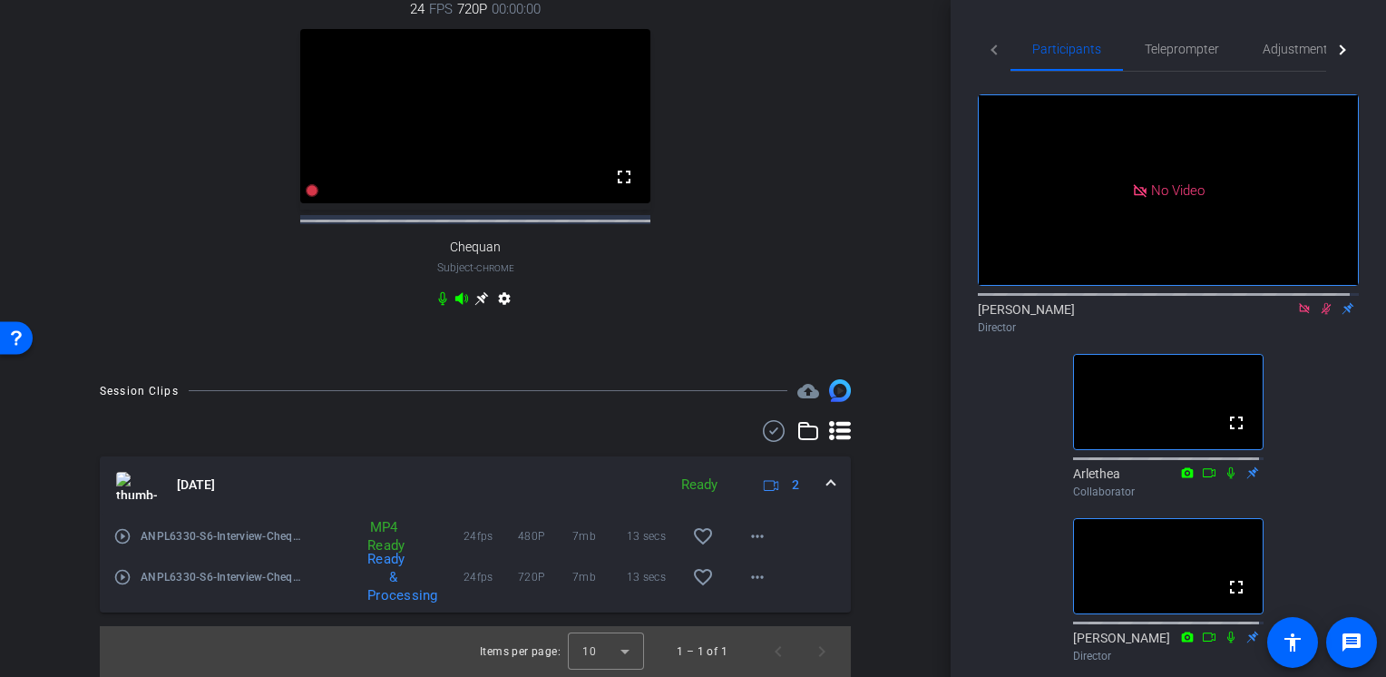
click at [1319, 315] on icon at bounding box center [1326, 308] width 15 height 13
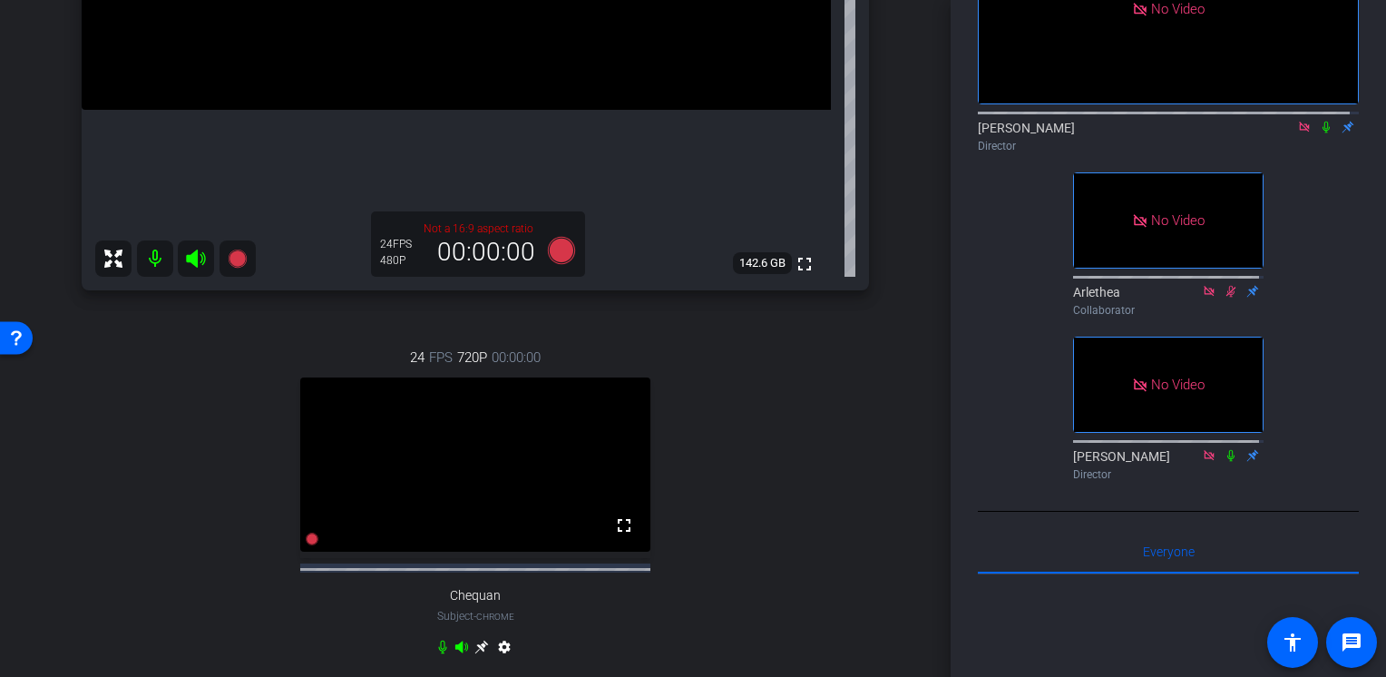
scroll to position [363, 0]
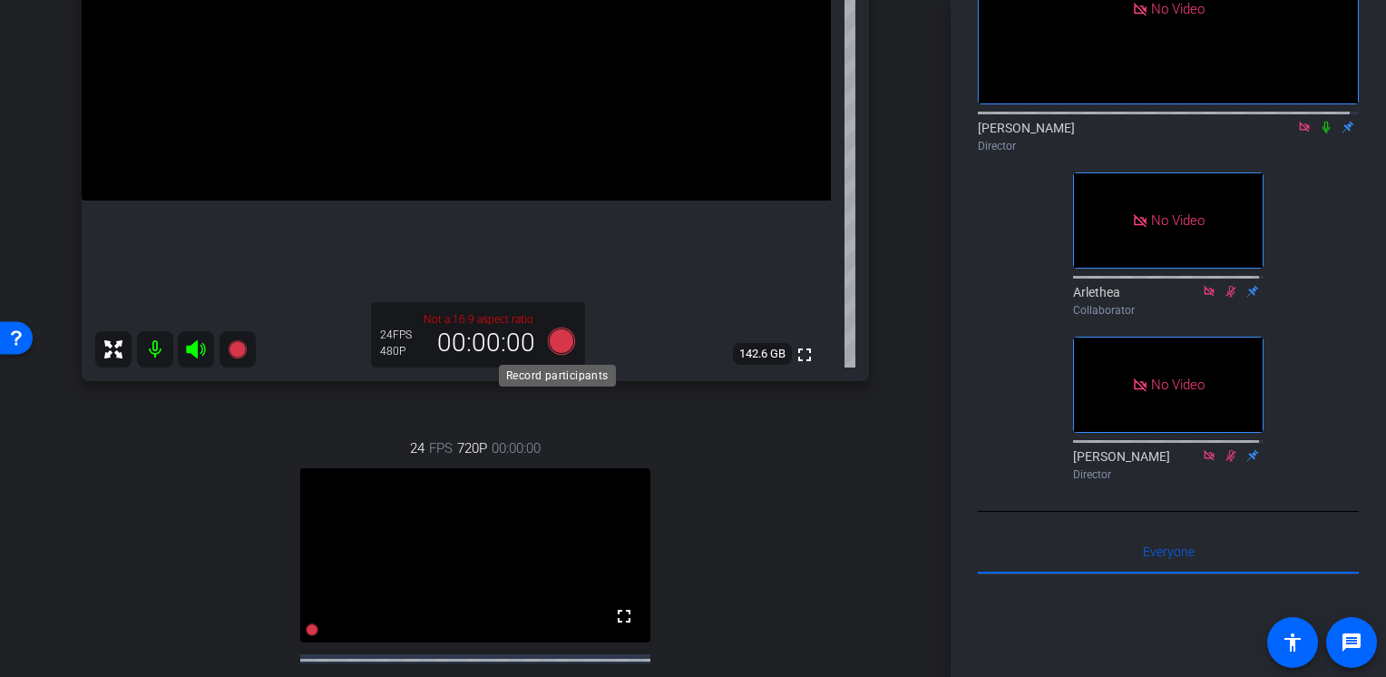
click at [562, 347] on icon at bounding box center [561, 340] width 27 height 27
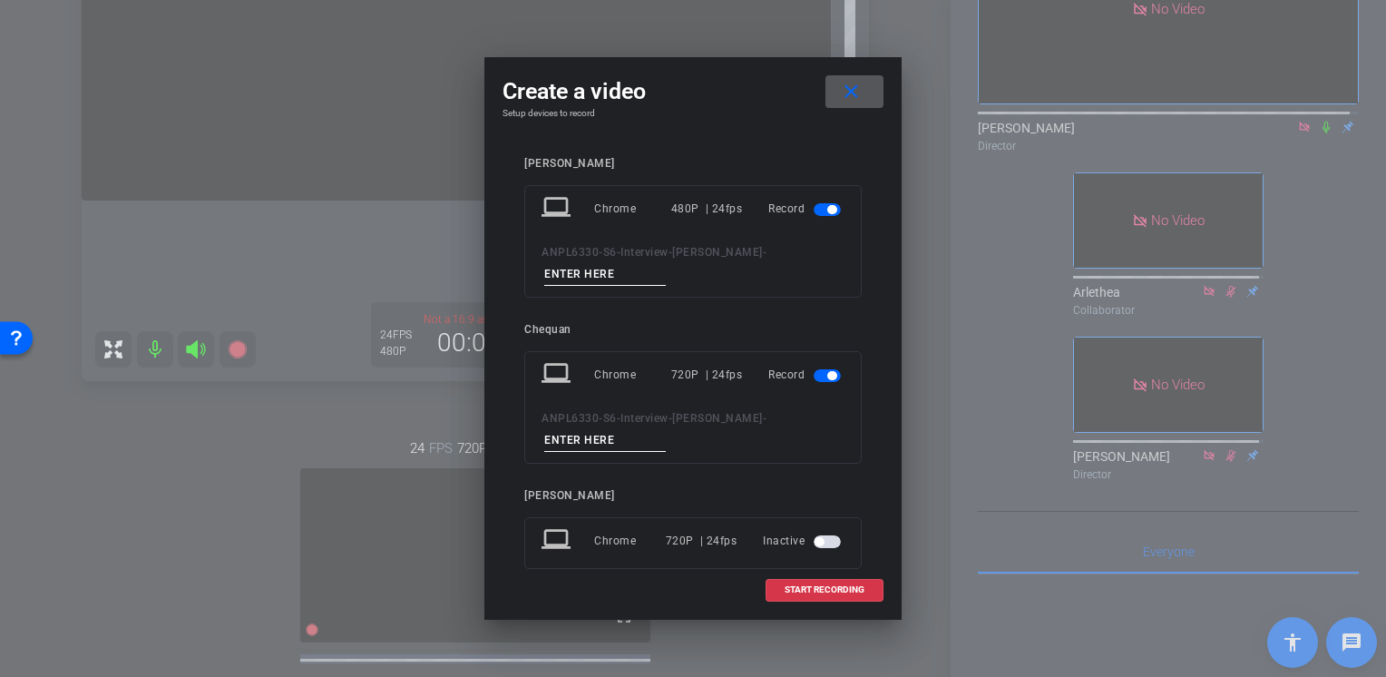
click at [627, 274] on input at bounding box center [605, 274] width 122 height 23
type input "Interview_Chequan_1"
click at [586, 442] on input at bounding box center [605, 440] width 122 height 23
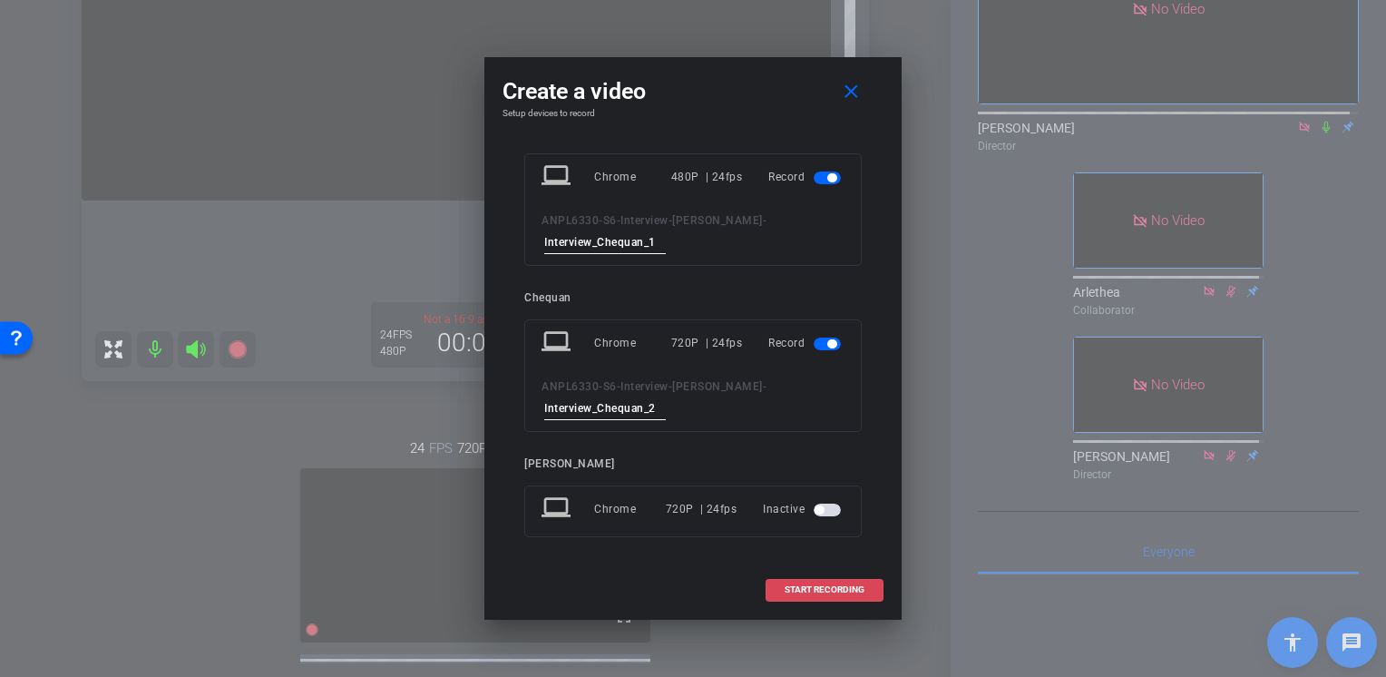
type input "Interview_Chequan_2"
click at [798, 587] on span "START RECORDING" at bounding box center [825, 589] width 80 height 9
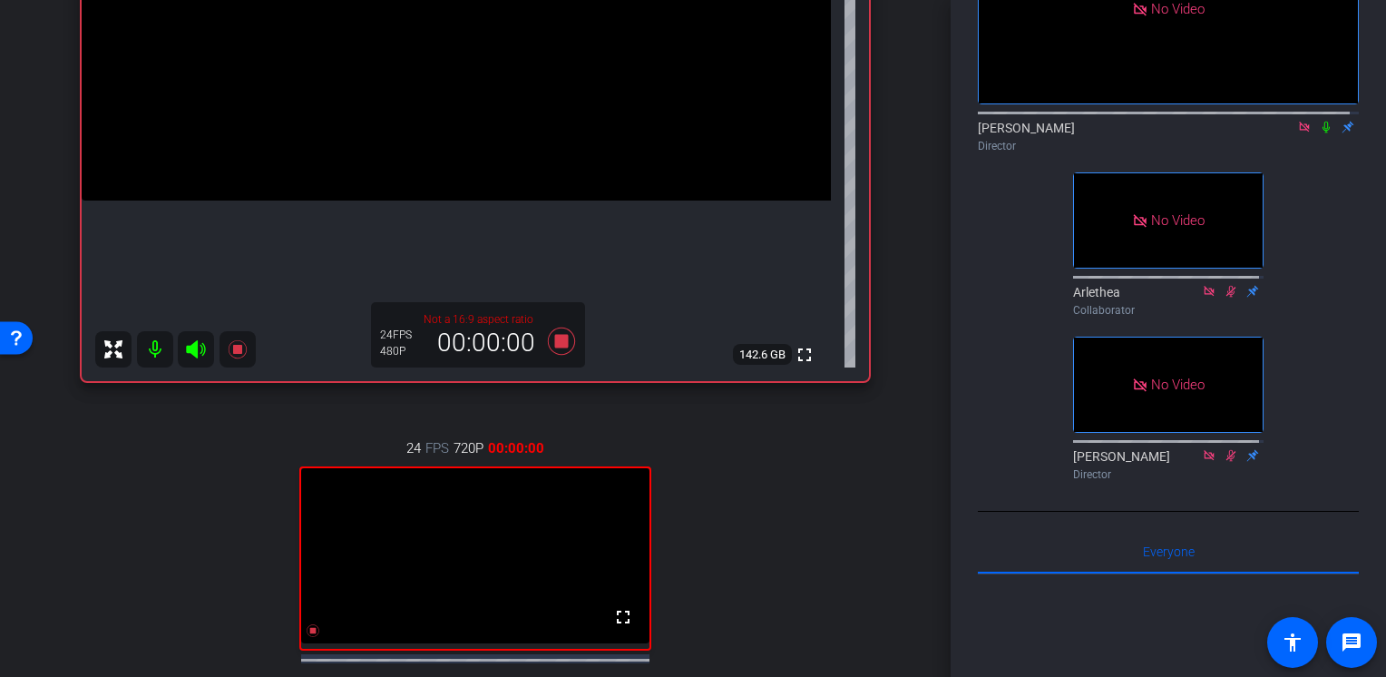
click at [1323, 133] on icon at bounding box center [1326, 128] width 7 height 12
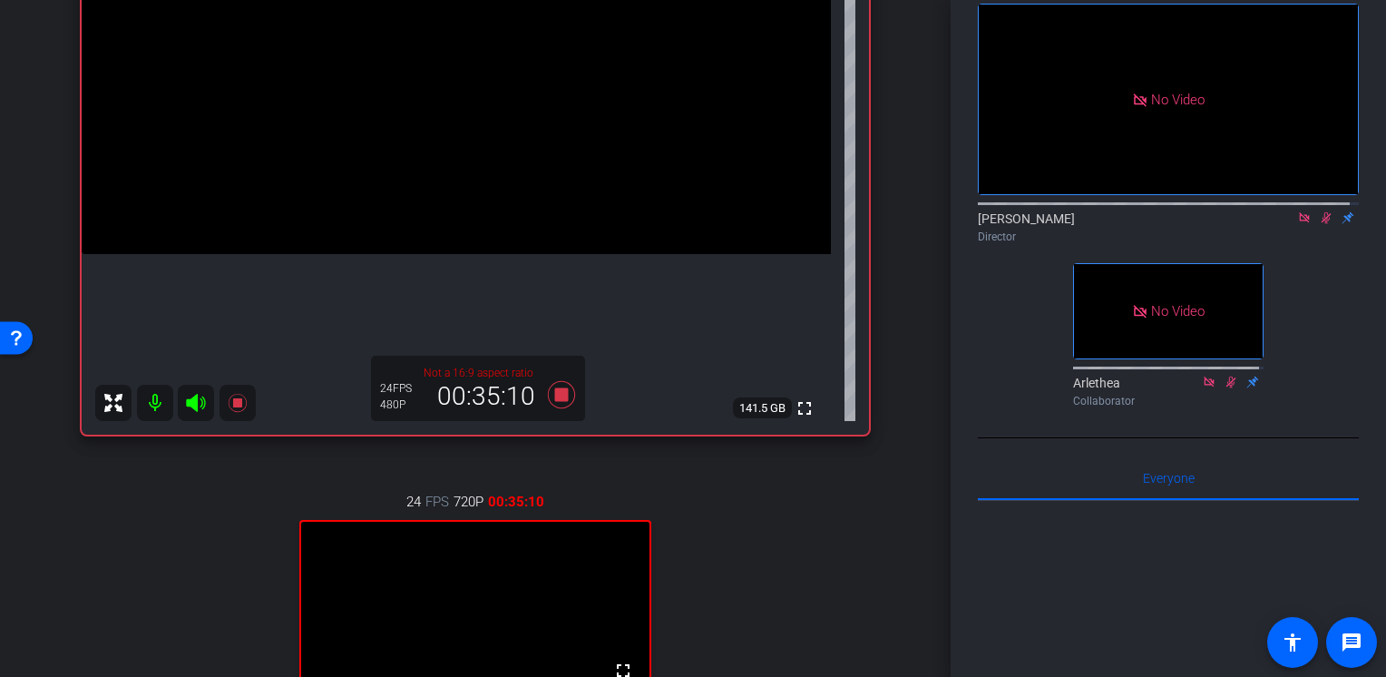
scroll to position [491, 0]
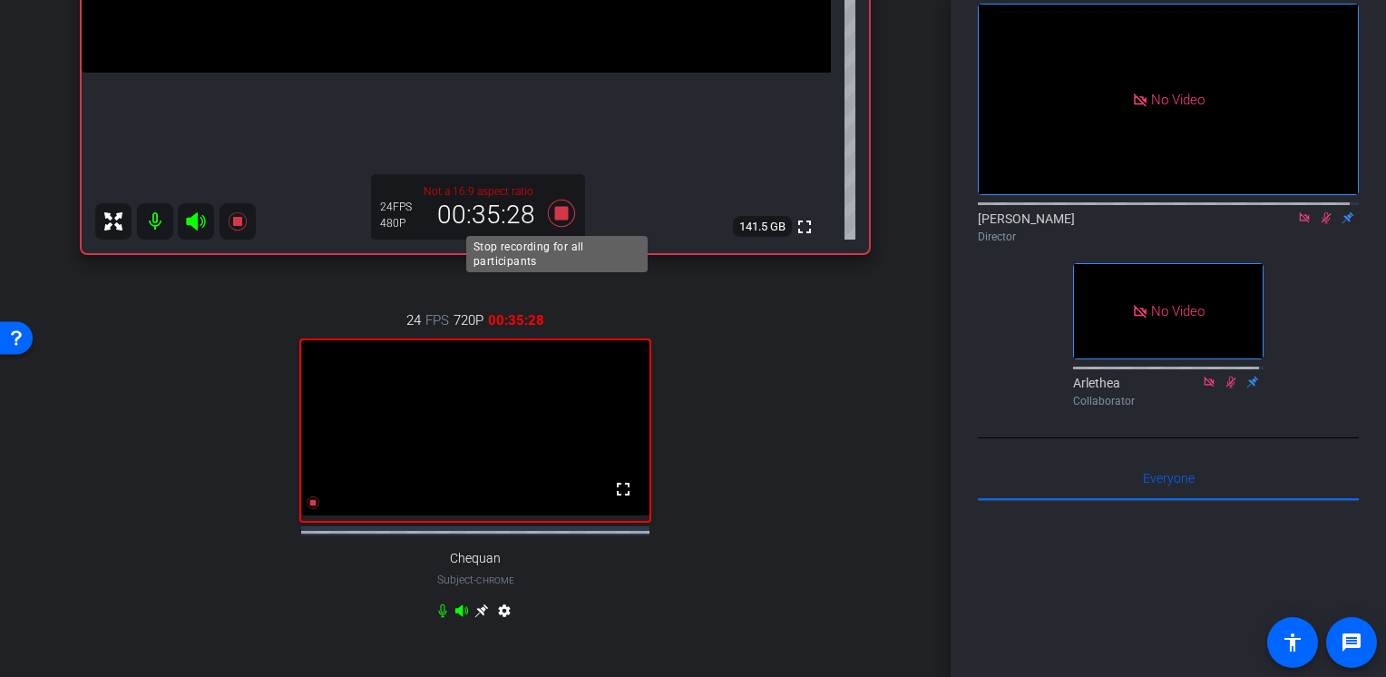
click at [559, 221] on icon at bounding box center [562, 213] width 44 height 33
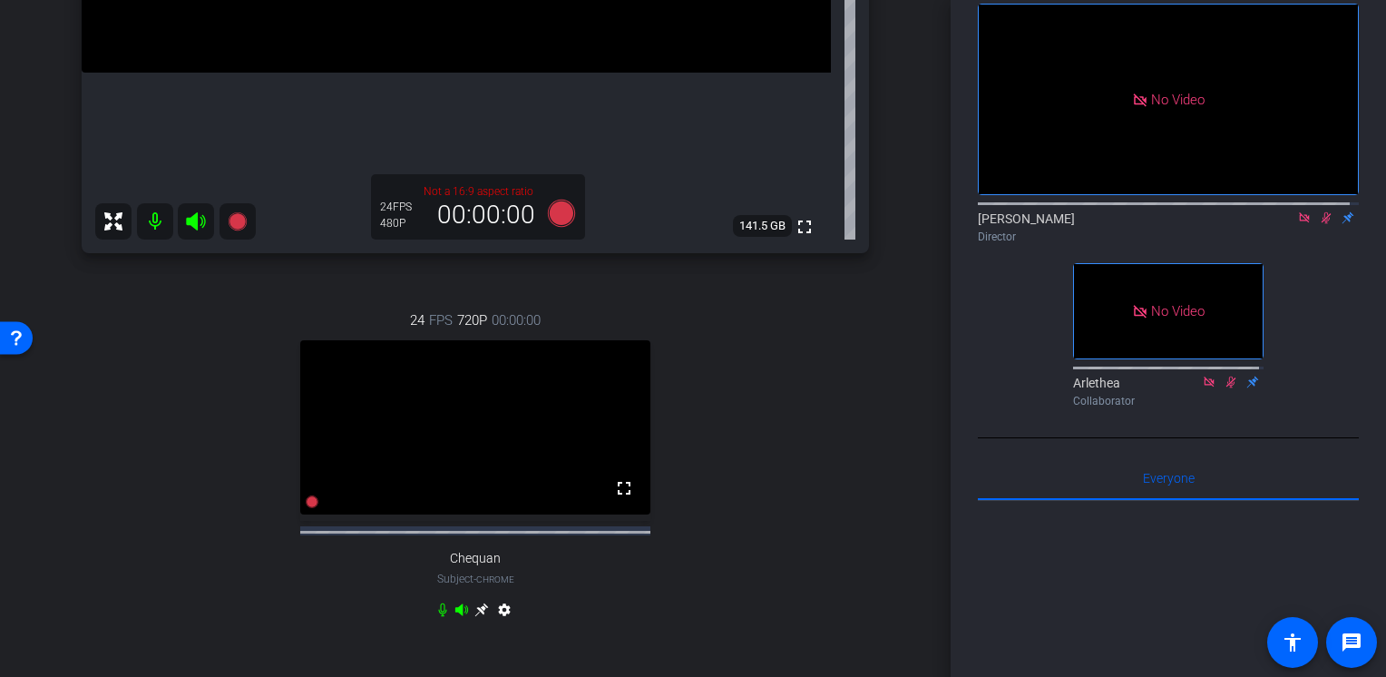
click at [1322, 224] on icon at bounding box center [1327, 218] width 10 height 12
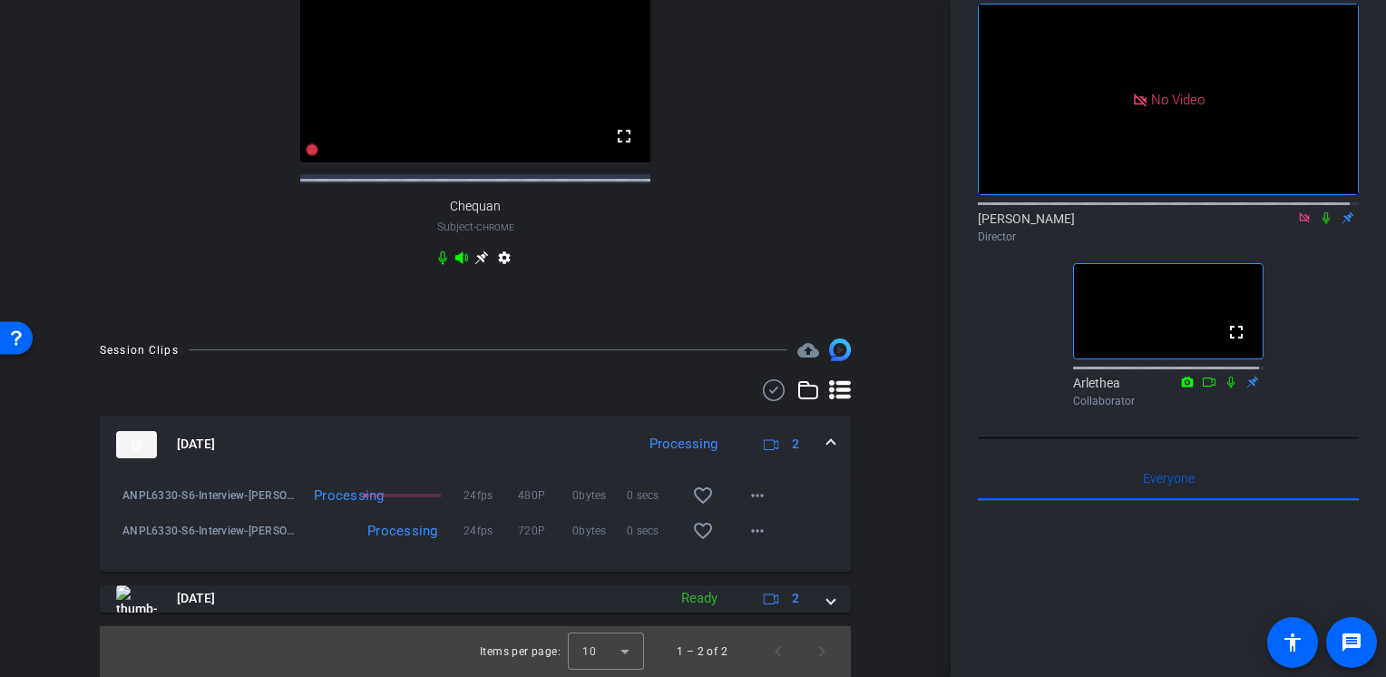
scroll to position [524, 0]
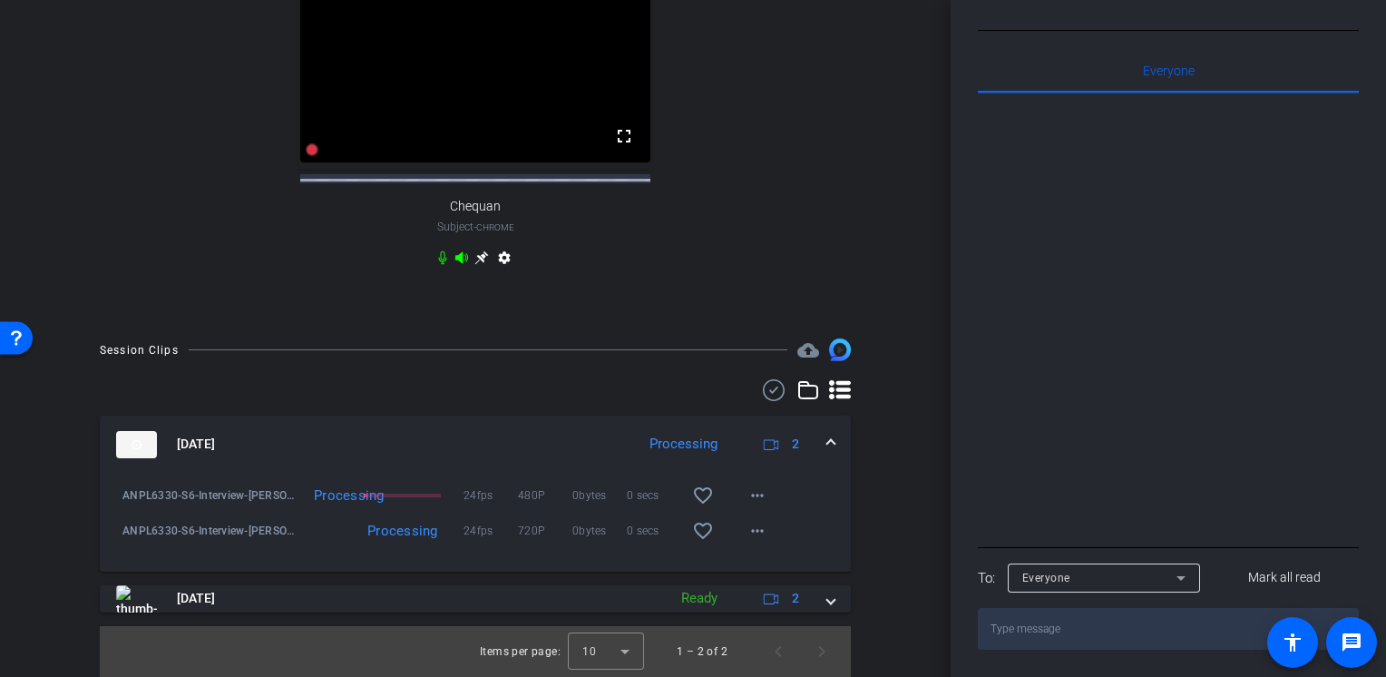
click at [1099, 638] on textarea at bounding box center [1168, 629] width 381 height 42
type textarea "Chat here!"
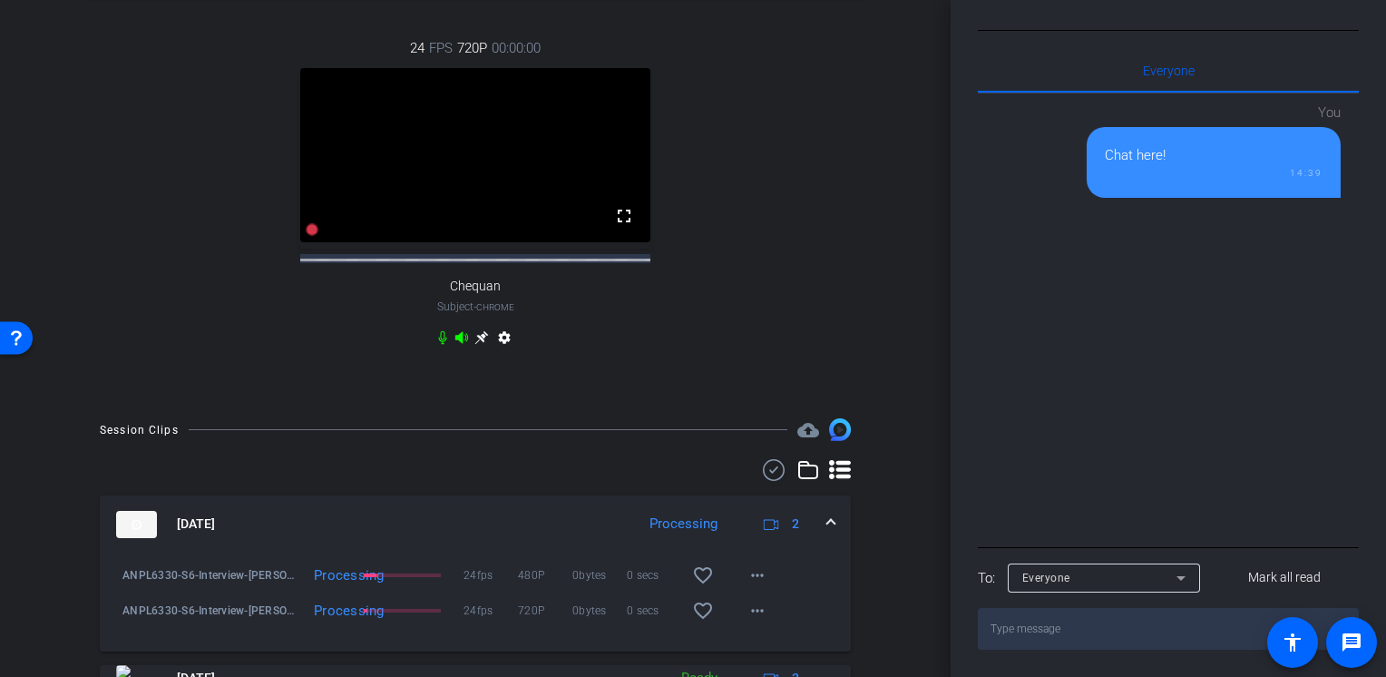
scroll to position [0, 0]
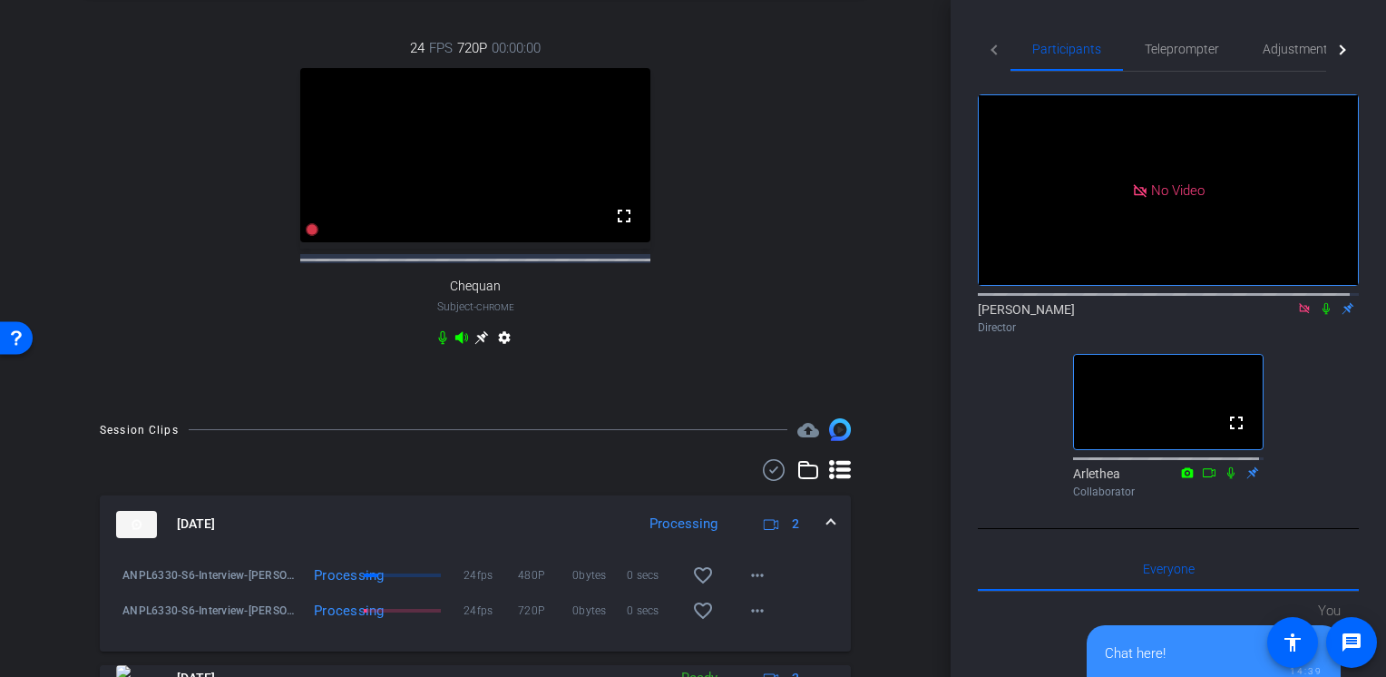
click at [1320, 315] on icon at bounding box center [1326, 308] width 15 height 13
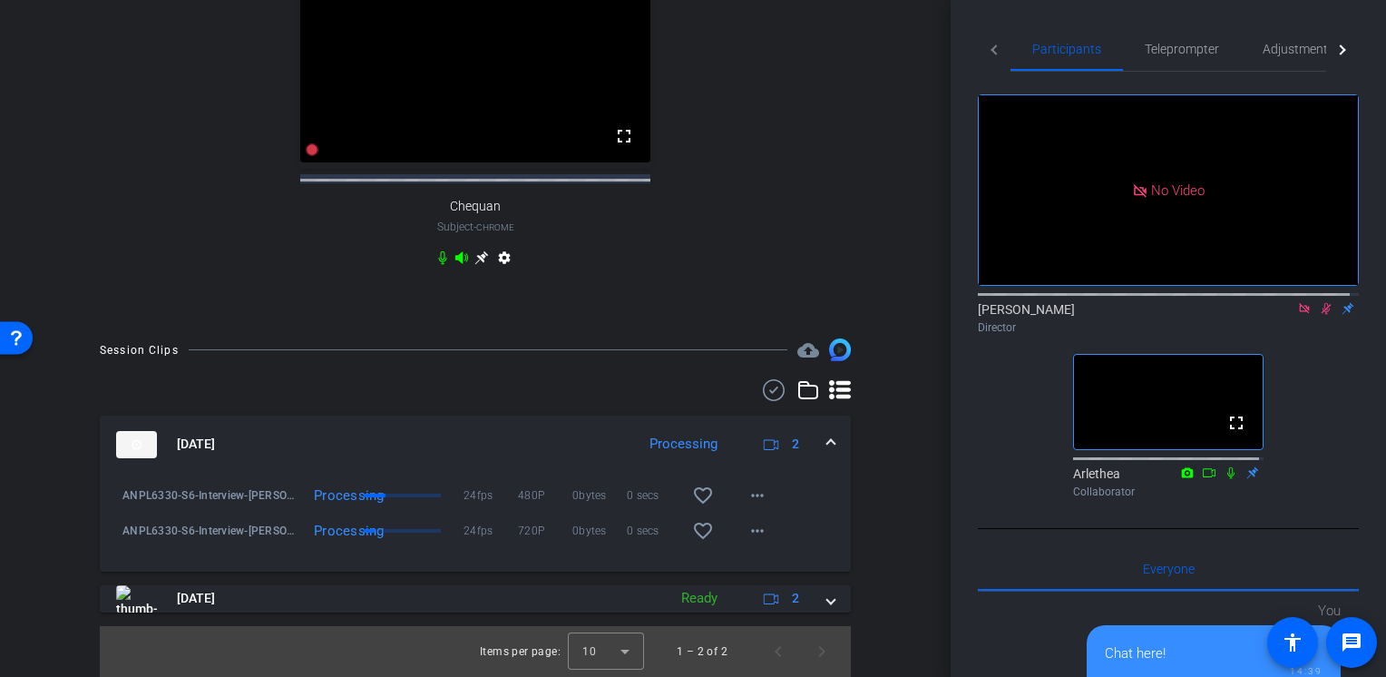
click at [1319, 315] on icon at bounding box center [1326, 308] width 15 height 13
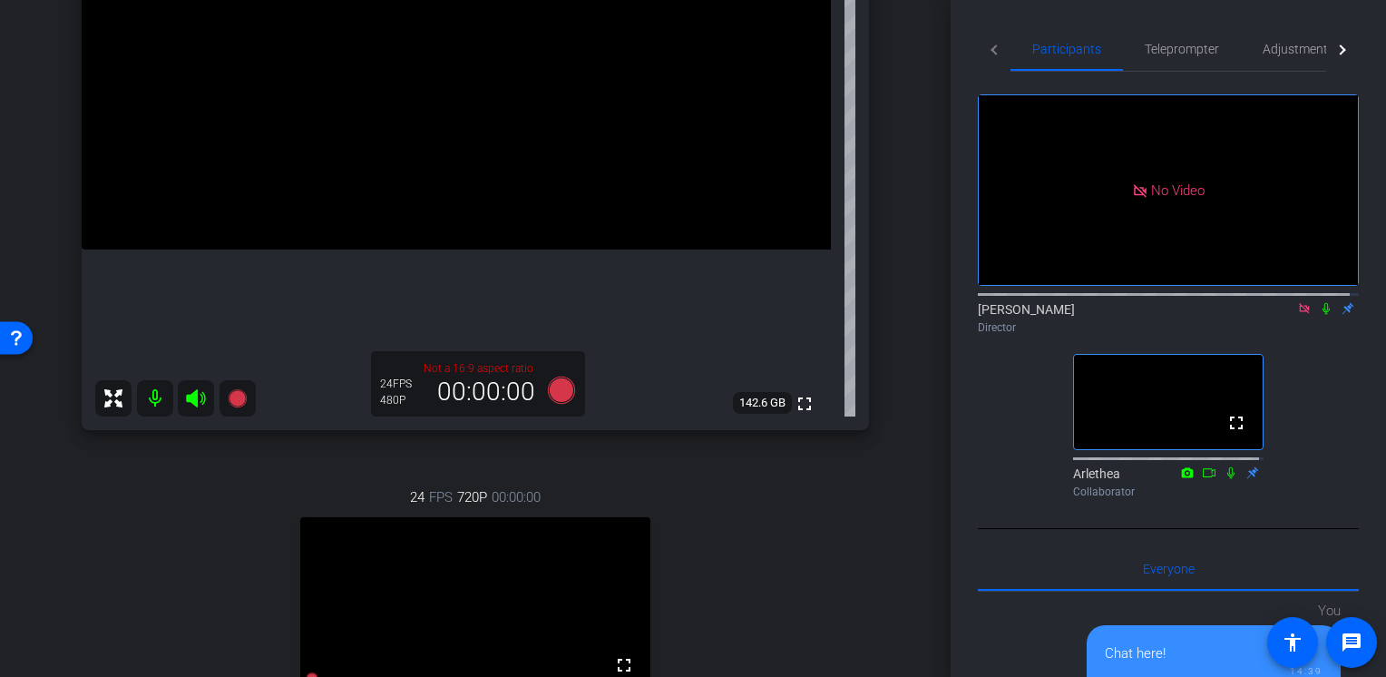
scroll to position [405, 0]
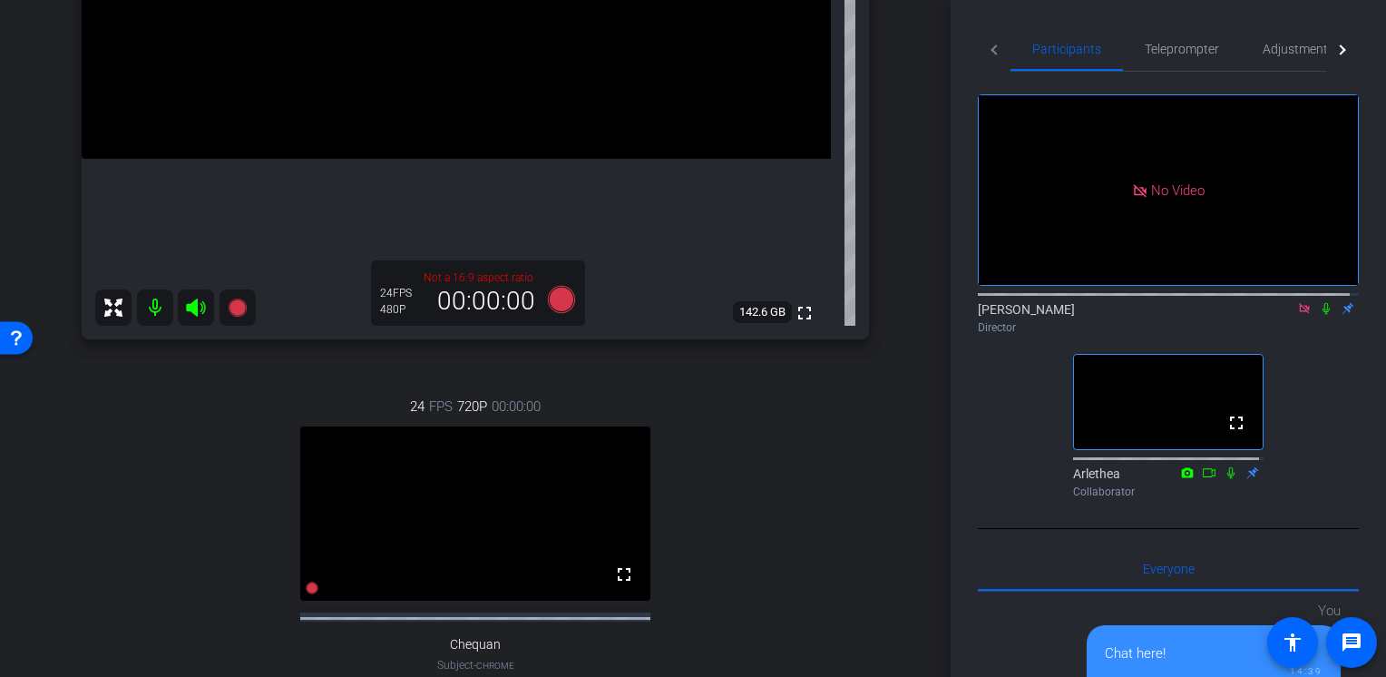
click at [1323, 315] on icon at bounding box center [1326, 309] width 7 height 12
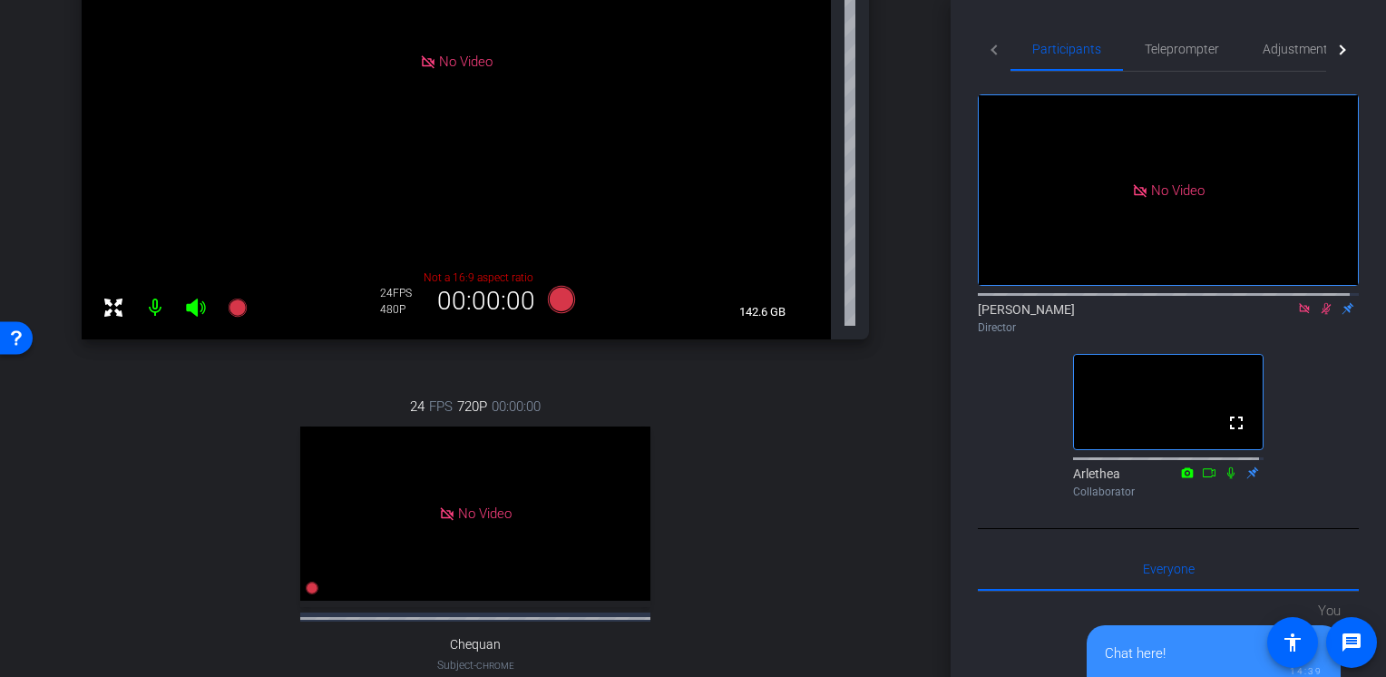
click at [1322, 315] on icon at bounding box center [1327, 309] width 10 height 12
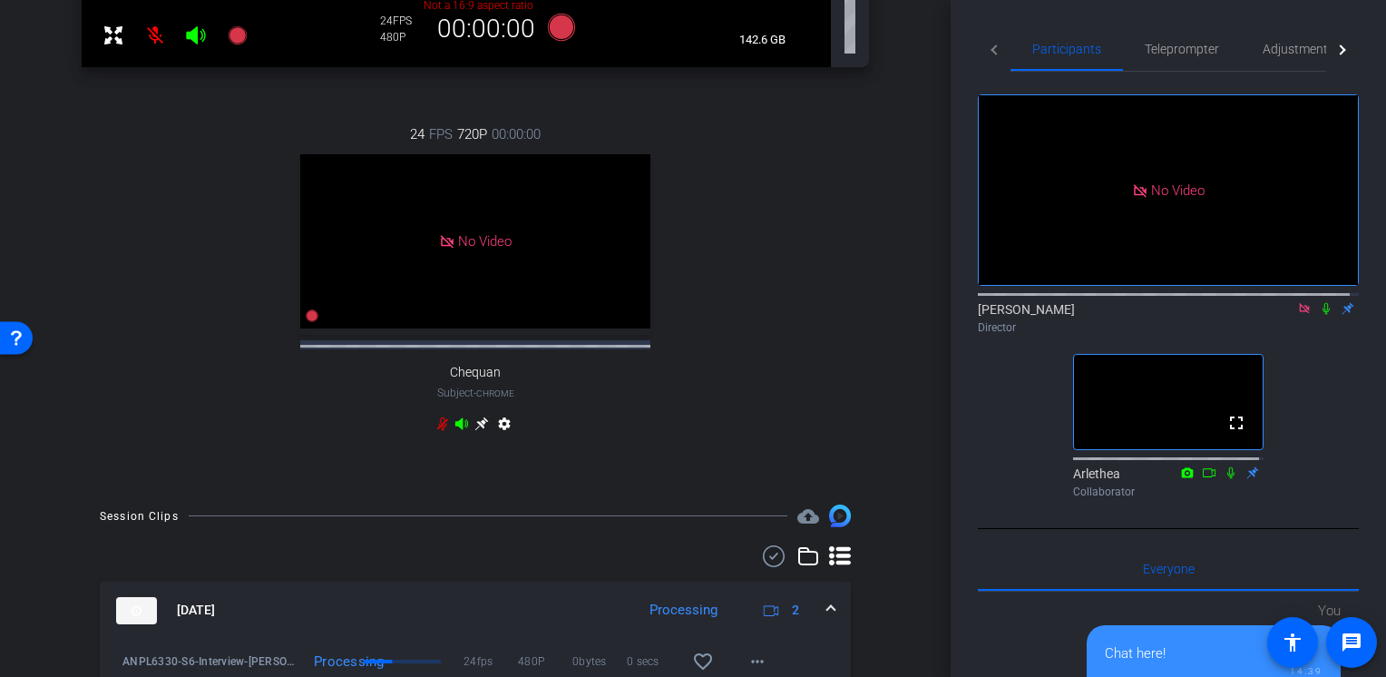
scroll to position [768, 0]
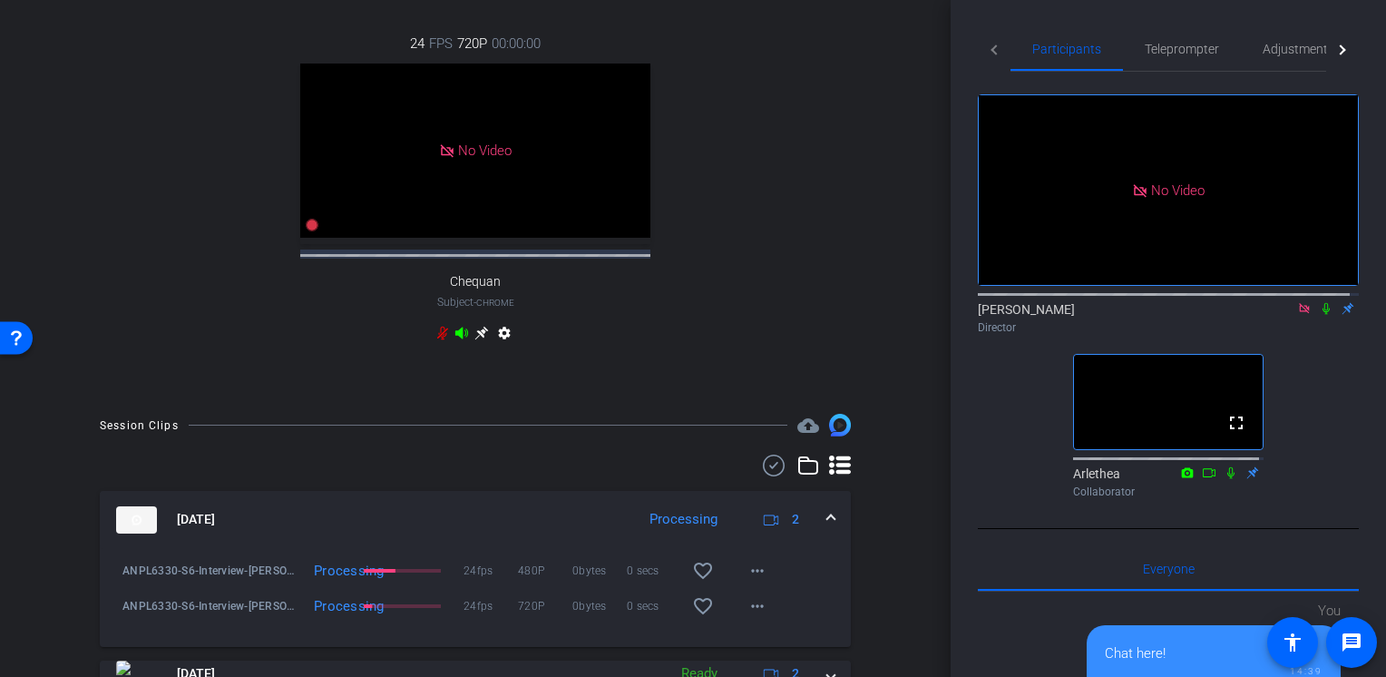
click at [1320, 315] on icon at bounding box center [1326, 308] width 15 height 13
click at [1319, 315] on icon at bounding box center [1326, 308] width 15 height 13
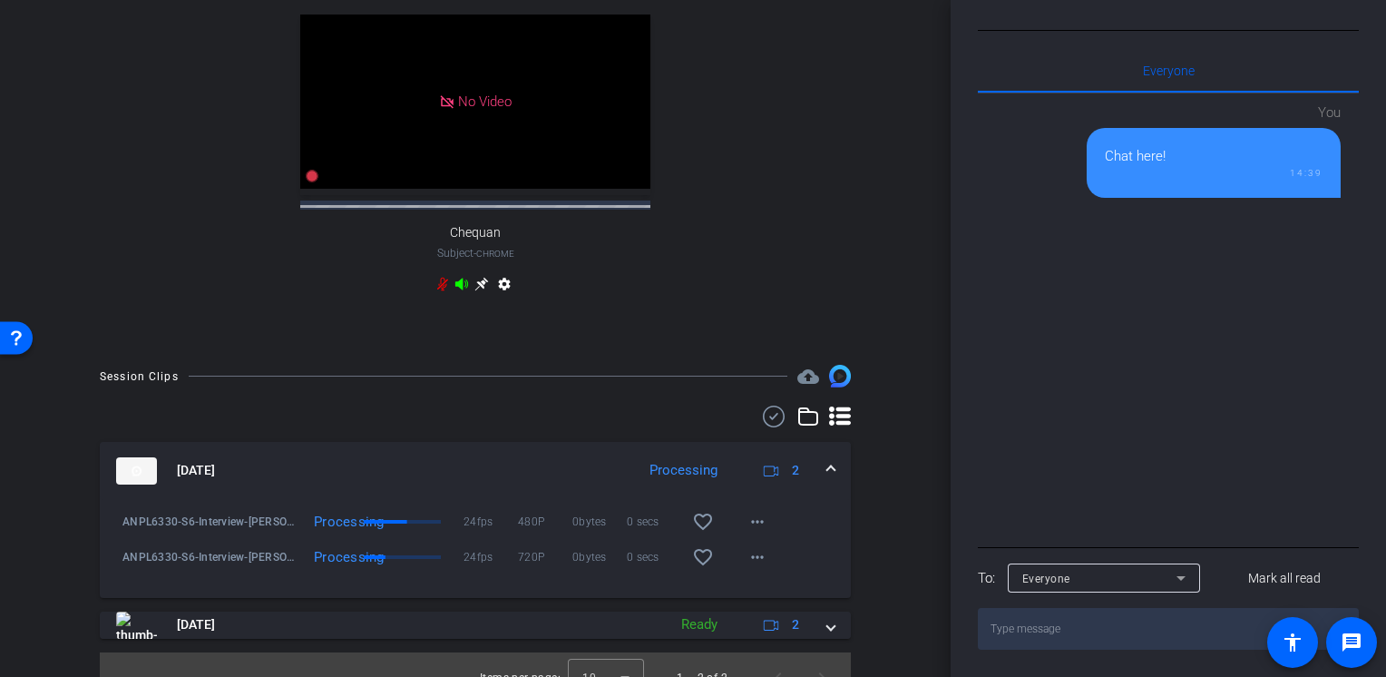
scroll to position [0, 0]
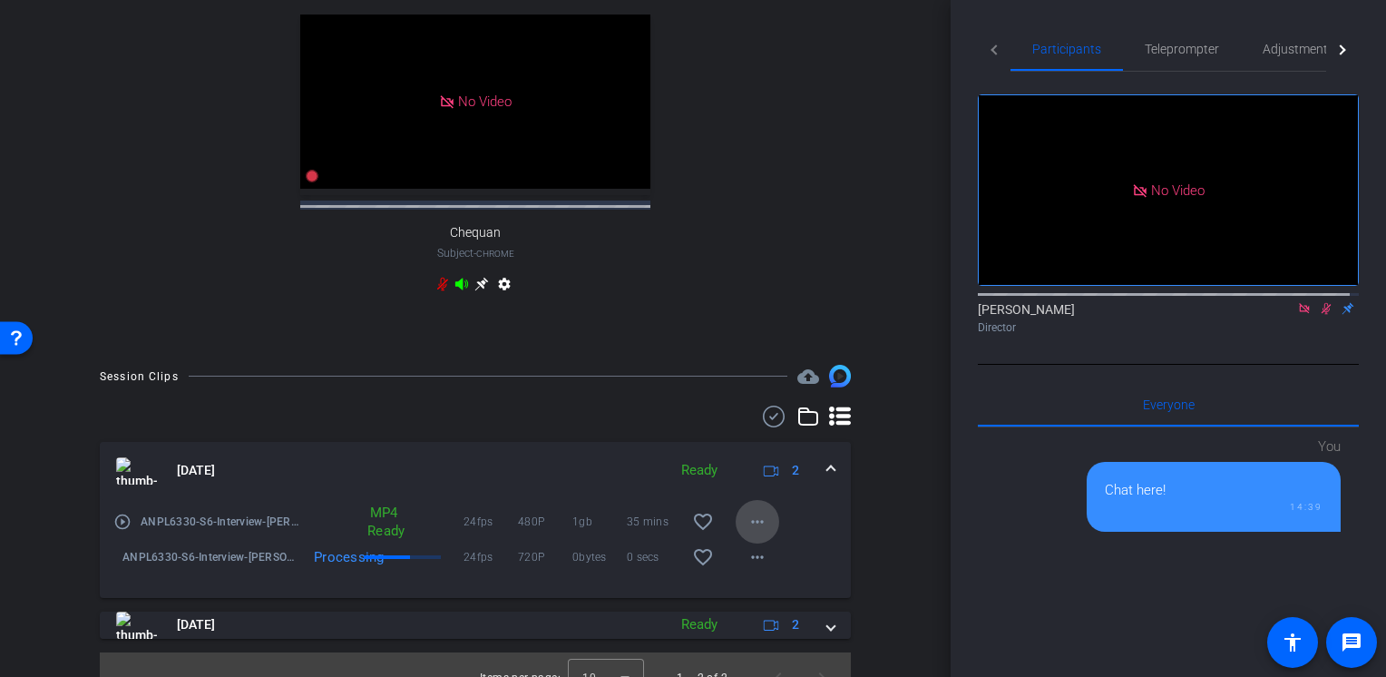
click at [736, 543] on span at bounding box center [758, 522] width 44 height 44
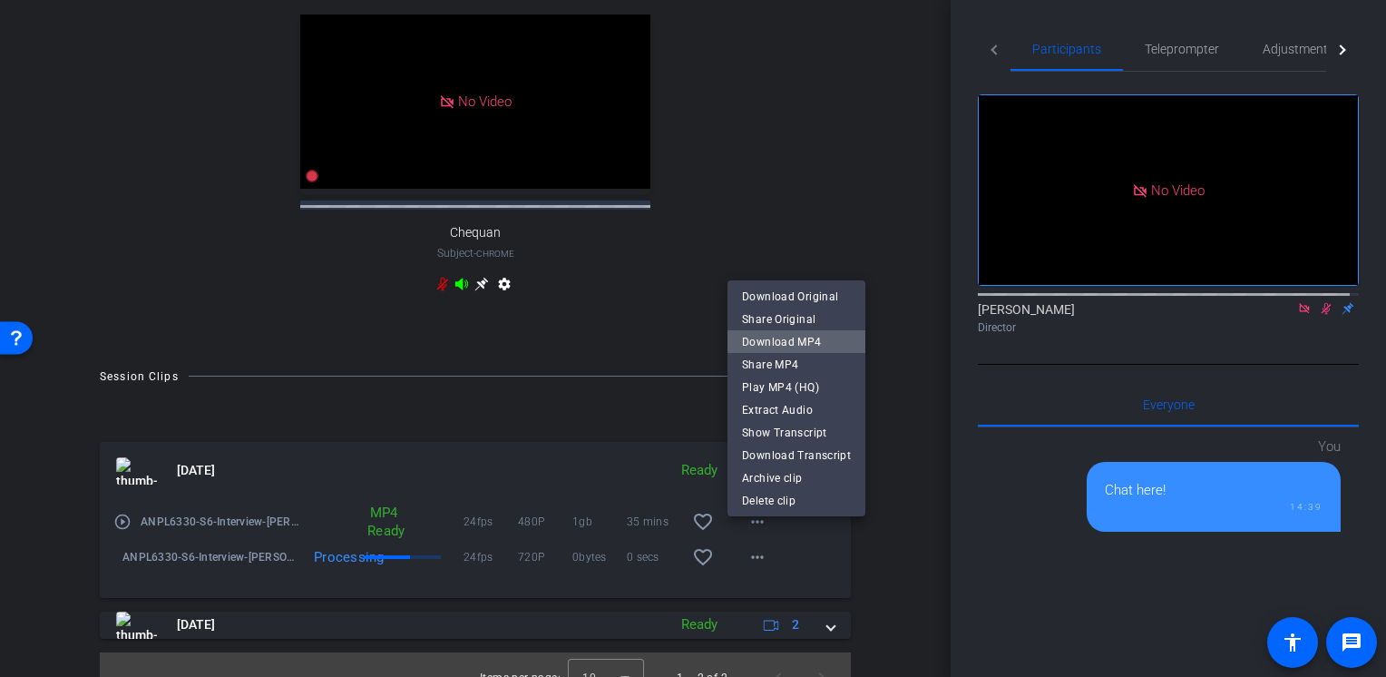
click at [808, 338] on span "Download MP4" at bounding box center [796, 341] width 109 height 22
